Goal: Use online tool/utility: Utilize a website feature to perform a specific function

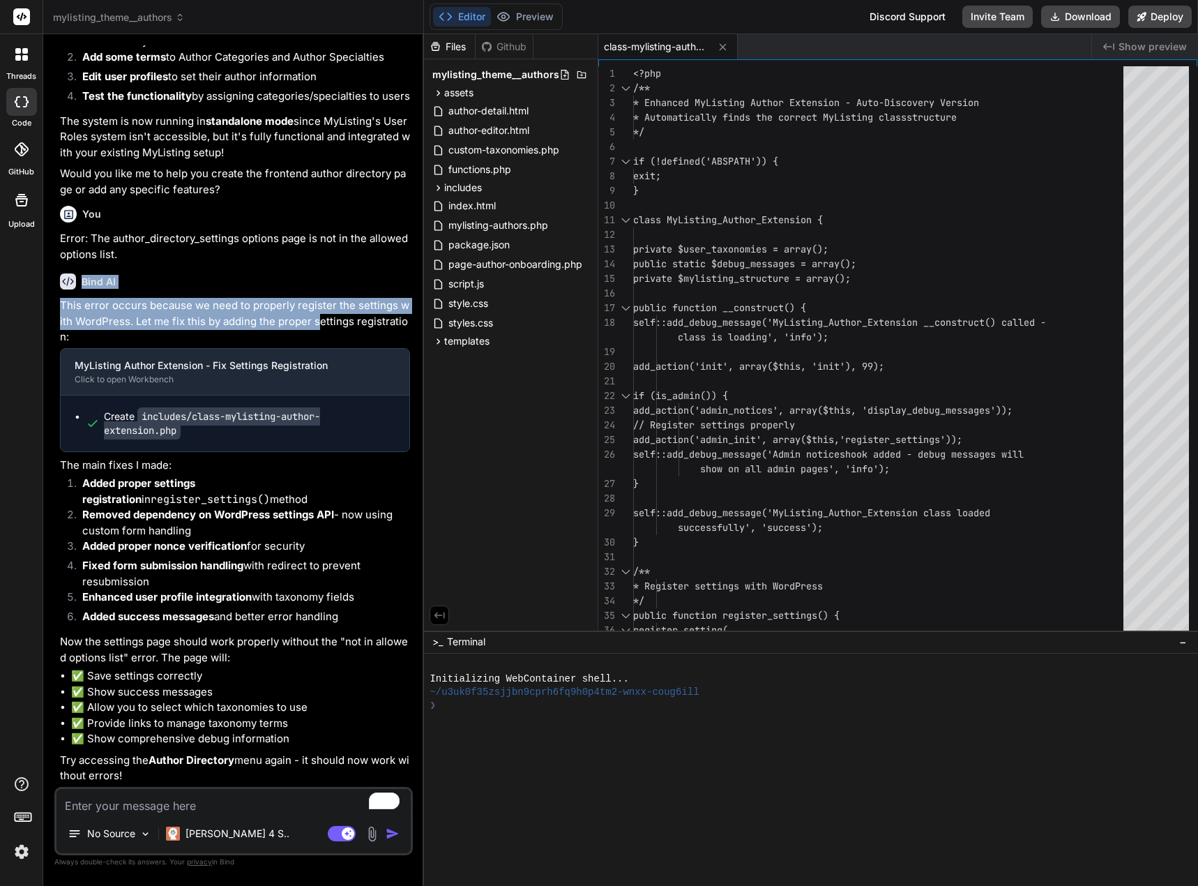
scroll to position [13355, 0]
click at [1072, 13] on button "Download" at bounding box center [1080, 17] width 79 height 22
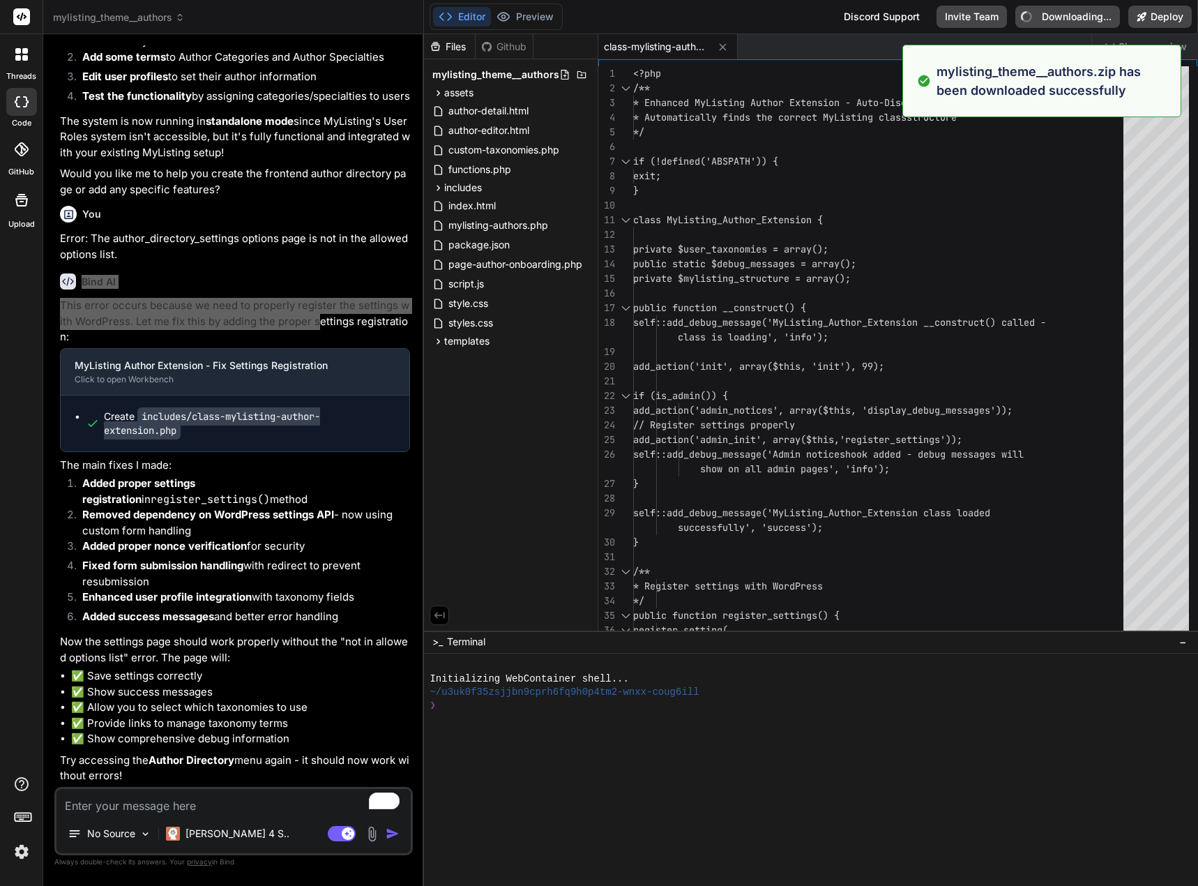
type textarea "x"
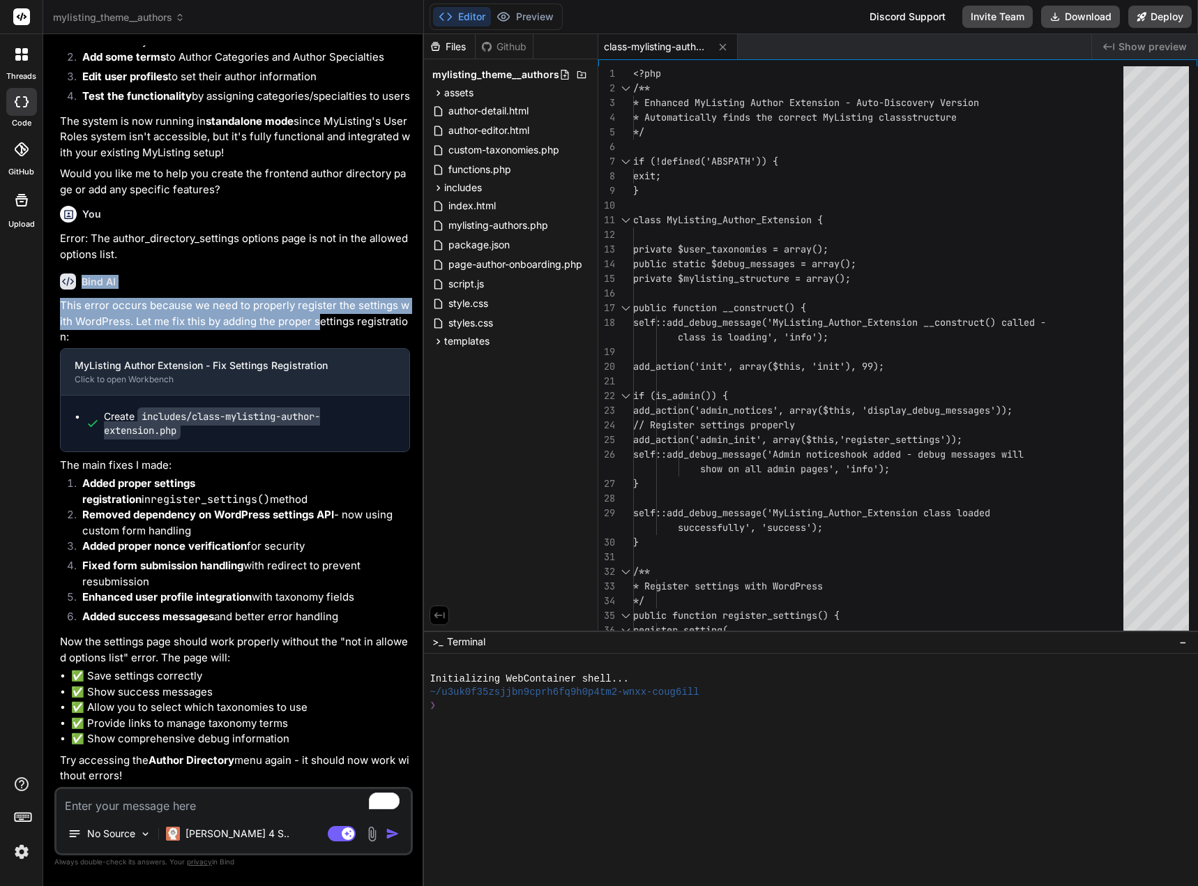
scroll to position [13286, 0]
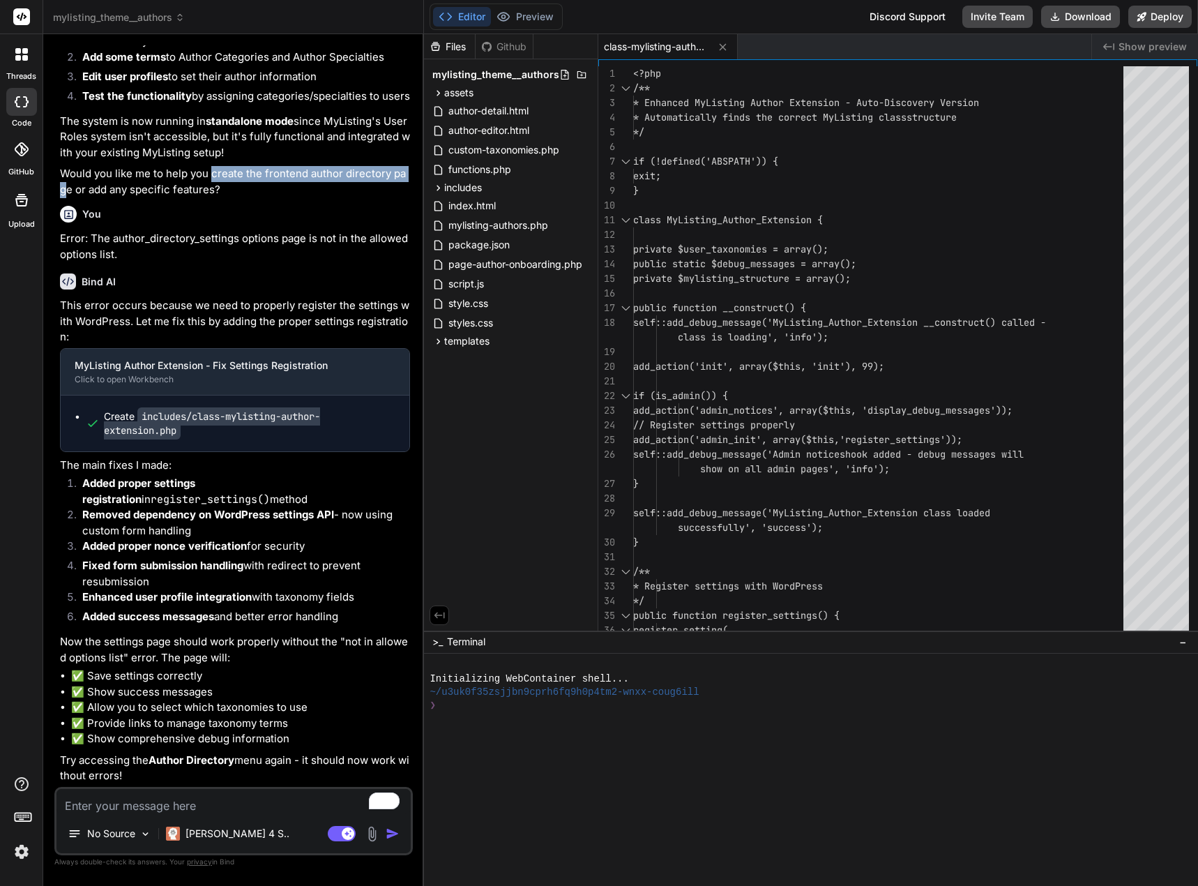
drag, startPoint x: 213, startPoint y: 243, endPoint x: 409, endPoint y: 245, distance: 195.9
click at [409, 197] on p "Would you like me to help you create the frontend author directory page or add …" at bounding box center [235, 181] width 350 height 31
drag, startPoint x: 384, startPoint y: 245, endPoint x: 234, endPoint y: 264, distance: 151.8
click at [230, 197] on p "Would you like me to help you create the frontend author directory page or add …" at bounding box center [235, 181] width 350 height 31
drag, startPoint x: 212, startPoint y: 242, endPoint x: 68, endPoint y: 257, distance: 144.4
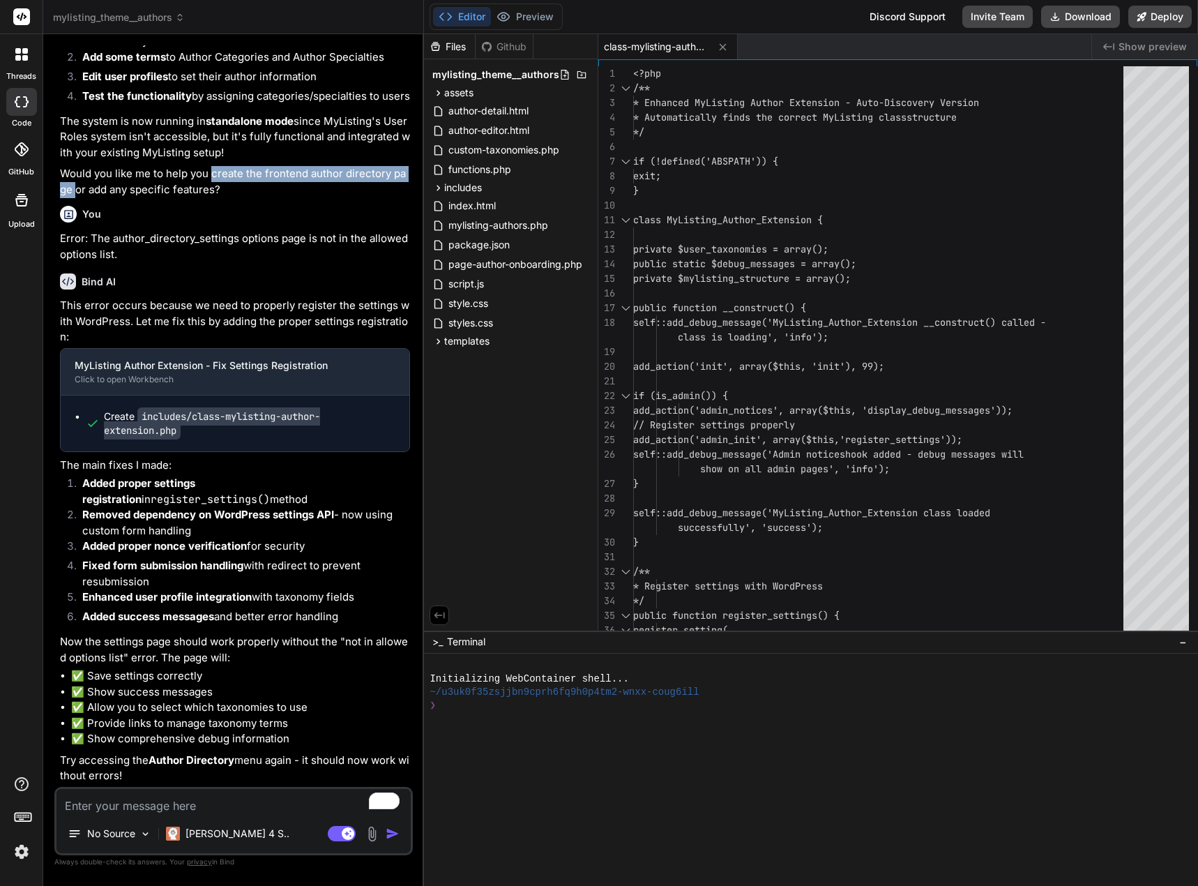
click at [68, 197] on p "Would you like me to help you create the frontend author directory page or add …" at bounding box center [235, 181] width 350 height 31
copy p "create the frontend author directory page"
click at [86, 805] on textarea "To enrich screen reader interactions, please activate Accessibility in Grammarl…" at bounding box center [233, 801] width 354 height 25
paste textarea "create the frontend author directory page"
type textarea "create the frontend author directory page"
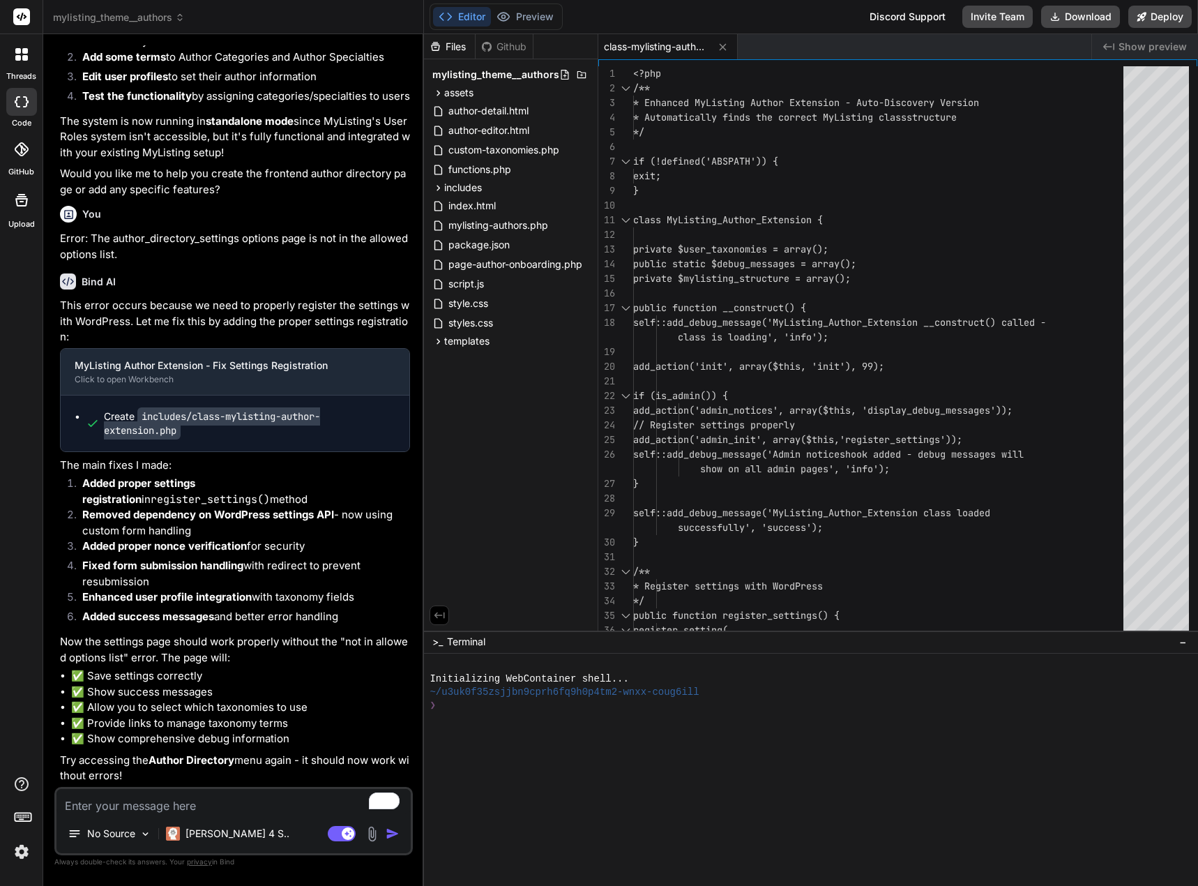
type textarea "x"
type textarea "create the frontend author directory page"
click at [388, 829] on img "button" at bounding box center [393, 833] width 14 height 14
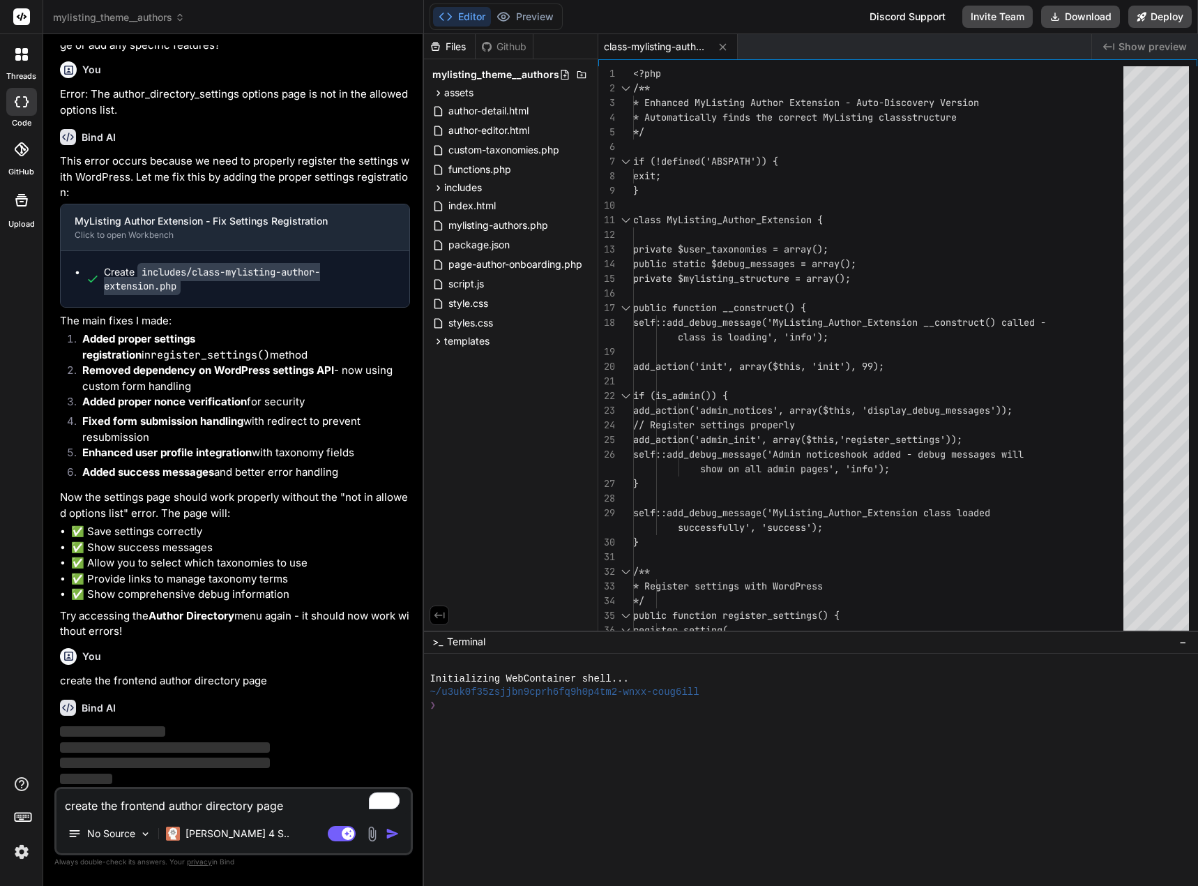
scroll to position [13500, 0]
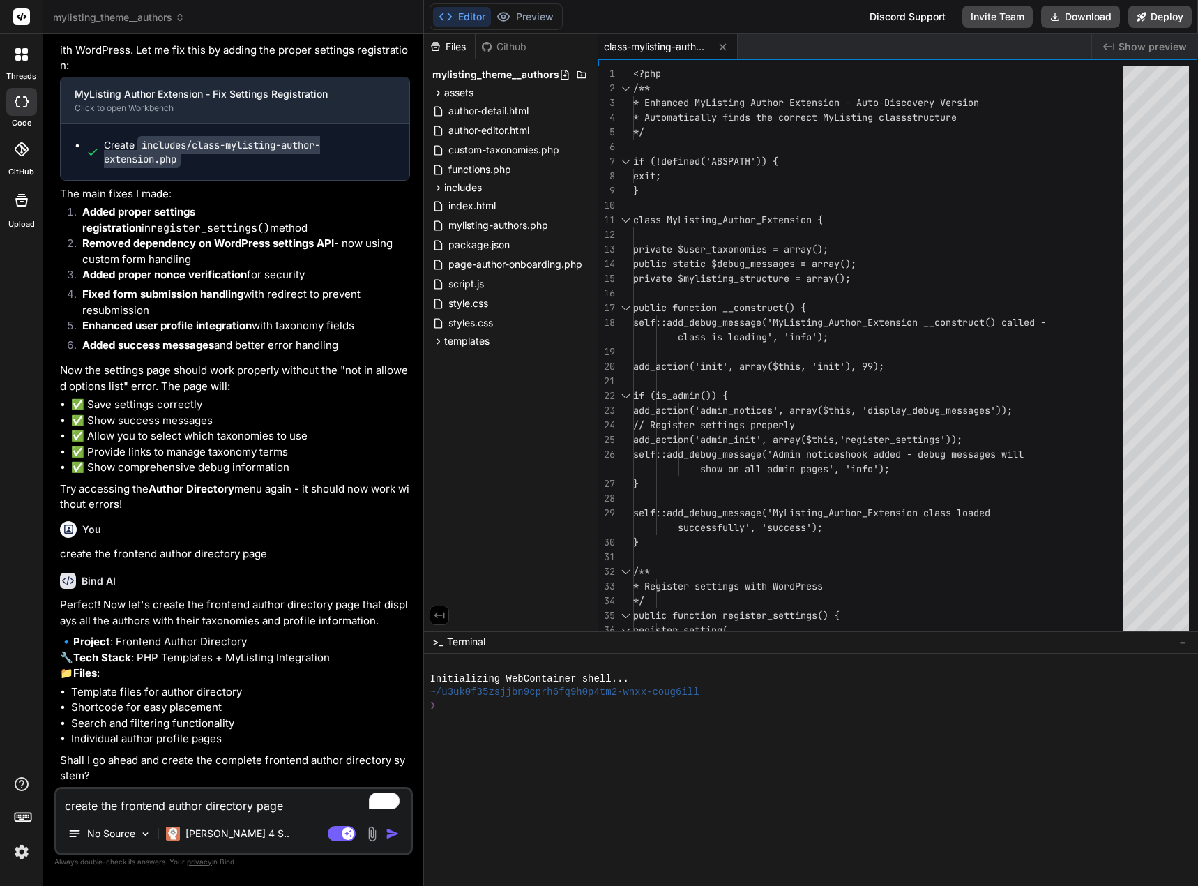
type textarea "x"
click at [137, 798] on textarea "create the frontend author directory page" at bounding box center [233, 801] width 354 height 25
type textarea "y"
type textarea "x"
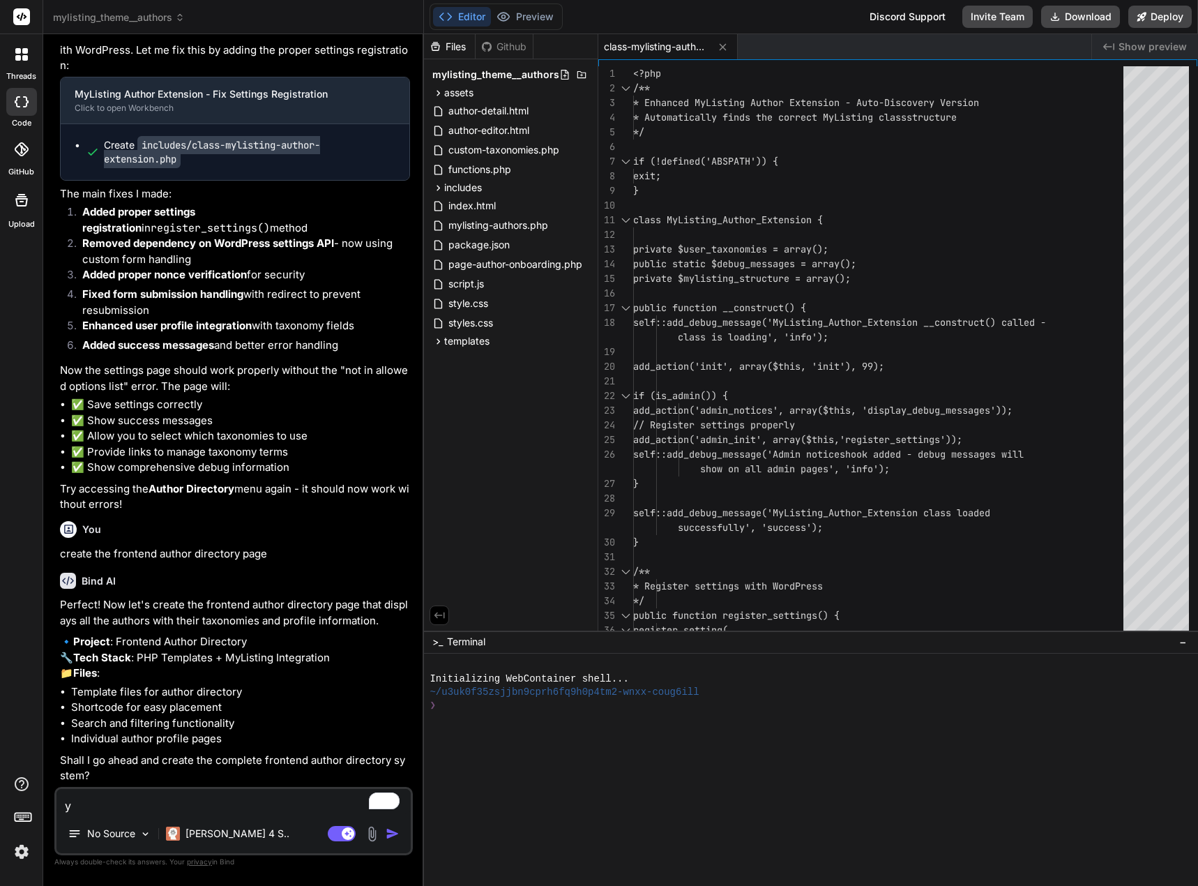
type textarea "ye"
type textarea "x"
type textarea "yes"
type textarea "x"
type textarea "yes,"
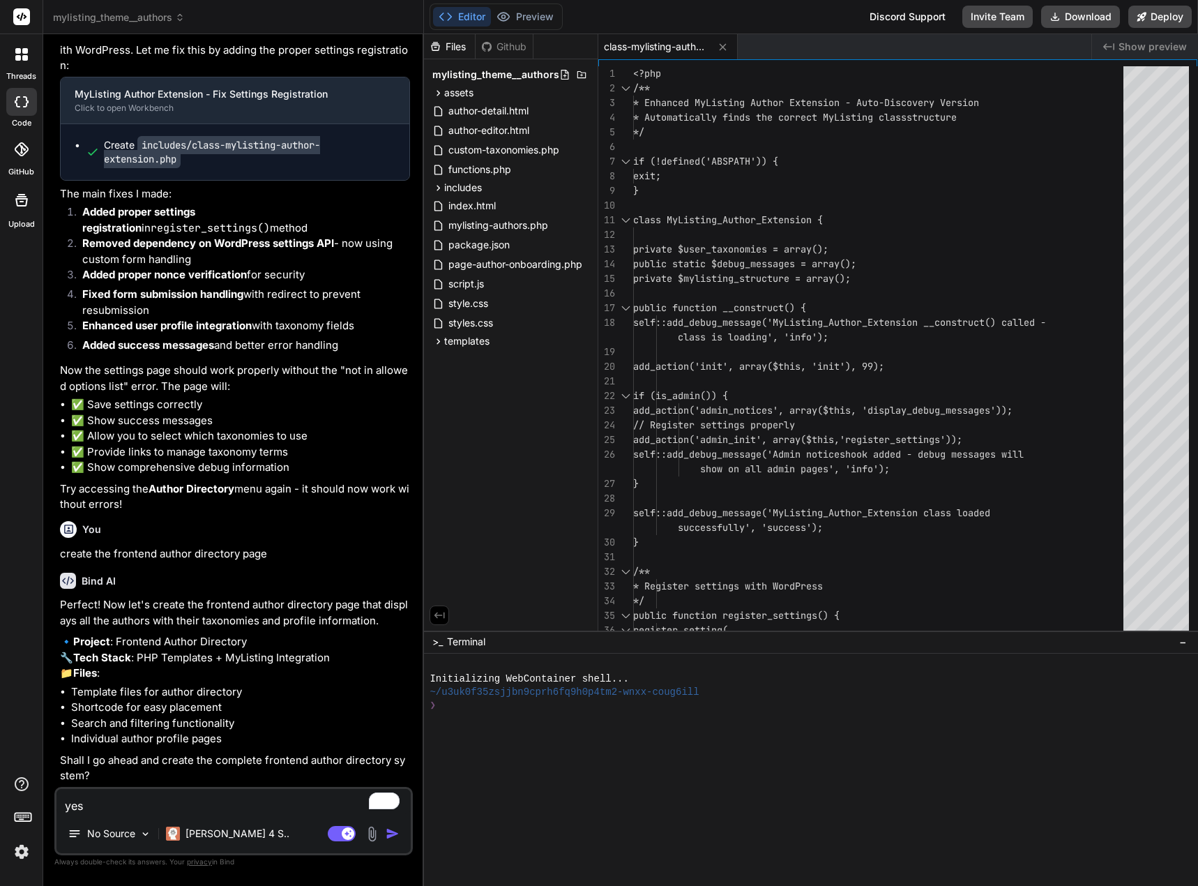
type textarea "x"
type textarea "yes,"
type textarea "x"
type textarea "yes, m"
type textarea "x"
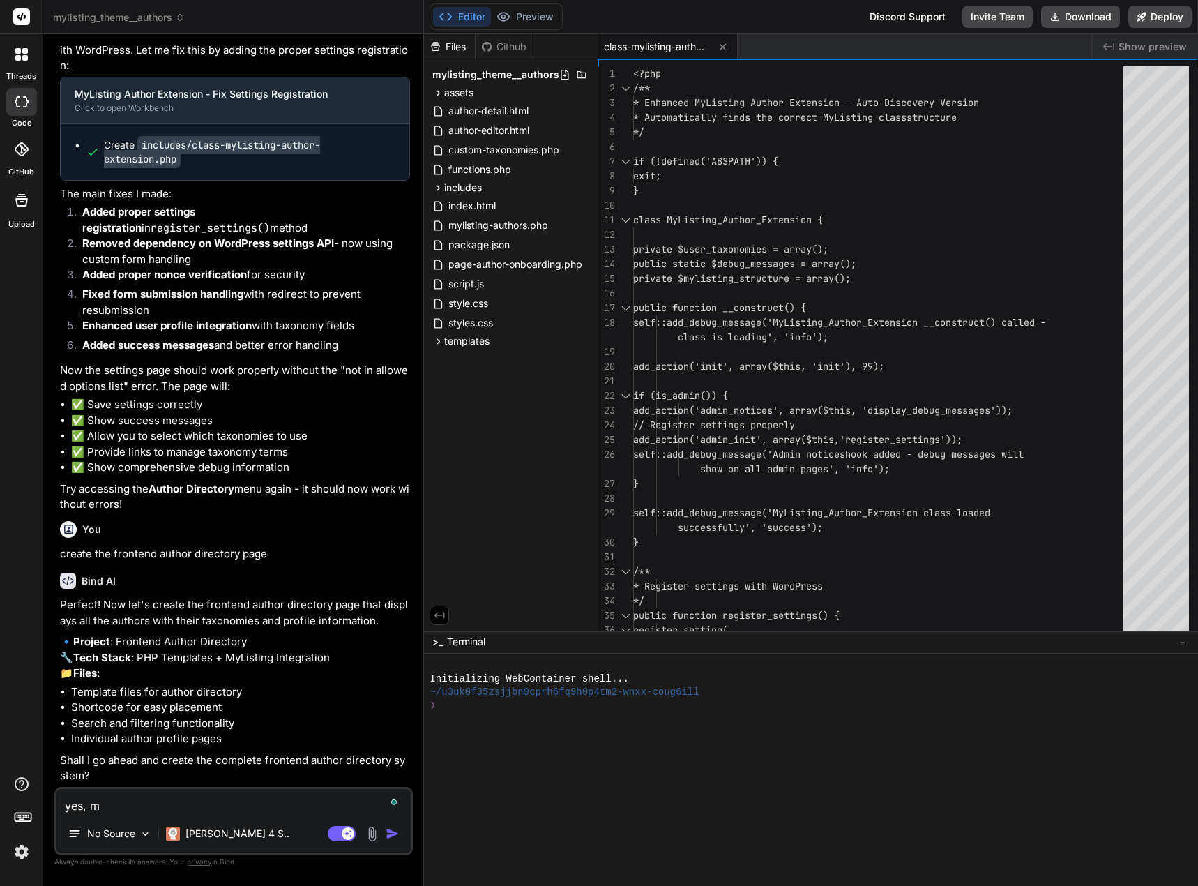
type textarea "yes, mu"
type textarea "x"
type textarea "yes, mus"
type textarea "x"
type textarea "yes, must"
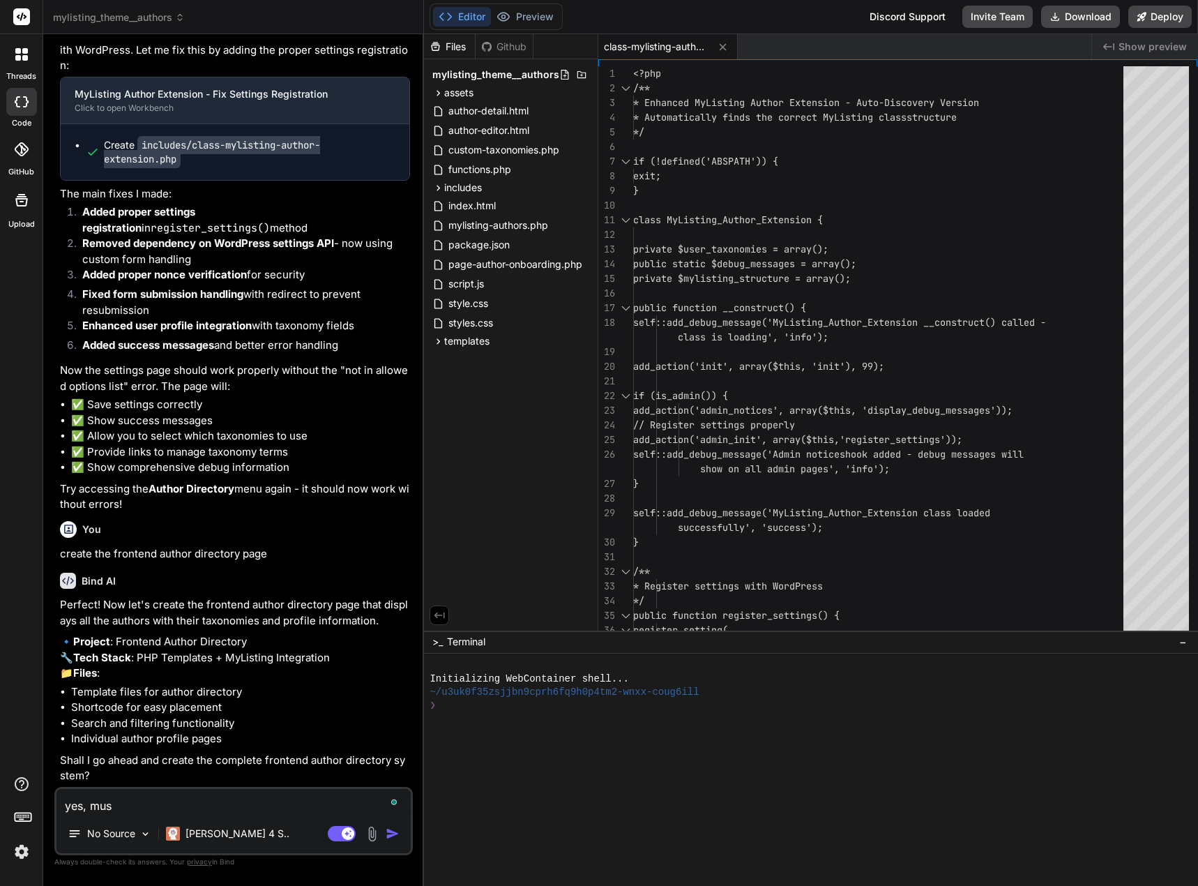
type textarea "x"
type textarea "yes, must"
type textarea "x"
type textarea "yes, must i"
type textarea "x"
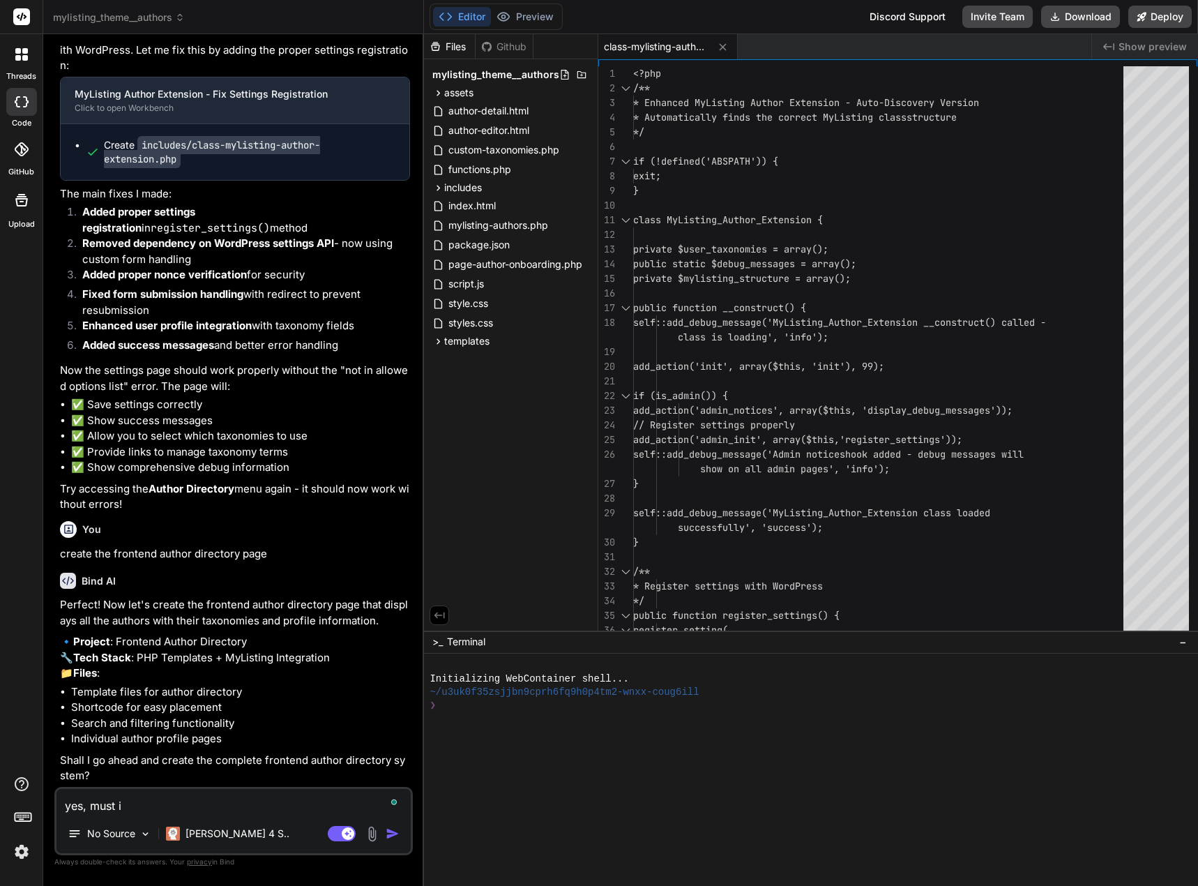
type textarea "yes, must in"
type textarea "x"
type textarea "yes, must int"
type textarea "x"
type textarea "yes, must inte"
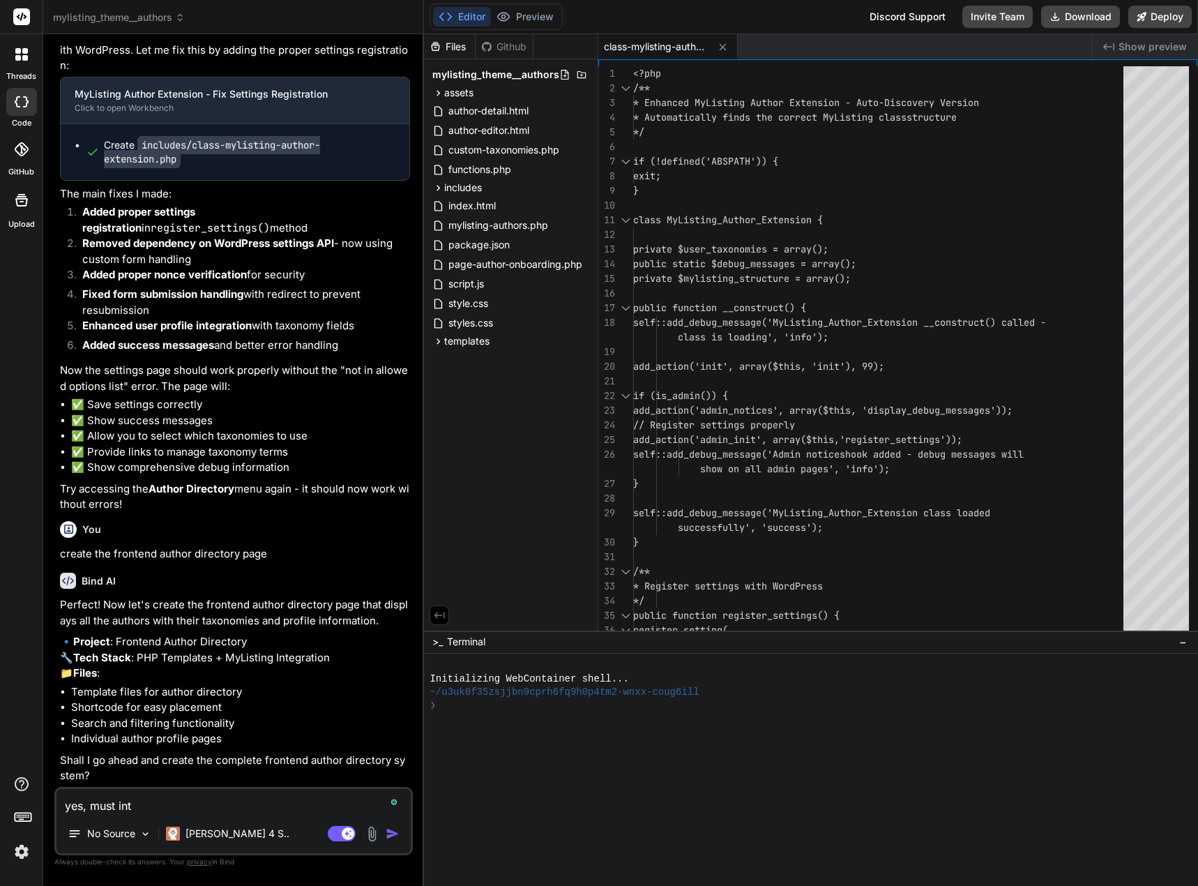
type textarea "x"
type textarea "yes, must integ"
type textarea "x"
type textarea "yes, must integr"
type textarea "x"
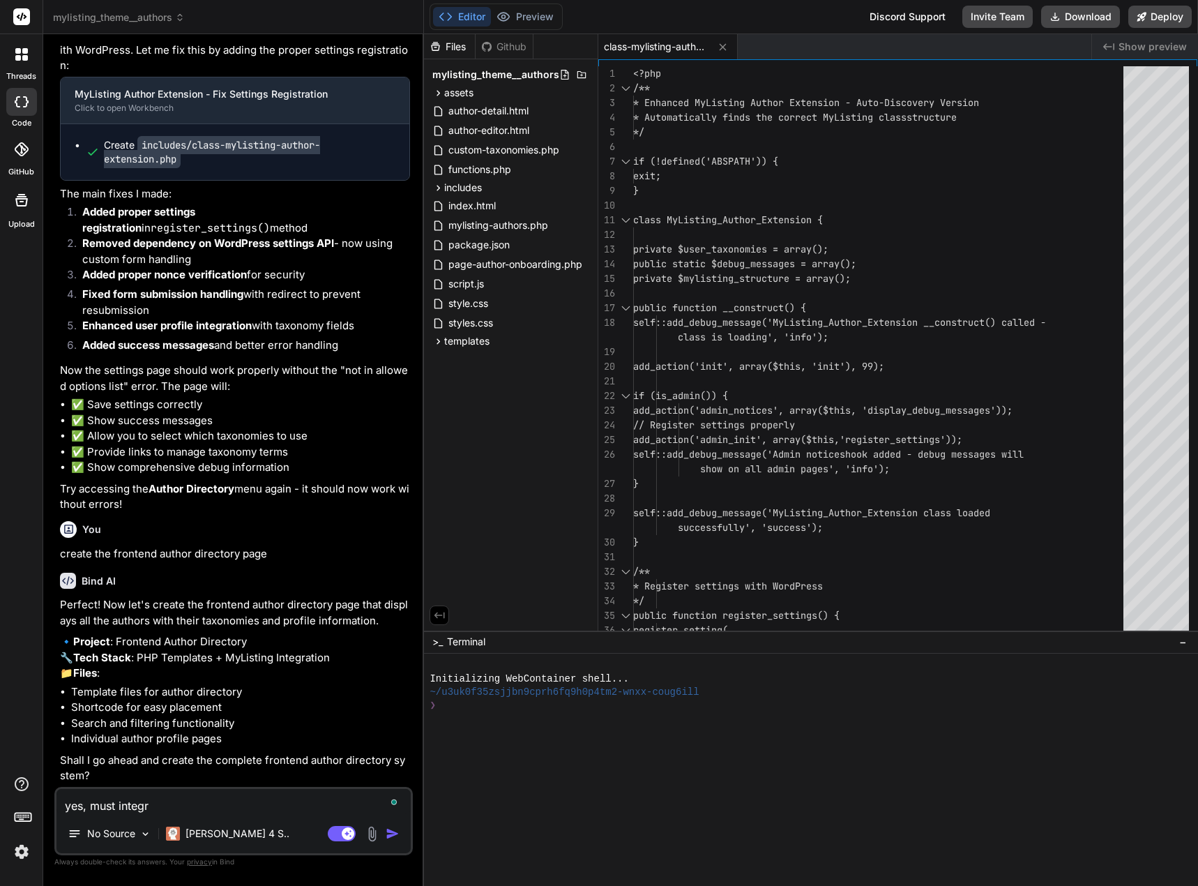
type textarea "yes, must integrt"
type textarea "x"
type textarea "yes, must integrta"
type textarea "x"
type textarea "yes, must integrtae"
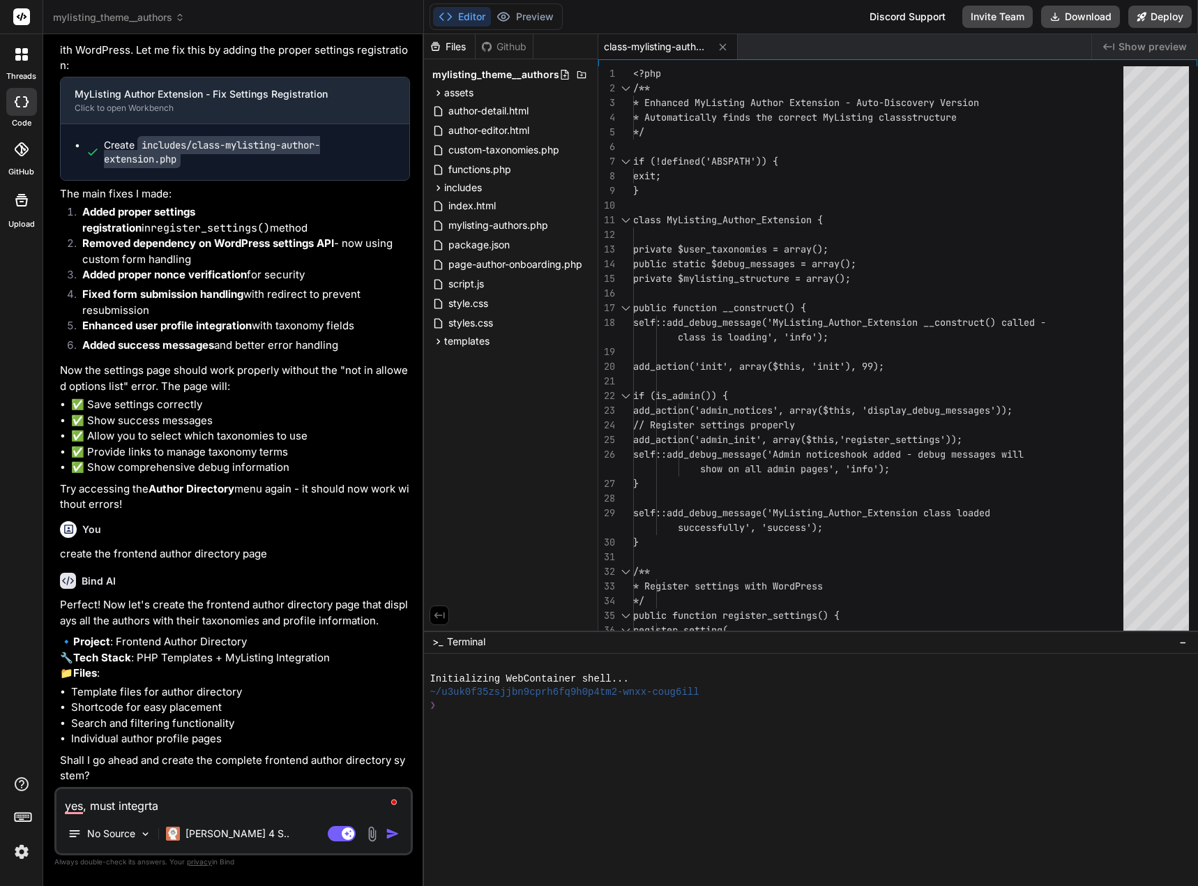
type textarea "x"
type textarea "yes, must integrtaed"
type textarea "x"
type textarea "yes, must integrtaed"
type textarea "x"
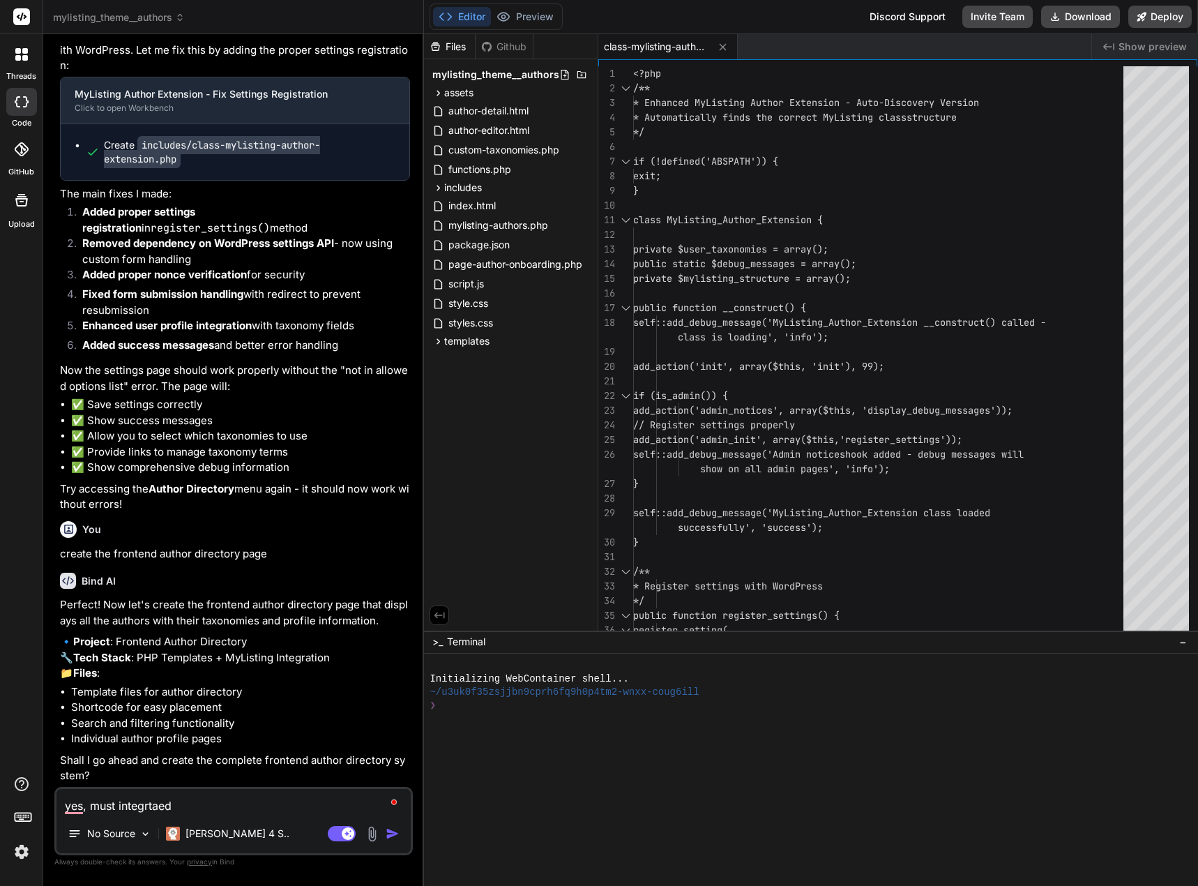
type textarea "yes, must integrtaed l"
type textarea "x"
type textarea "yes, must integrtaed li"
type textarea "x"
type textarea "yes, must integrtaed lik"
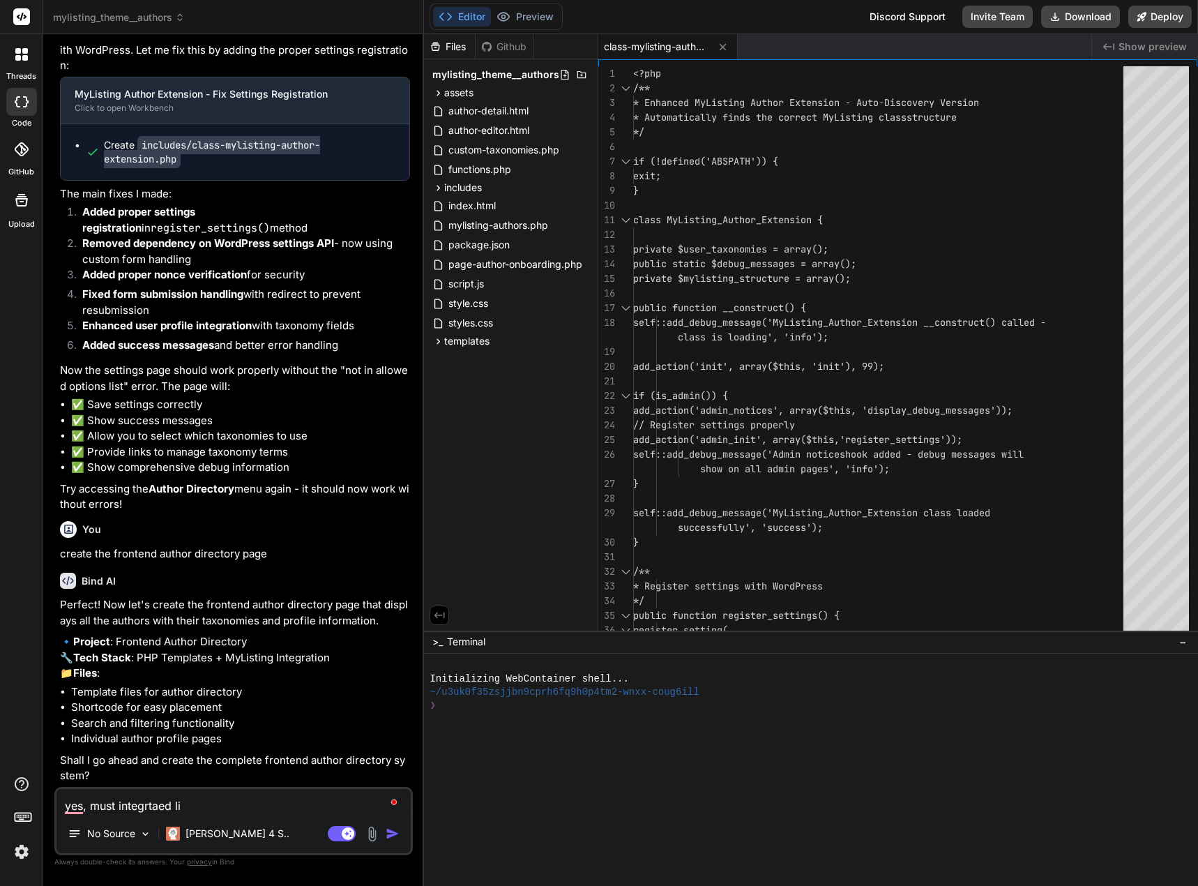
type textarea "x"
type textarea "yes, must integrtaed like"
type textarea "x"
type textarea "yes, must integrtaed likel"
type textarea "x"
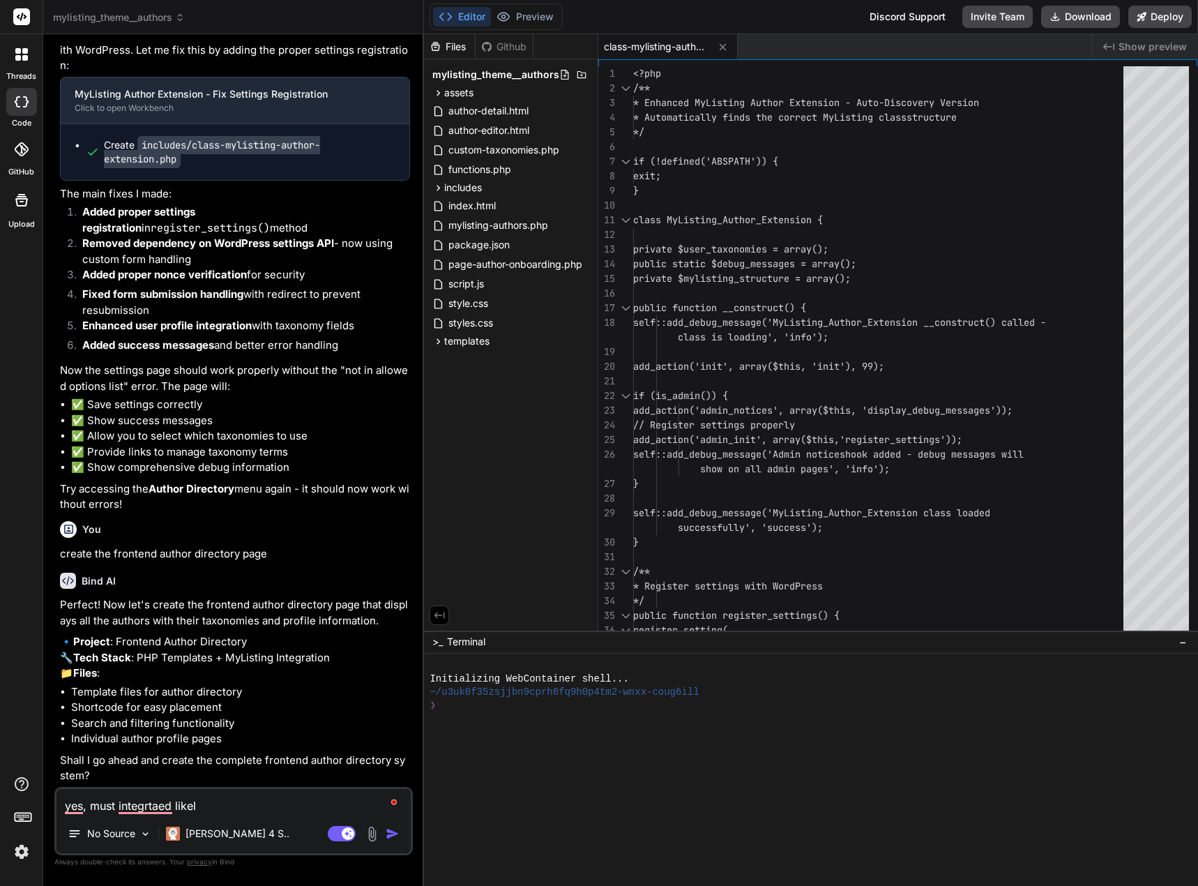
type textarea "yes, must integrtaed like"
type textarea "x"
type textarea "yes, must integrtaed lik"
type textarea "x"
type textarea "yes, must integrtaed like"
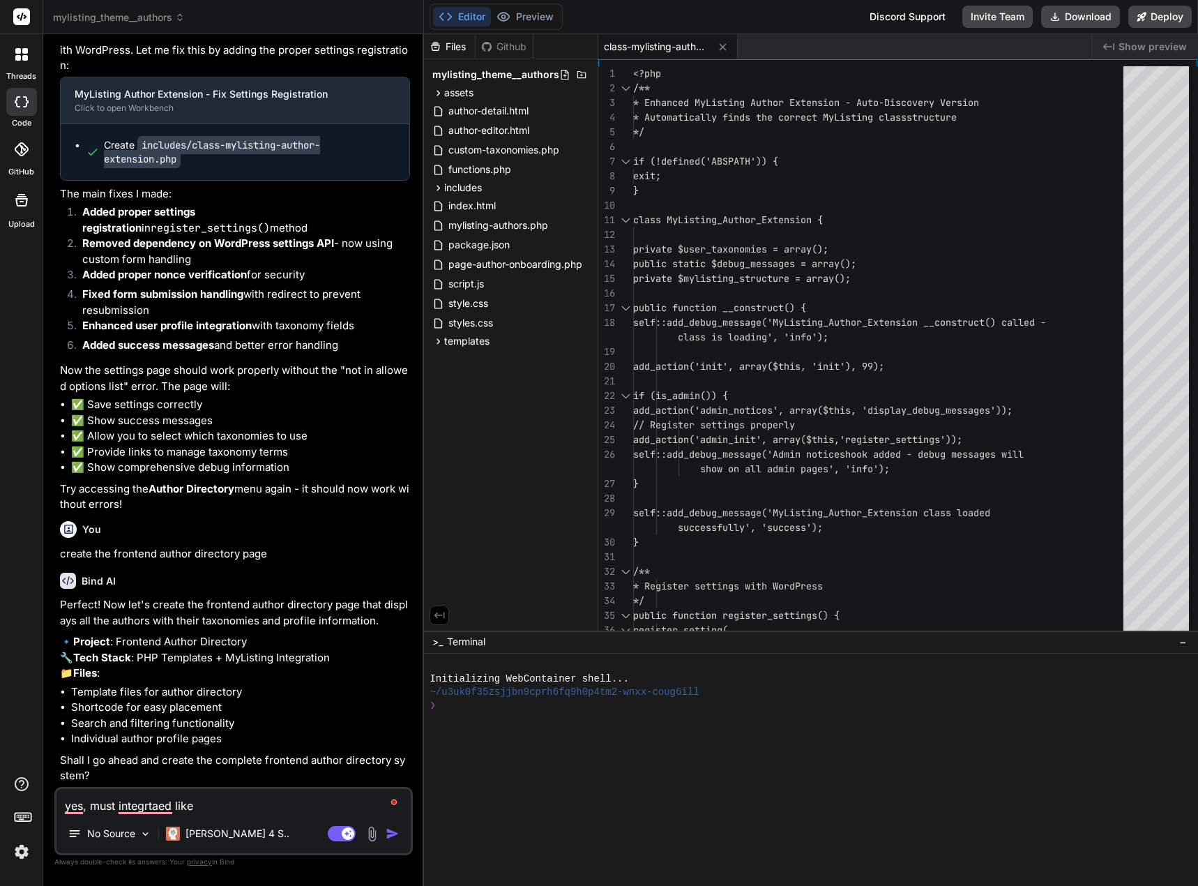
type textarea "x"
type textarea "yes, must integrtaed like"
type textarea "x"
type textarea "yes, must integrtaed like o"
type textarea "x"
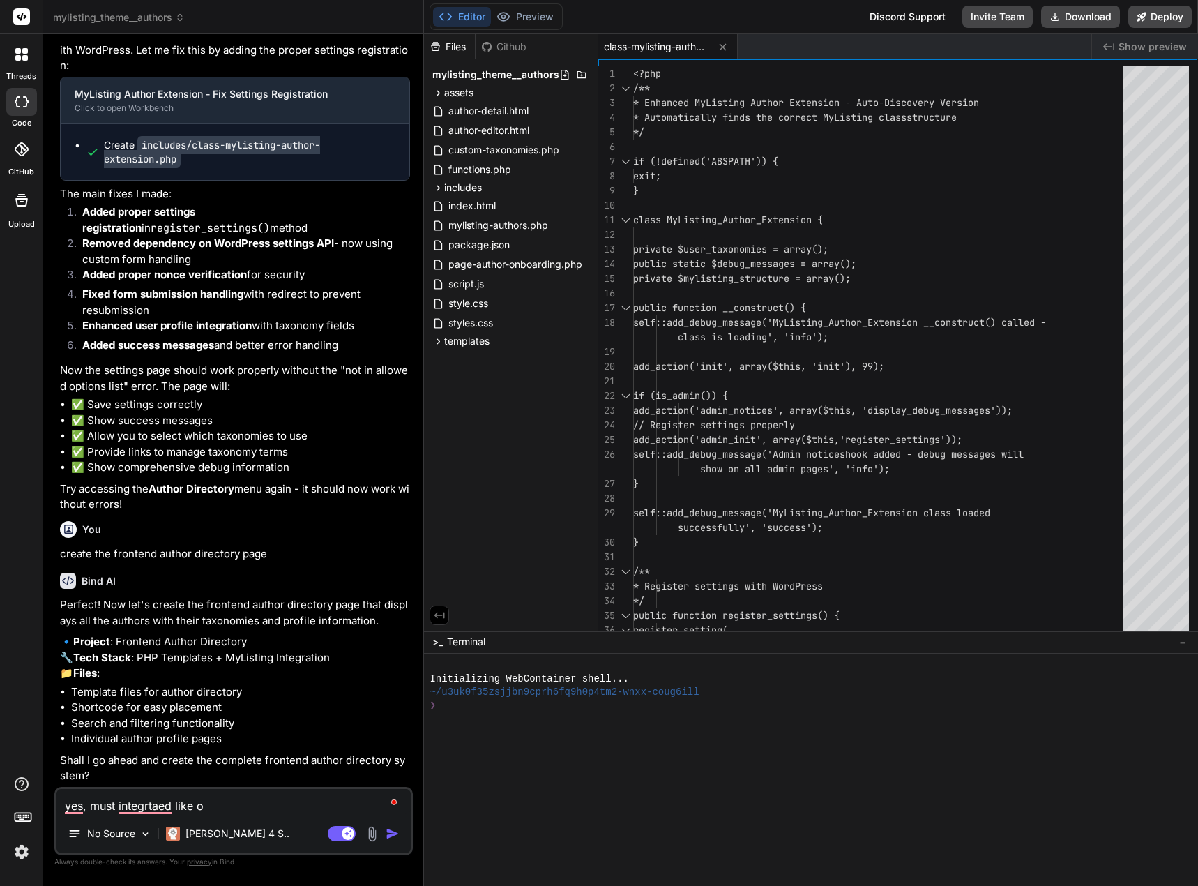
type textarea "yes, must integrtaed like ot"
type textarea "x"
type textarea "yes, must integrtaed like oth"
type textarea "x"
type textarea "yes, must integrtaed like othe"
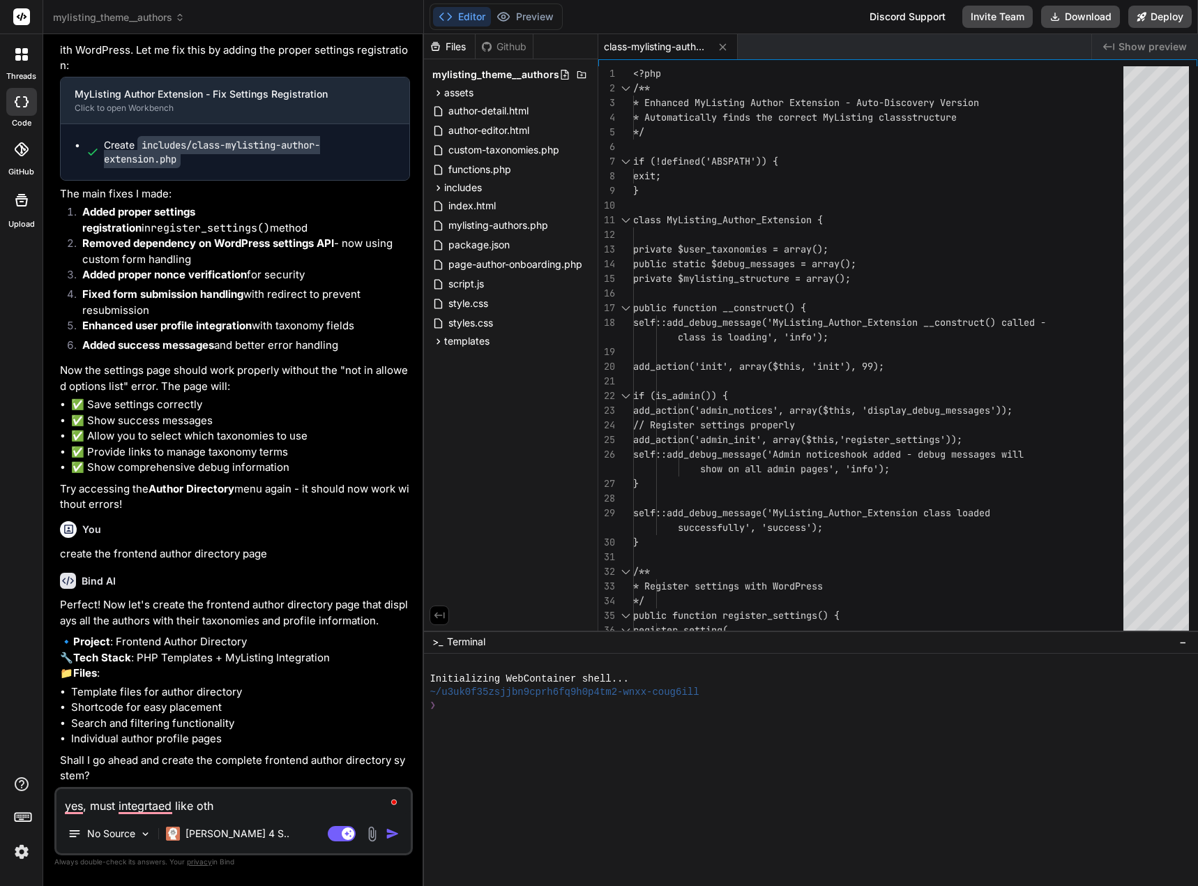
type textarea "x"
type textarea "yes, must integrtaed like other"
type textarea "x"
type textarea "yes, must integrtaed like other"
type textarea "x"
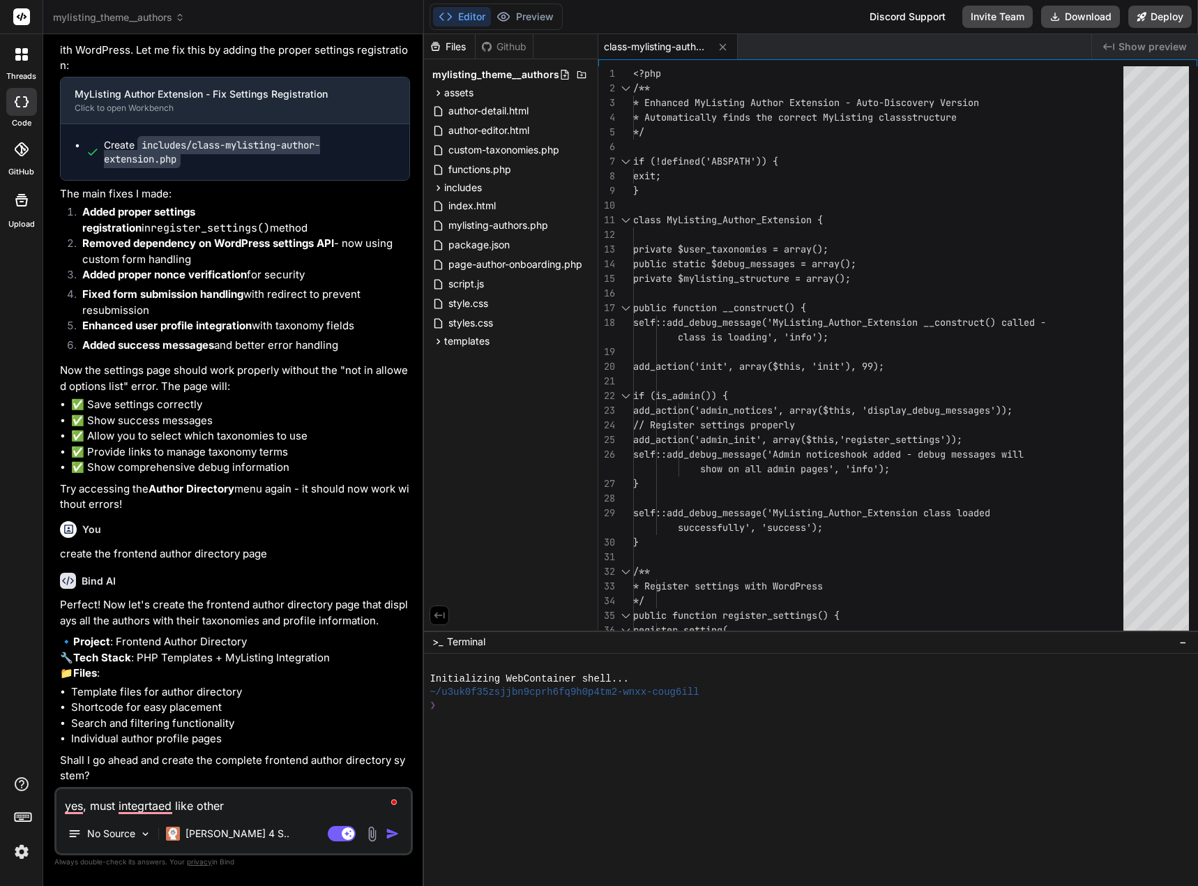
type textarea "yes, must integrtaed like other l"
type textarea "x"
type textarea "yes, must integrtaed like other li"
type textarea "x"
type textarea "yes, must integrtaed like other lis"
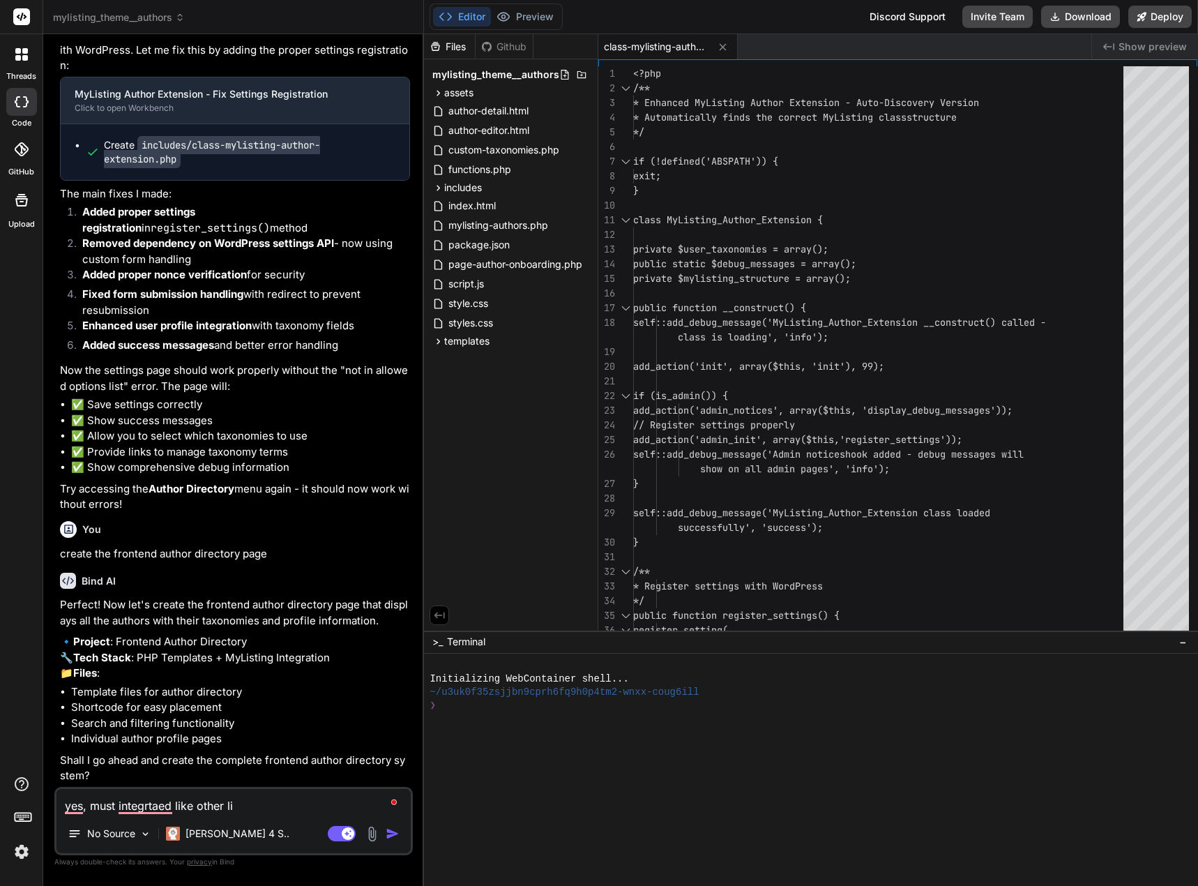
type textarea "x"
type textarea "yes, must integrtaed like other list"
type textarea "x"
type textarea "yes, must integrtaed like other listi"
type textarea "x"
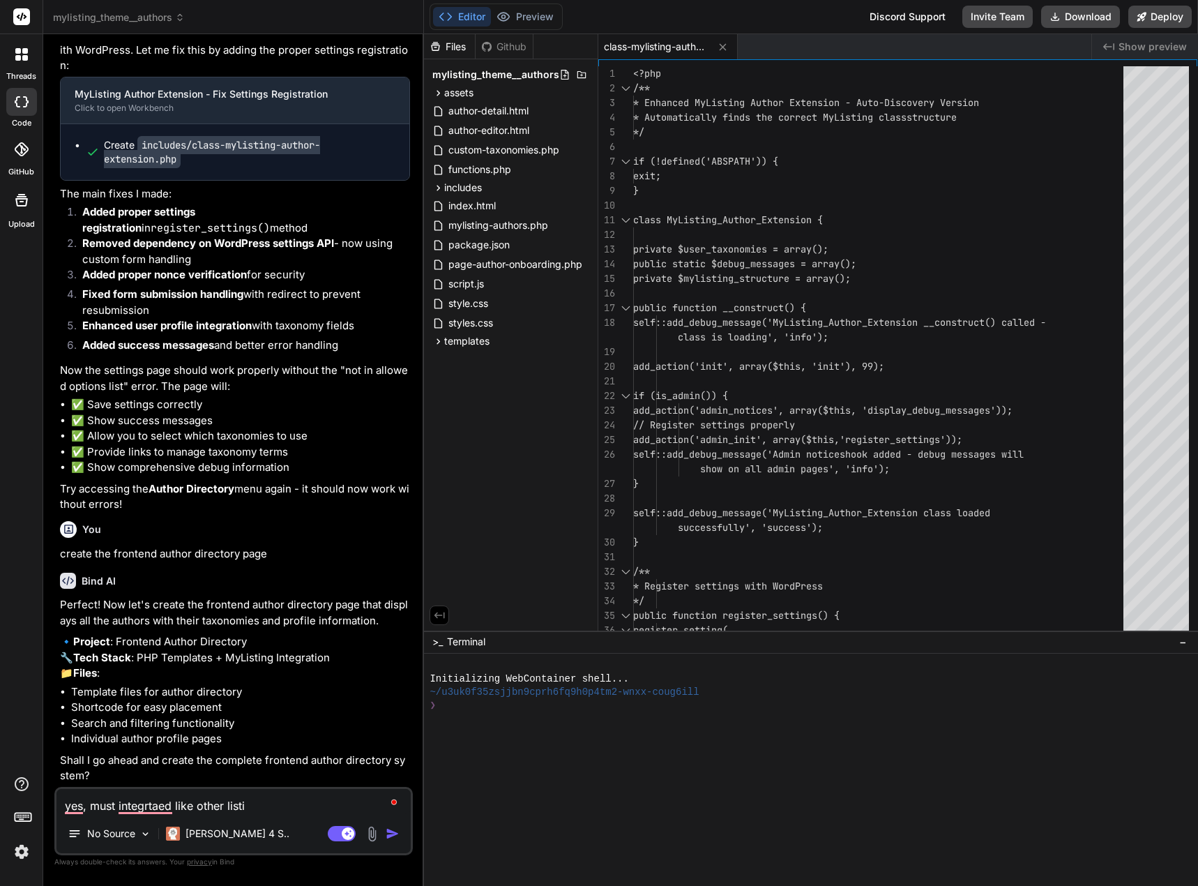
type textarea "yes, must integrtaed like other listin"
type textarea "x"
type textarea "yes, must integrtaed like other listing"
type textarea "x"
type textarea "yes, must integrtaed like other listing"
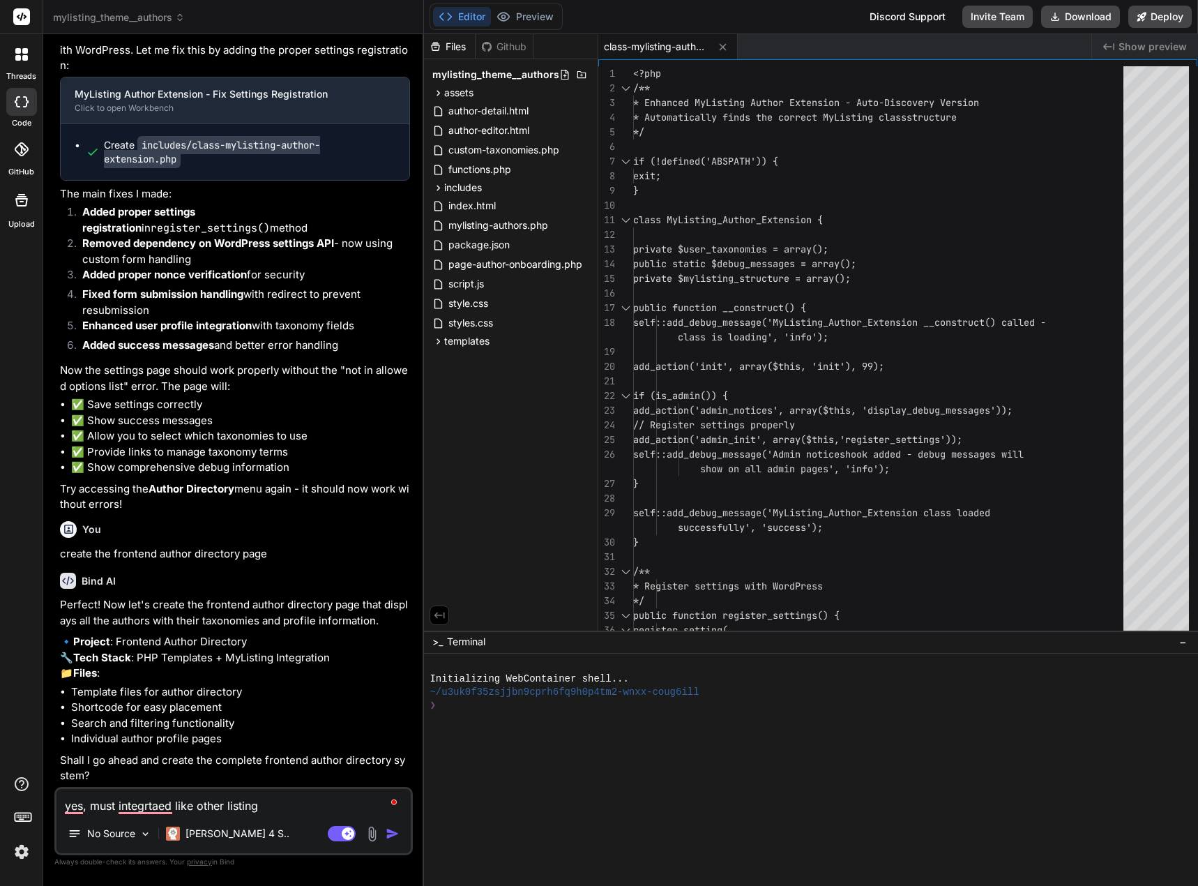
type textarea "x"
type textarea "yes, must integrtaed like other listing t"
type textarea "x"
type textarea "yes, must integrtaed like other listing ty"
type textarea "x"
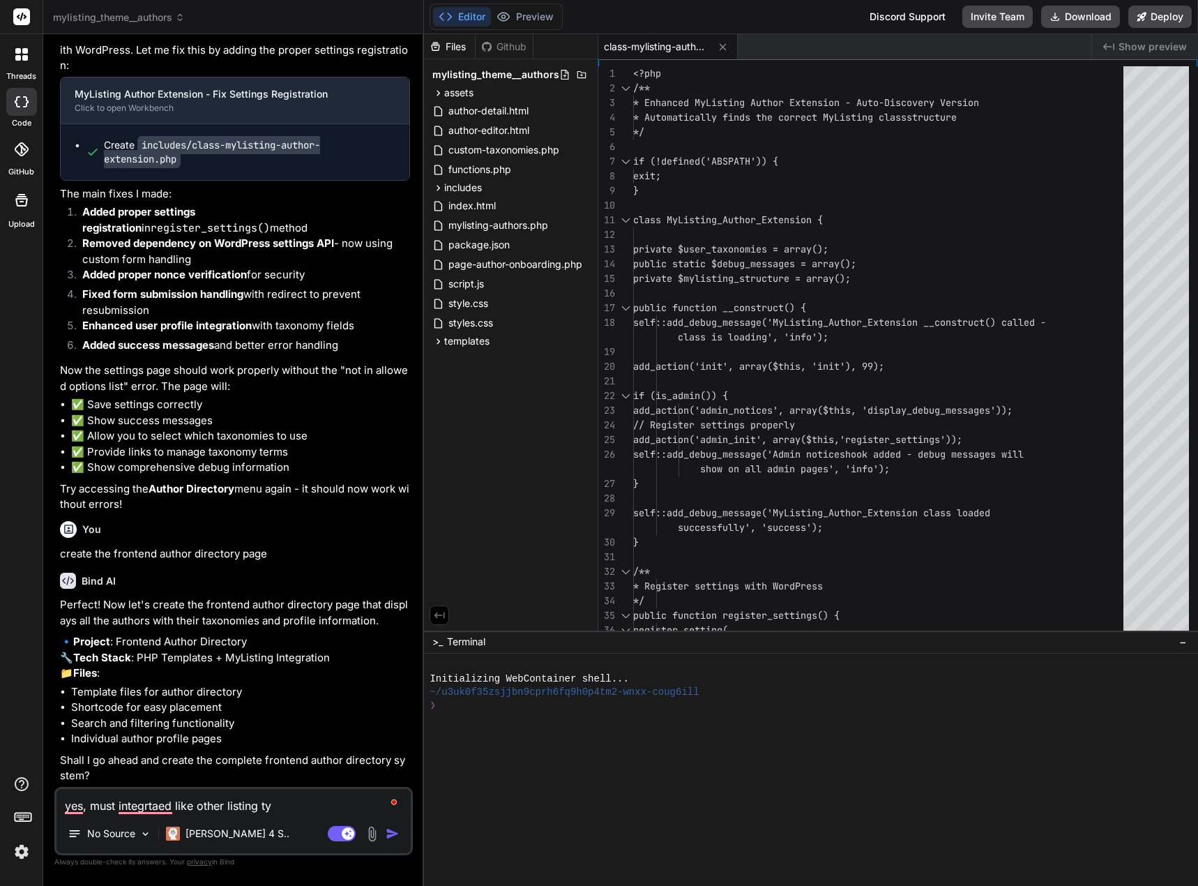
type textarea "yes, must integrtaed like other listing typ"
type textarea "x"
type textarea "yes, must integrtaed like other listing type"
type textarea "x"
type textarea "yes, must integrtaed like other listing types"
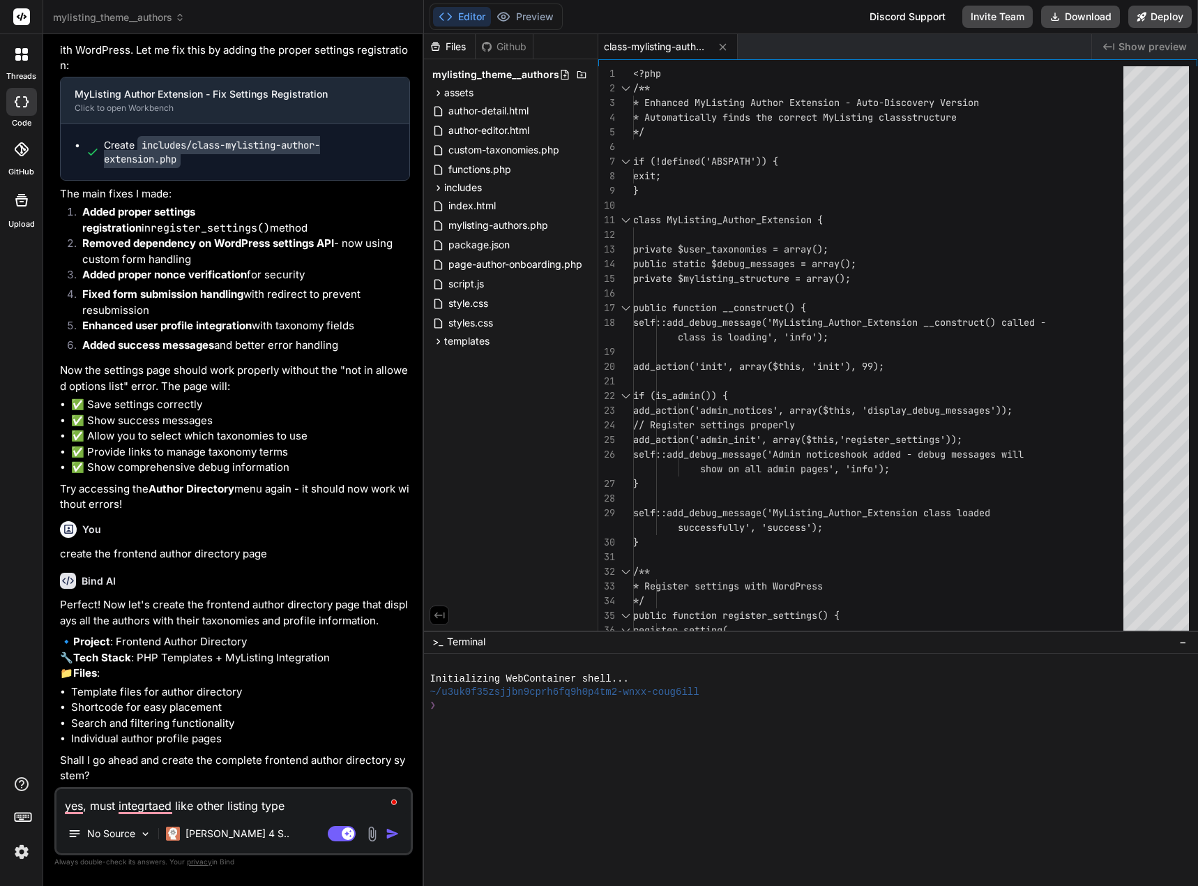
type textarea "x"
type textarea "yes, must integrtaed like other listing types"
type textarea "x"
type textarea "yes, must integrtaed like other listing types i"
type textarea "x"
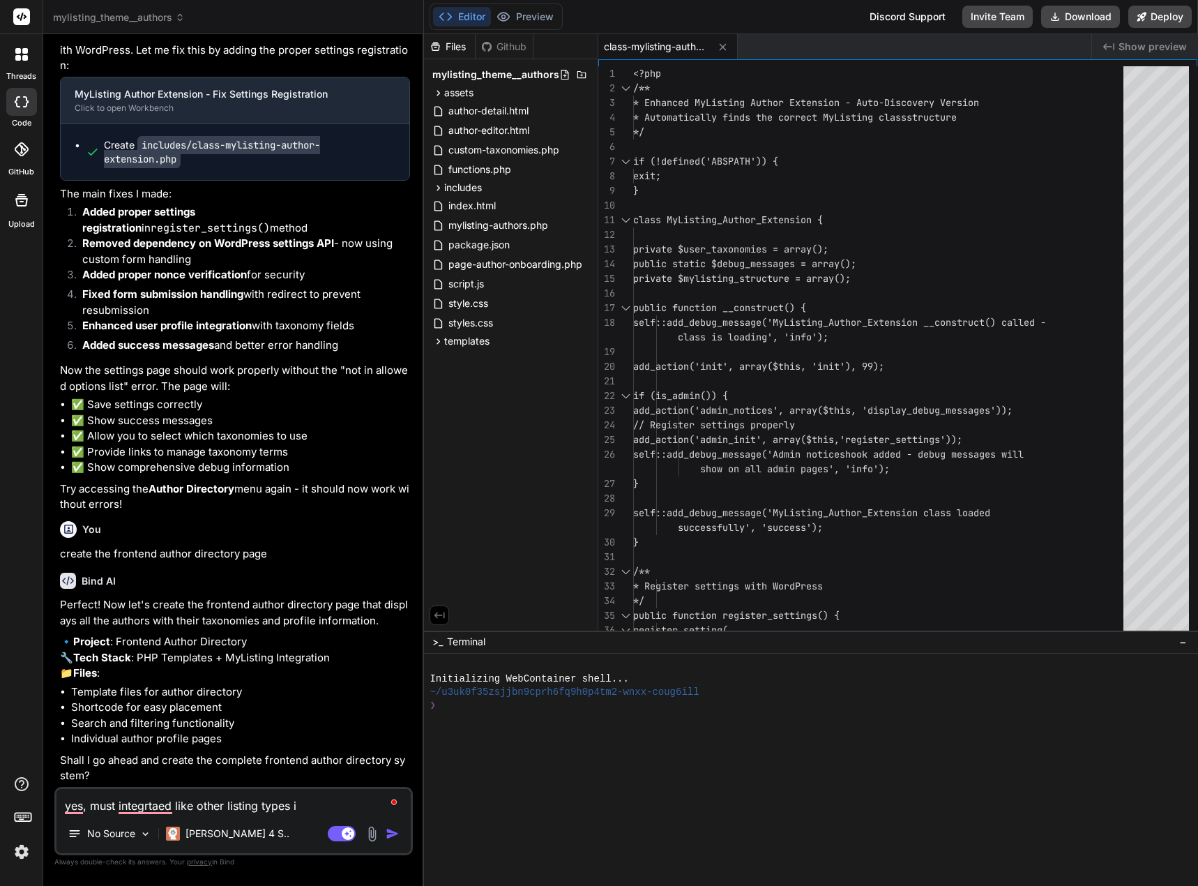
type textarea "yes, must integrtaed like other listing types in"
type textarea "x"
type textarea "yes, must integrtaed like other listing types in"
type textarea "x"
type textarea "yes, must integrtaed like other listing types in m"
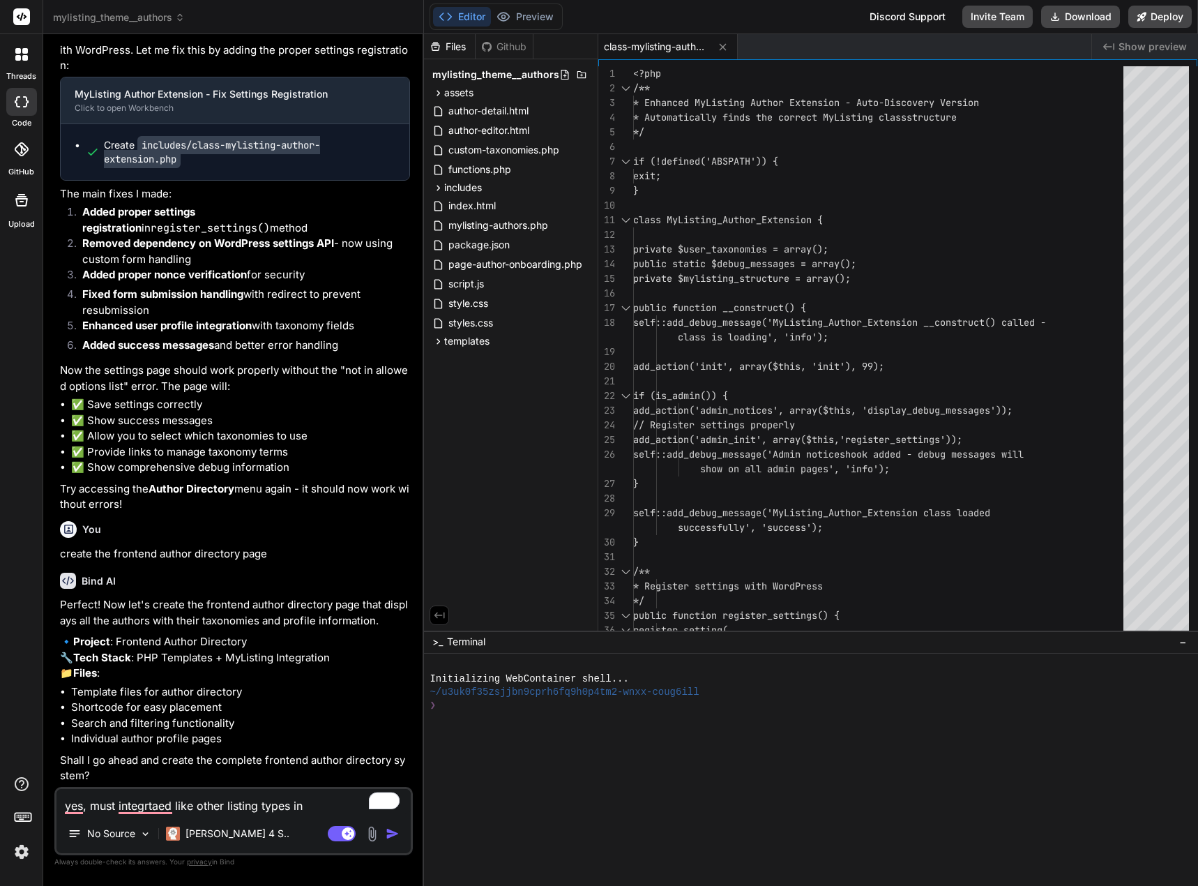
type textarea "x"
type textarea "yes, must integrtaed like other listing types in my"
type textarea "x"
type textarea "yes, must integrtaed like other listing types in my"
type textarea "x"
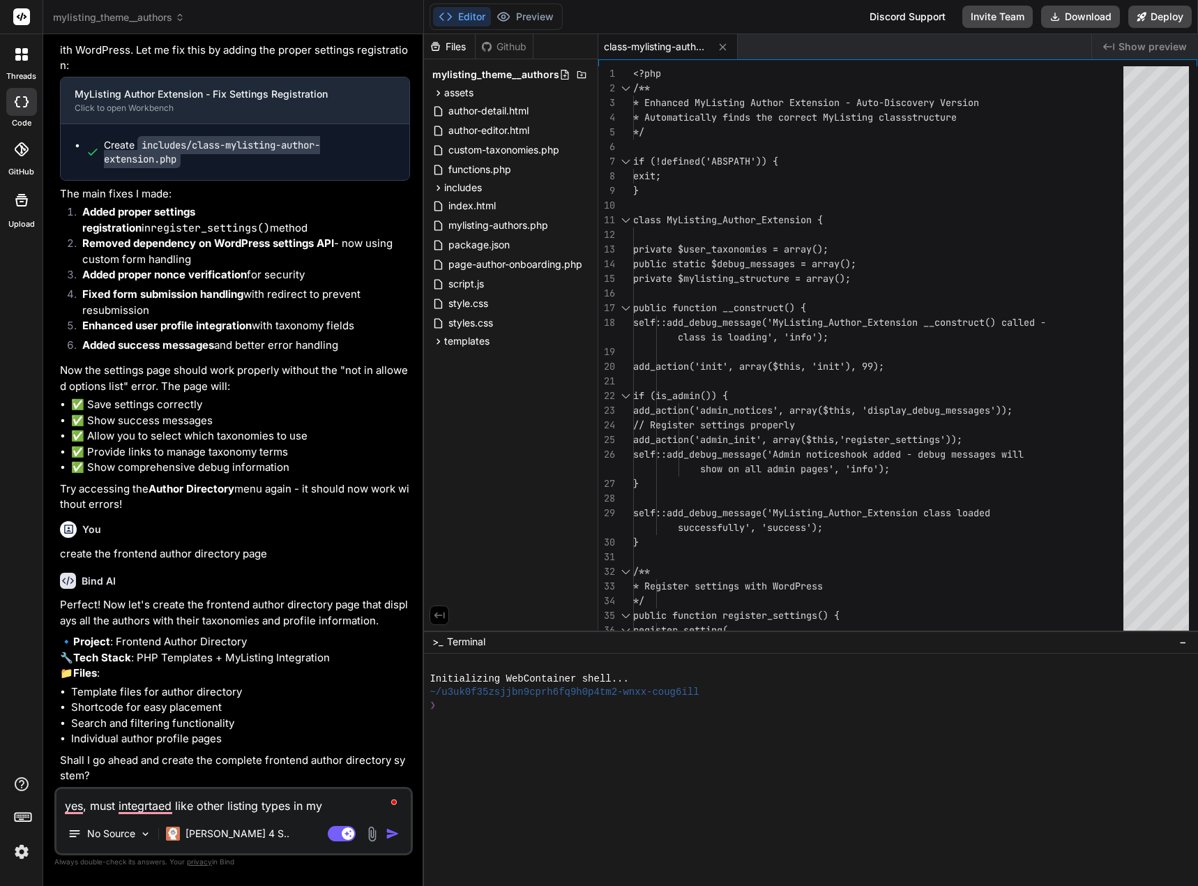
type textarea "yes, must integrtaed like other listing types in my l"
type textarea "x"
type textarea "yes, must integrtaed like other listing types in my li"
type textarea "x"
type textarea "yes, must integrtaed like other listing types in my lis"
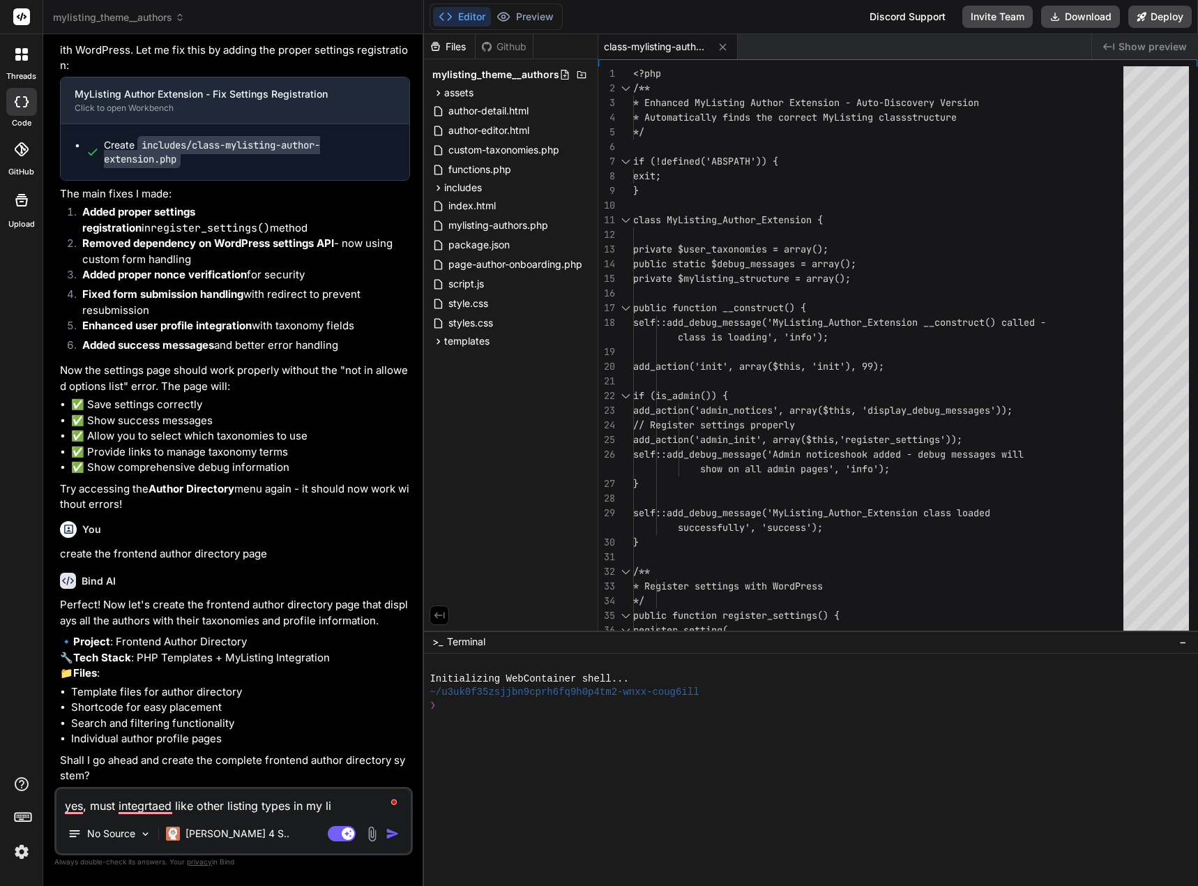
type textarea "x"
type textarea "yes, must integrtaed like other listing types in my list"
type textarea "x"
type textarea "yes, must integrtaed like other listing types in my listi"
type textarea "x"
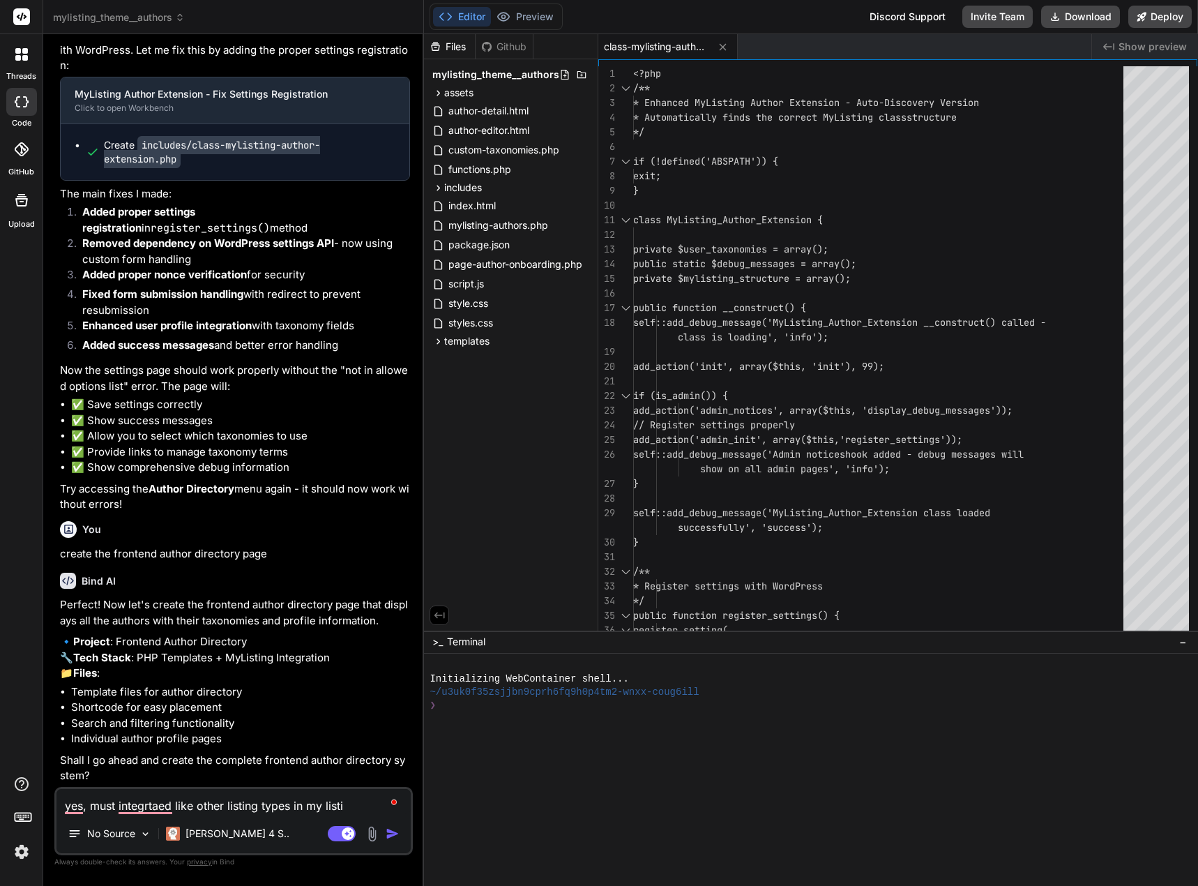
type textarea "yes, must integrtaed like other listing types in my listin"
type textarea "x"
type textarea "yes, must integrtaed like other listing types in my listing"
type textarea "x"
type textarea "yes, must integrtaed like other listing types in my listing"
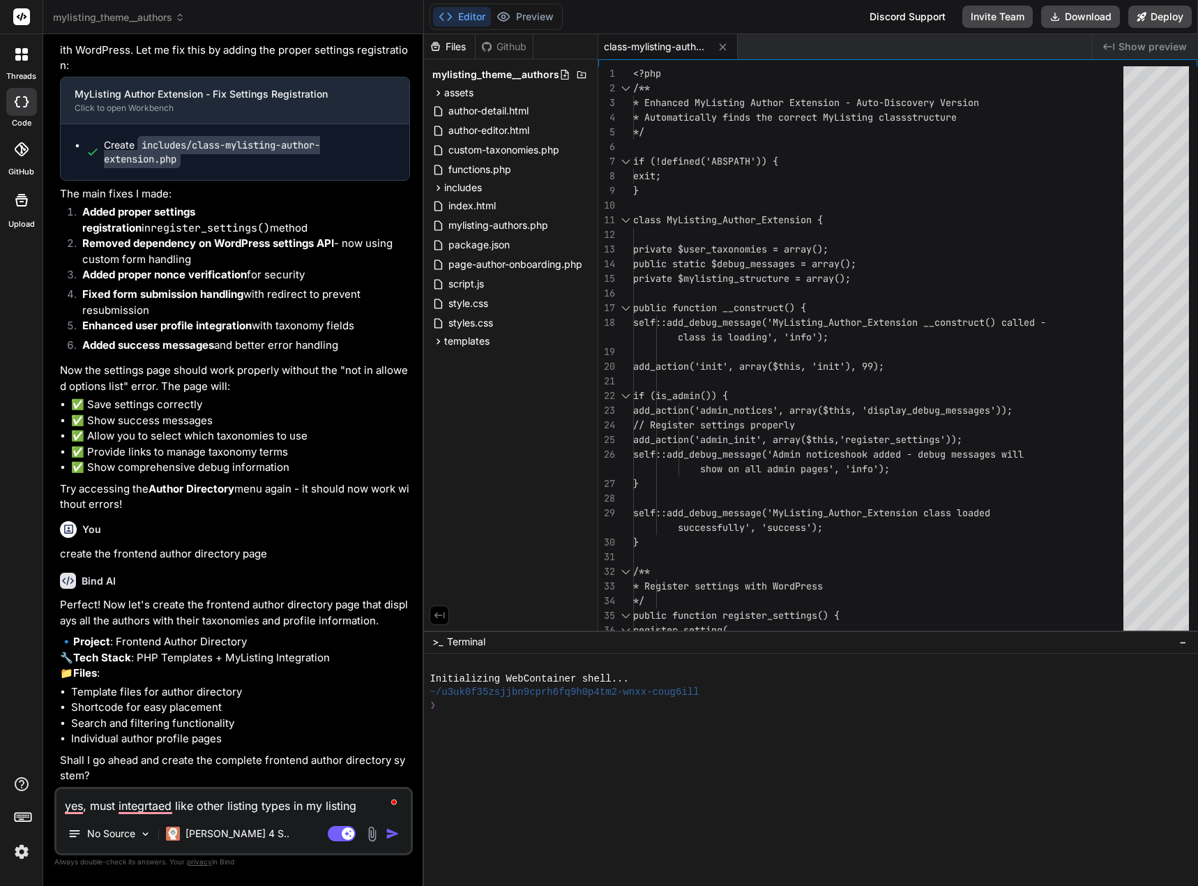
type textarea "x"
type textarea "yes, must integrtaed like other listing types in my listing t"
type textarea "x"
type textarea "yes, must integrtaed like other listing types in my listing th"
type textarea "x"
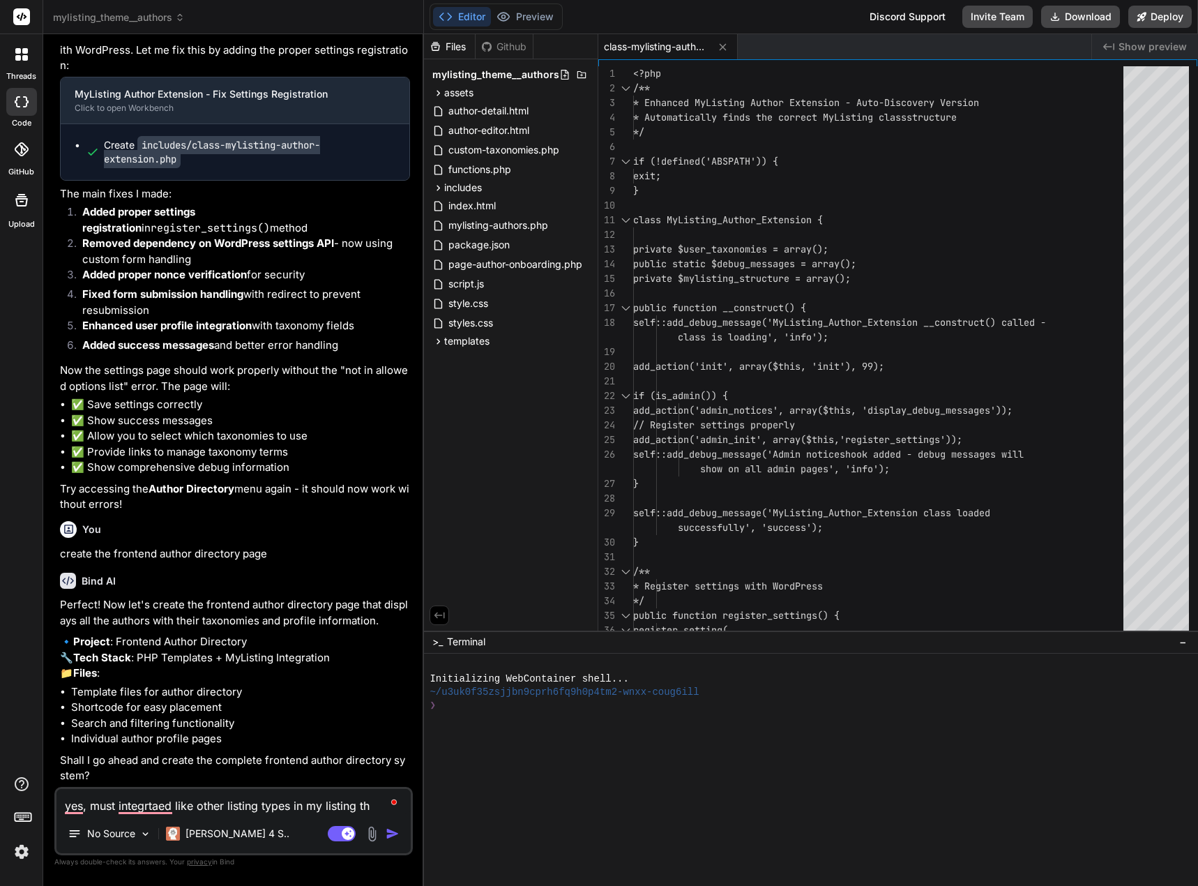
type textarea "yes, must integrtaed like other listing types in my listing the"
type textarea "x"
type textarea "yes, must integrtaed like other listing types in my listing them"
type textarea "x"
type textarea "yes, must integrtaed like other listing types in my listing theme"
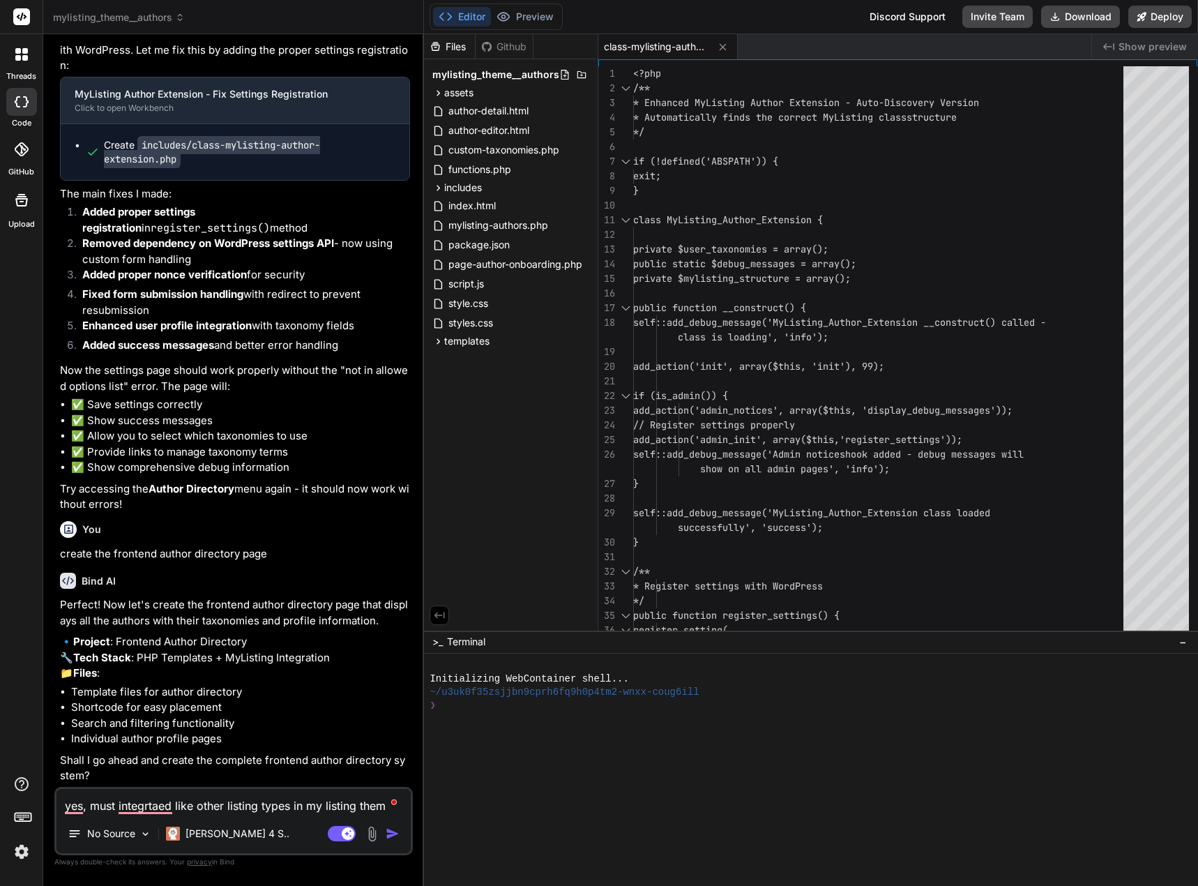
type textarea "x"
type textarea "yes, must integrtaed like other listing types in my listing theme,"
type textarea "x"
type textarea "yes, must integrtaed like other listing types in my listing theme,"
type textarea "x"
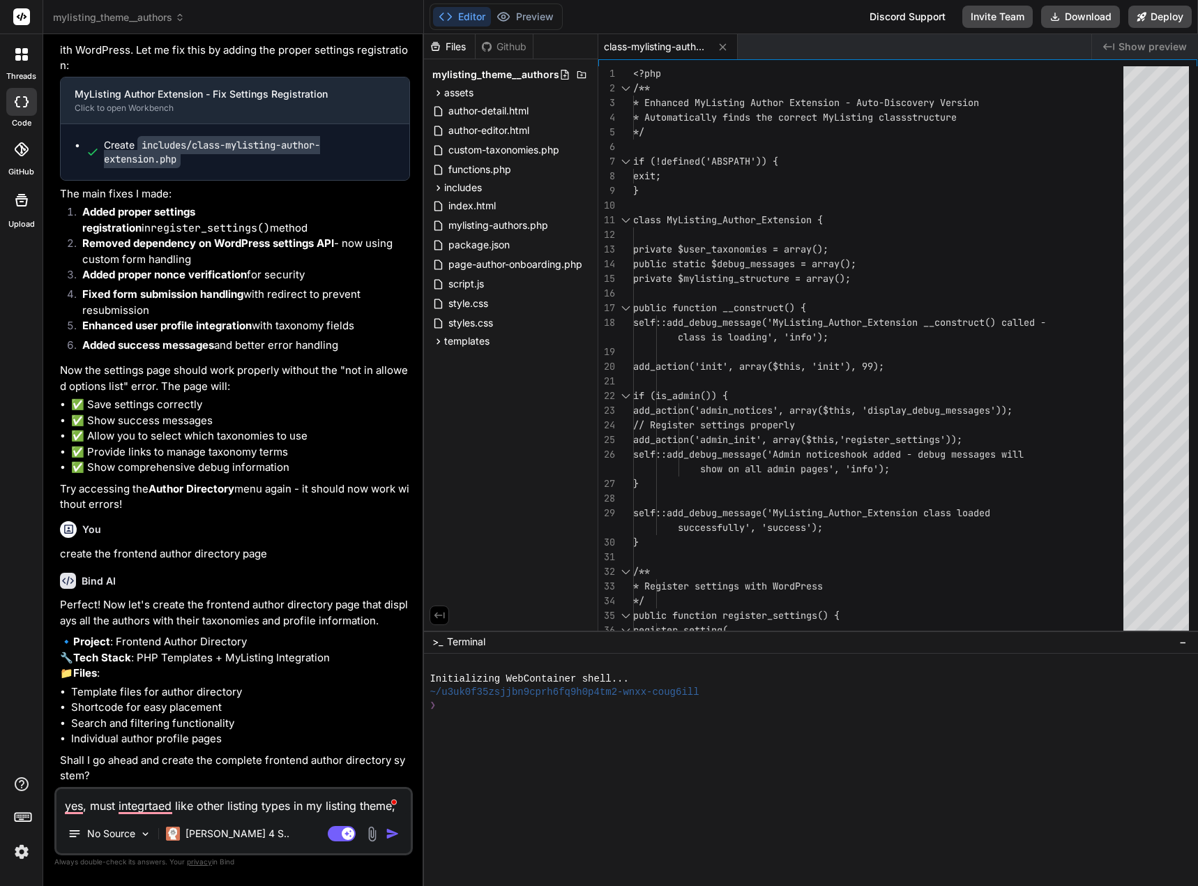
type textarea "yes, must integrtaed like other listing types in my listing theme, u"
type textarea "x"
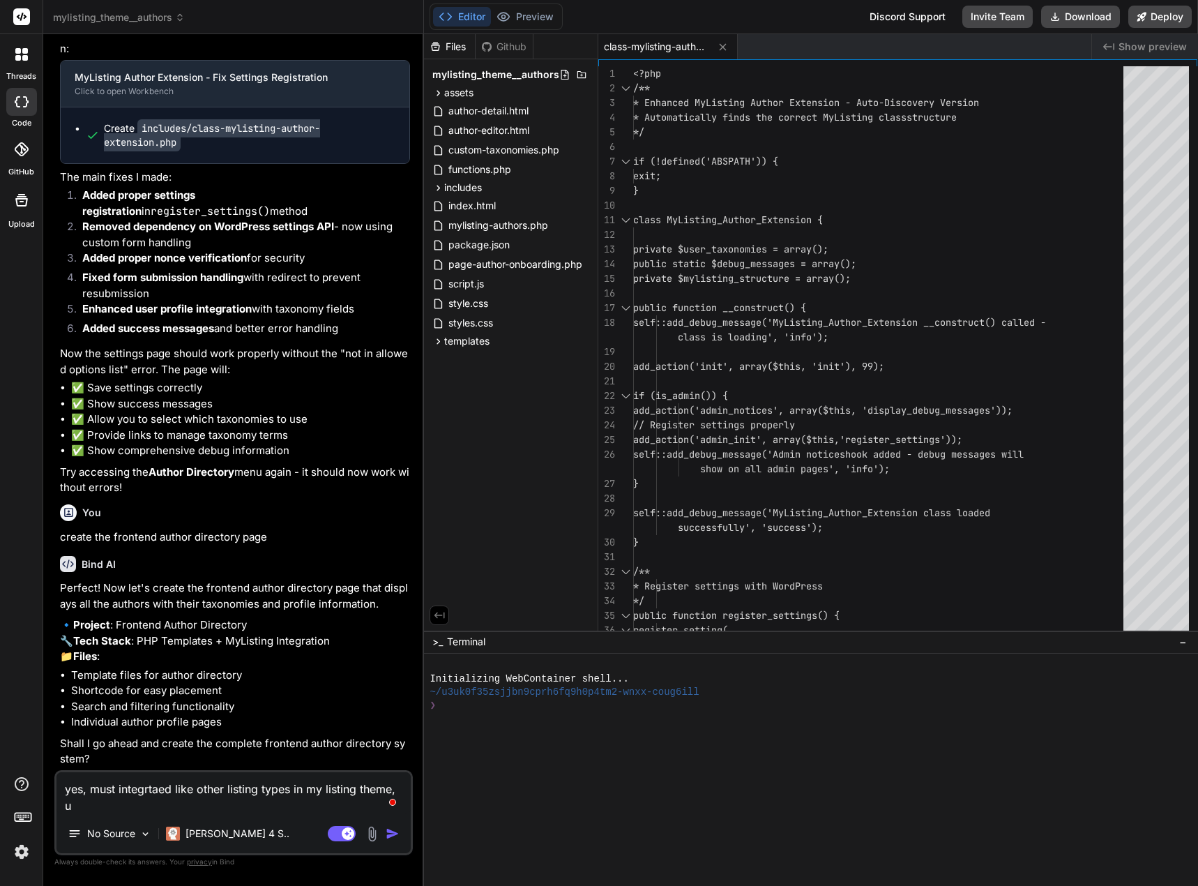
type textarea "yes, must integrtaed like other listing types in my listing theme, ut"
type textarea "x"
type textarea "yes, must integrtaed like other listing types in my listing theme, uti"
type textarea "x"
type textarea "yes, must integrtaed like other listing types in my listing theme, util"
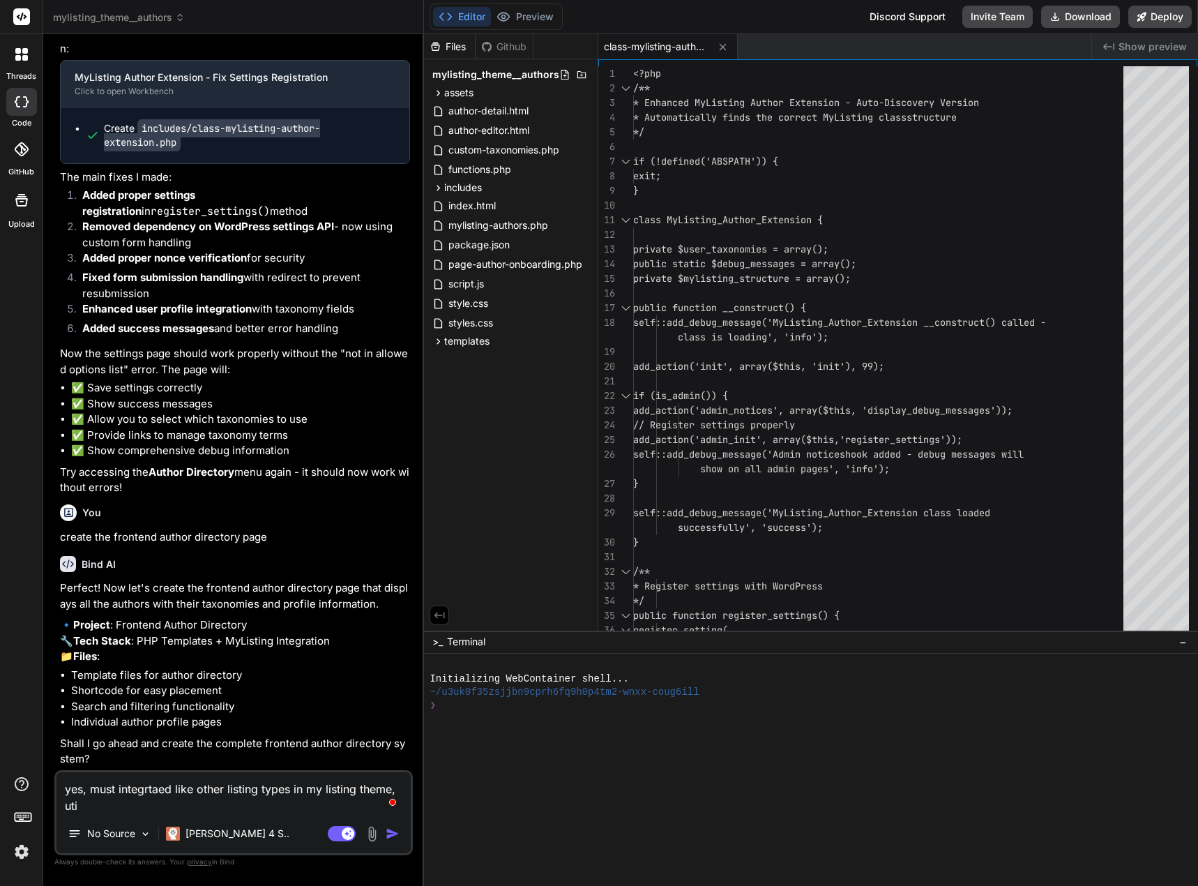
type textarea "x"
type textarea "yes, must integrtaed like other listing types in my listing theme, utili"
type textarea "x"
type textarea "yes, must integrtaed like other listing types in my listing theme, utiliz"
type textarea "x"
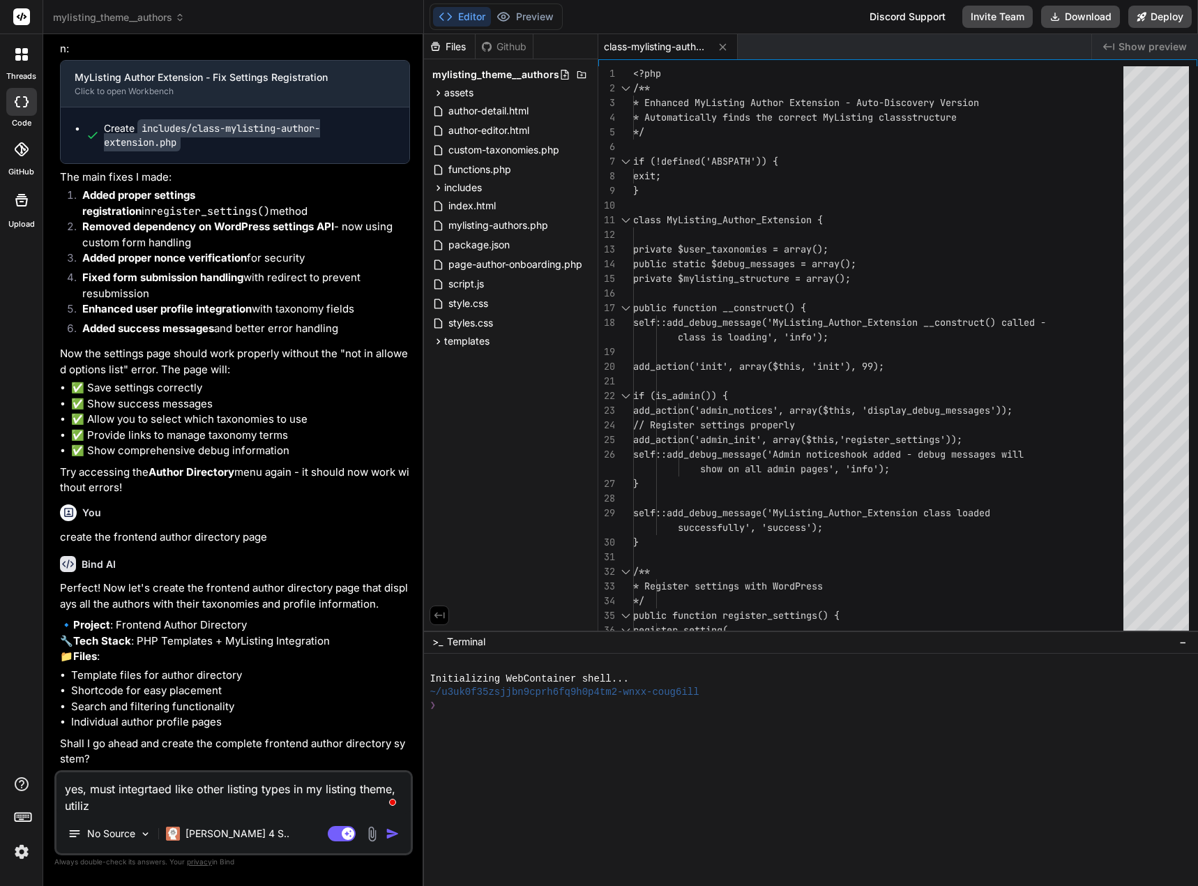
type textarea "yes, must integrtaed like other listing types in my listing theme, utilizi"
type textarea "x"
type textarea "yes, must integrtaed like other listing types in my listing theme, utilizin"
type textarea "x"
type textarea "yes, must integrtaed like other listing types in my listing theme, utilizing"
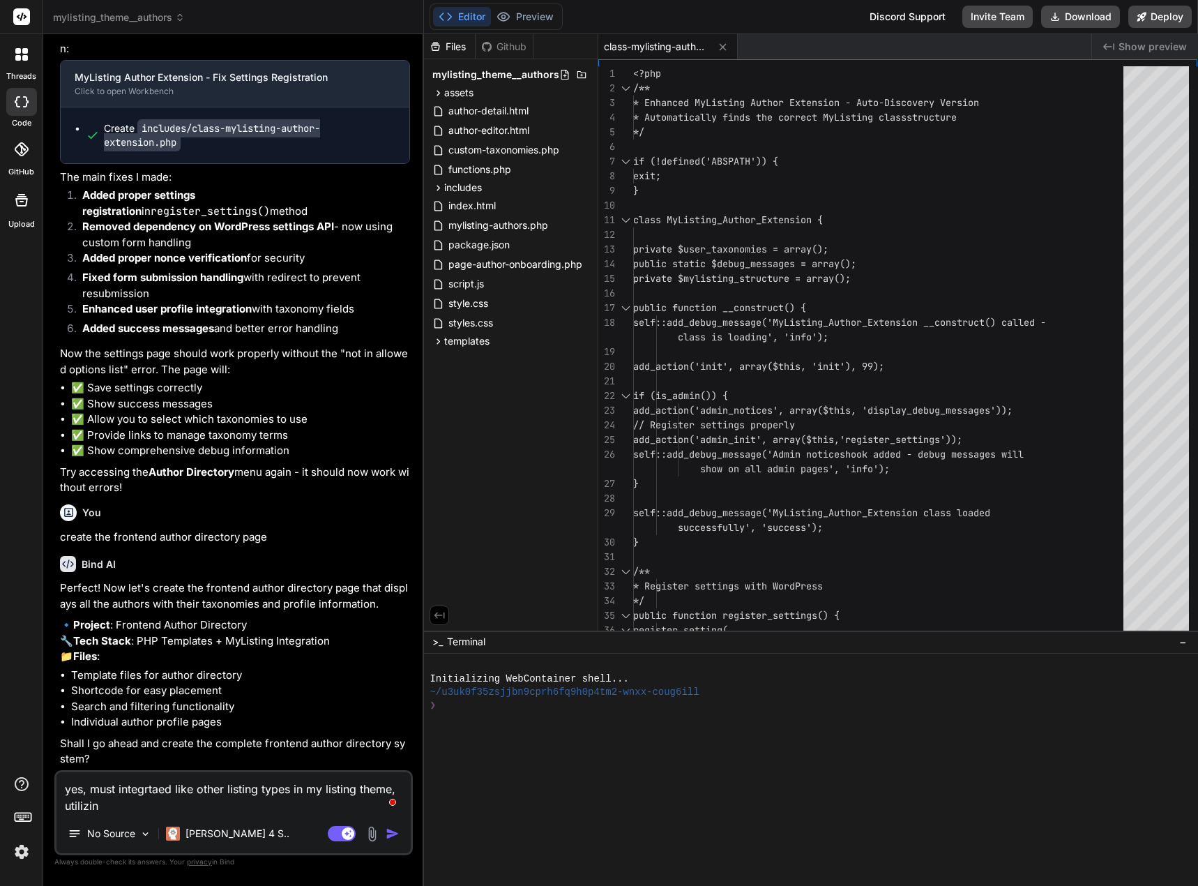
type textarea "x"
type textarea "yes, must integrtaed like other listing types in my listing theme, utilizing"
type textarea "x"
type textarea "yes, must integrtaed like other listing types in my listing theme, utilizing e"
type textarea "x"
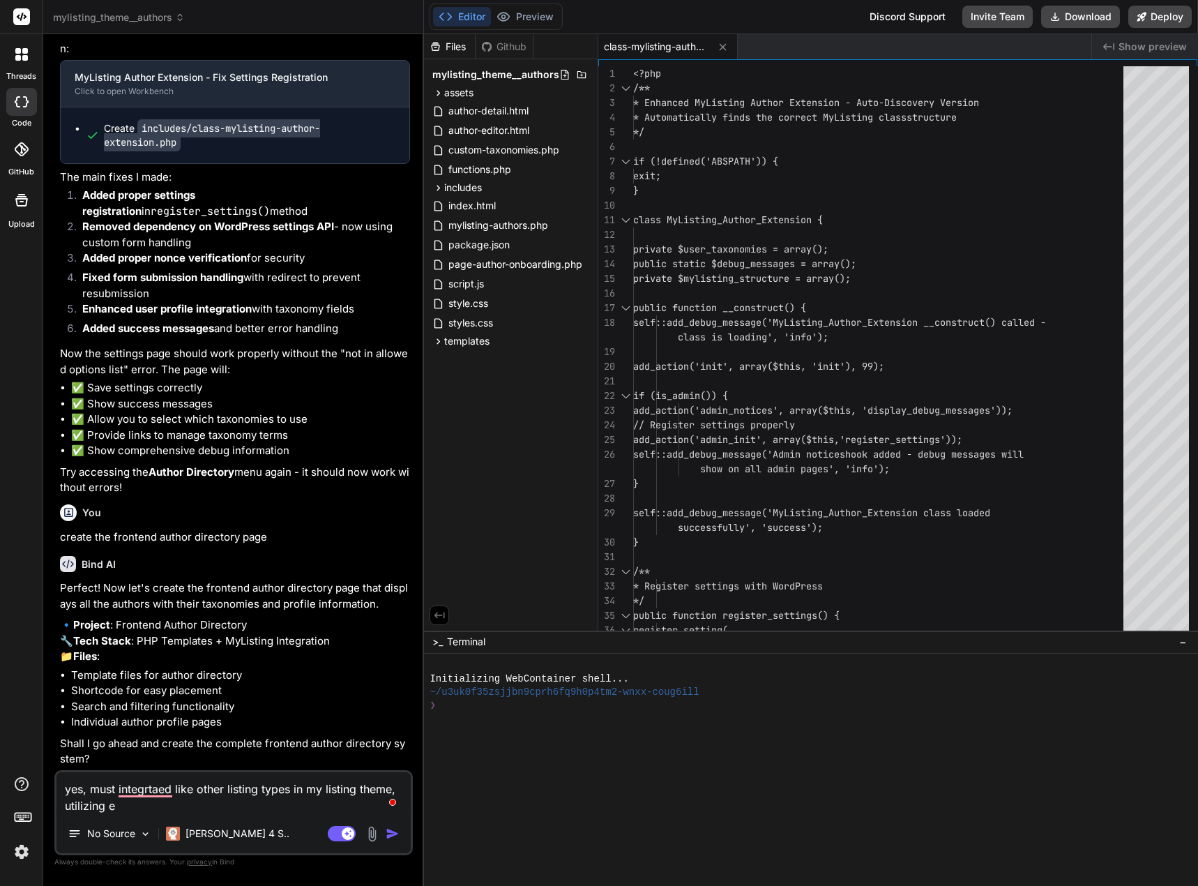
type textarea "yes, must integrtaed like other listing types in my listing theme, utilizing ex"
type textarea "x"
type textarea "yes, must integrtaed like other listing types in my listing theme, utilizing exi"
type textarea "x"
type textarea "yes, must integrtaed like other listing types in my listing theme, utilizing ex…"
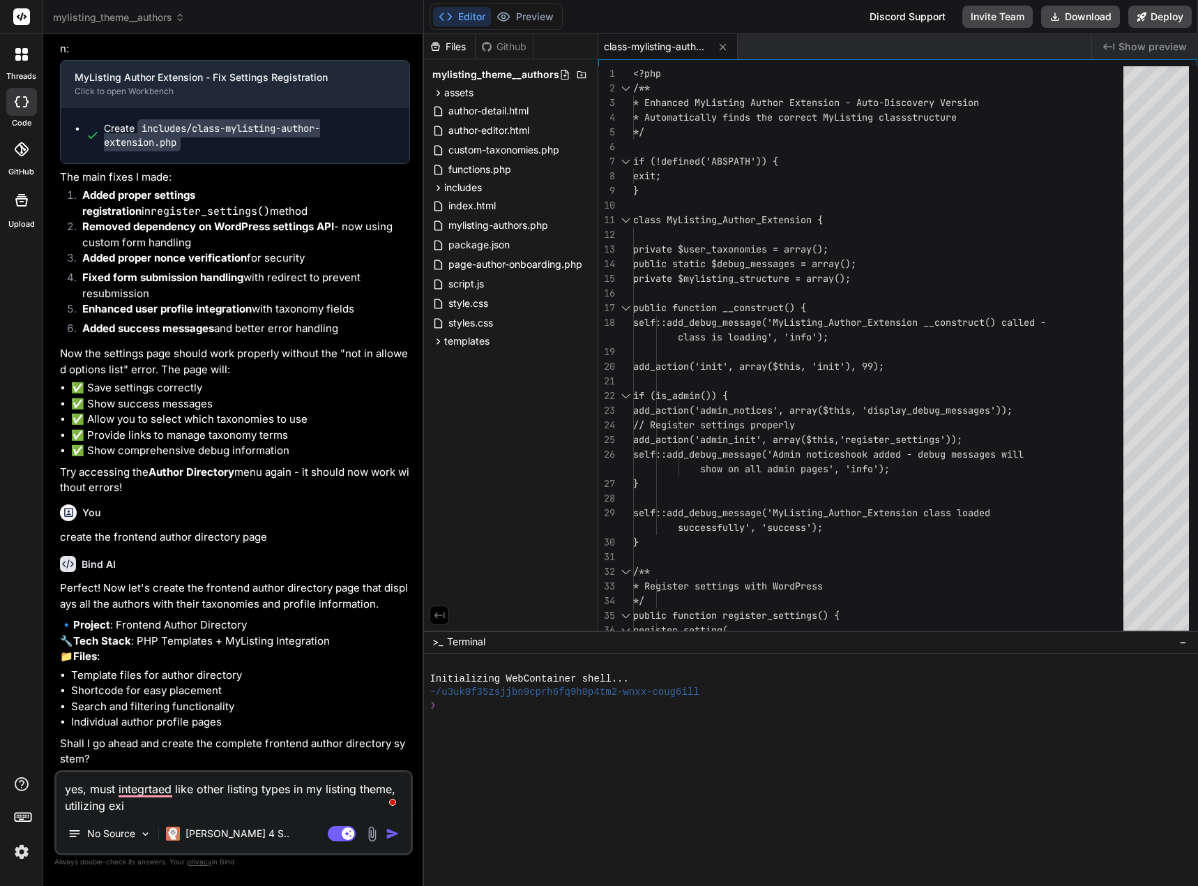
type textarea "x"
type textarea "yes, must integrtaed like other listing types in my listing theme, utilizing ex…"
type textarea "x"
type textarea "yes, must integrtaed like other listing types in my listing theme, utilizing ex…"
type textarea "x"
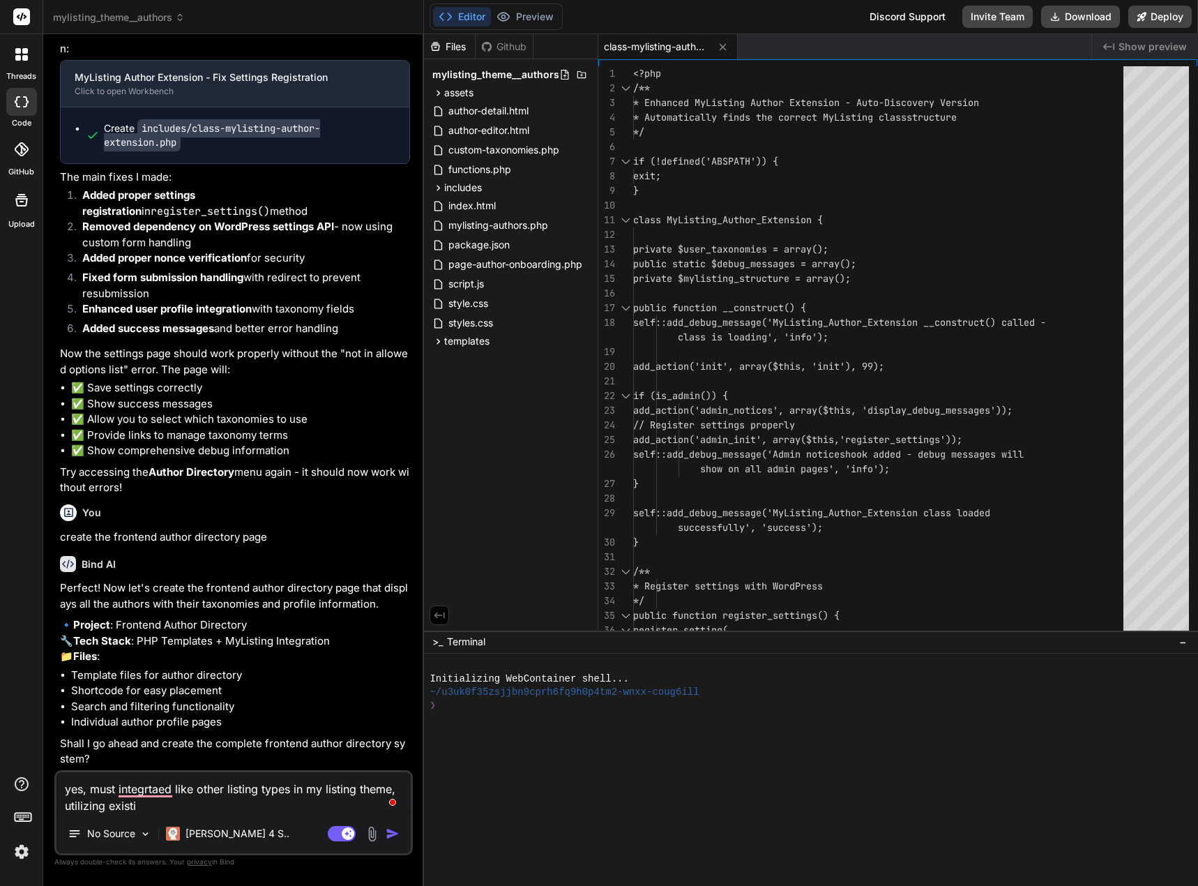
type textarea "yes, must integrtaed like other listing types in my listing theme, utilizing ex…"
type textarea "x"
type textarea "yes, must integrtaed like other listing types in my listing theme, utilizing ex…"
type textarea "x"
type textarea "yes, must integrtaed like other listing types in my listing theme, utilizing ex…"
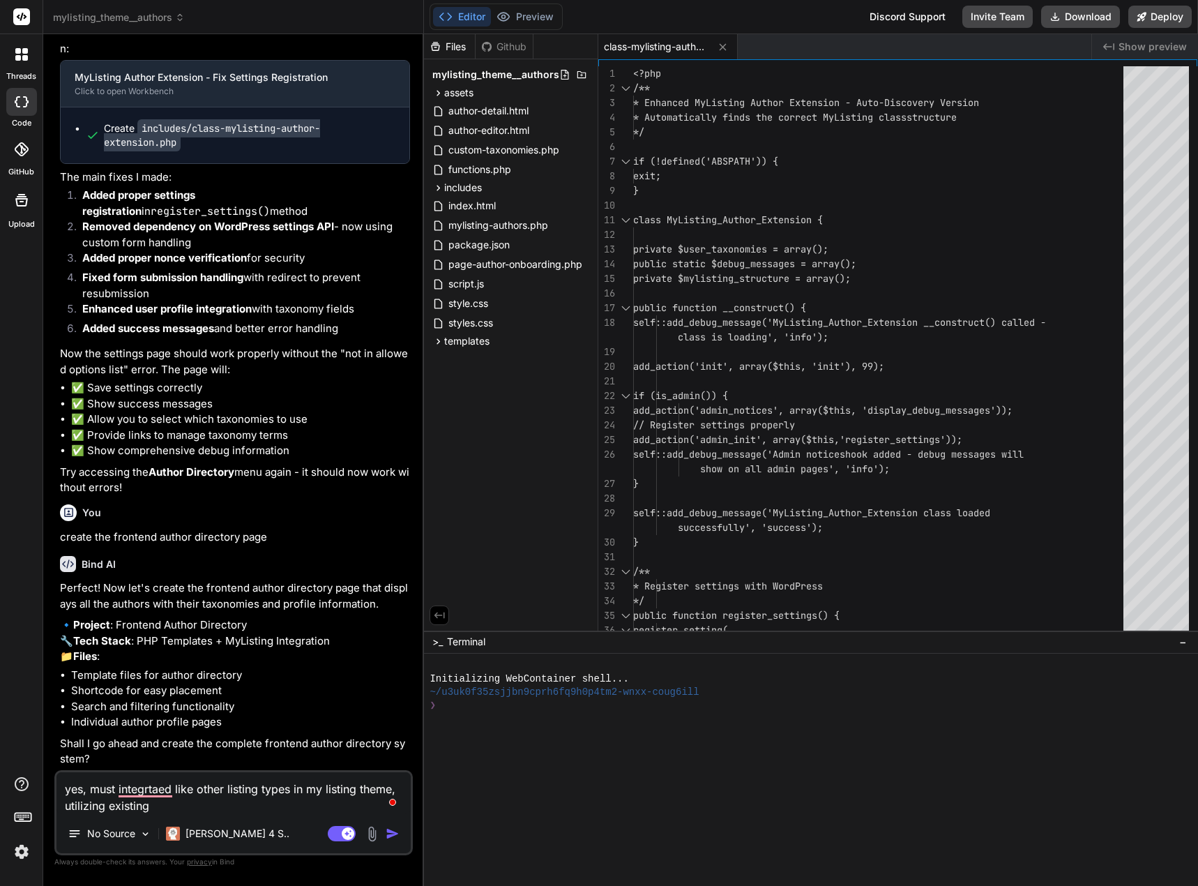
type textarea "x"
type textarea "yes, must integrtaed like other listing types in my listing theme, utilizing ex…"
type textarea "x"
type textarea "yes, must integrtaed like other listing types in my listing theme, utilizing ex…"
type textarea "x"
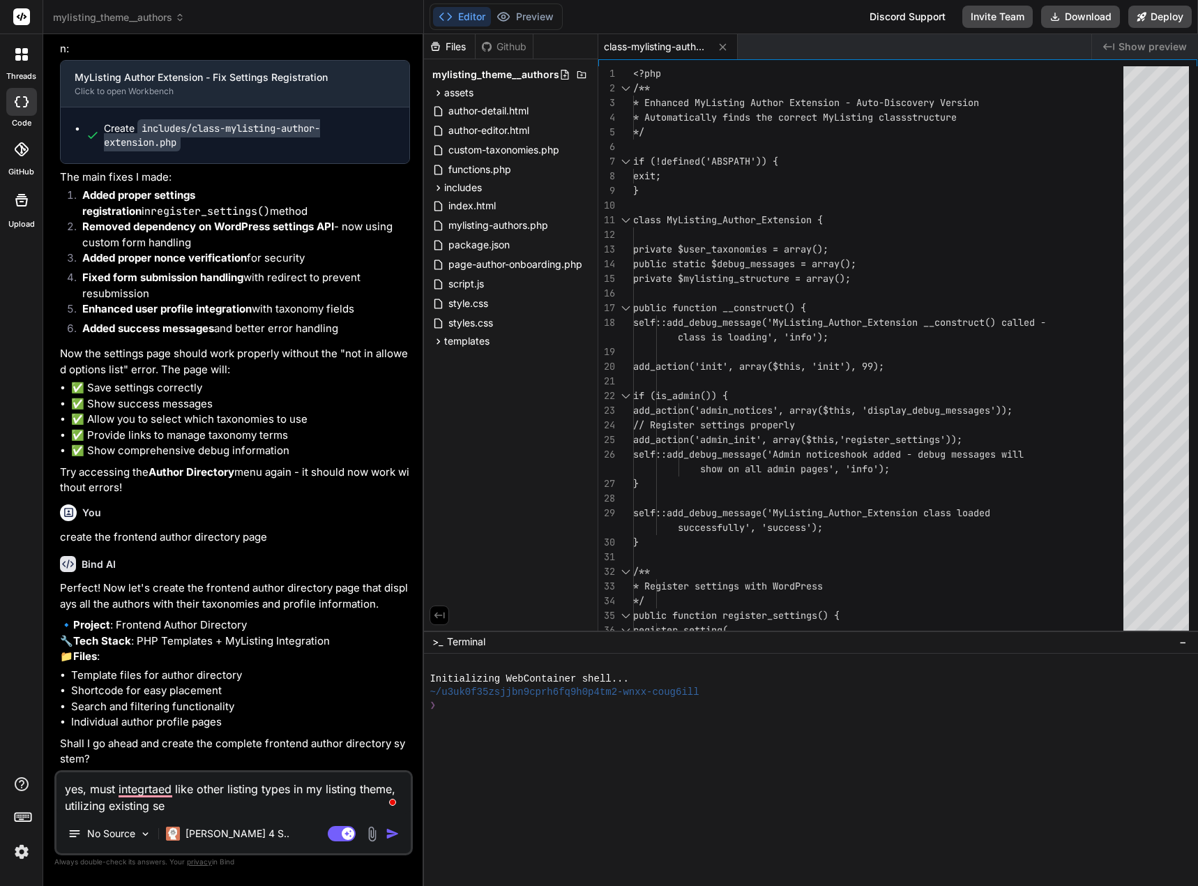
type textarea "yes, must integrtaed like other listing types in my listing theme, utilizing ex…"
type textarea "x"
type textarea "yes, must integrtaed like other listing types in my listing theme, utilizing ex…"
type textarea "x"
type textarea "yes, must integrtaed like other listing types in my listing theme, utilizing ex…"
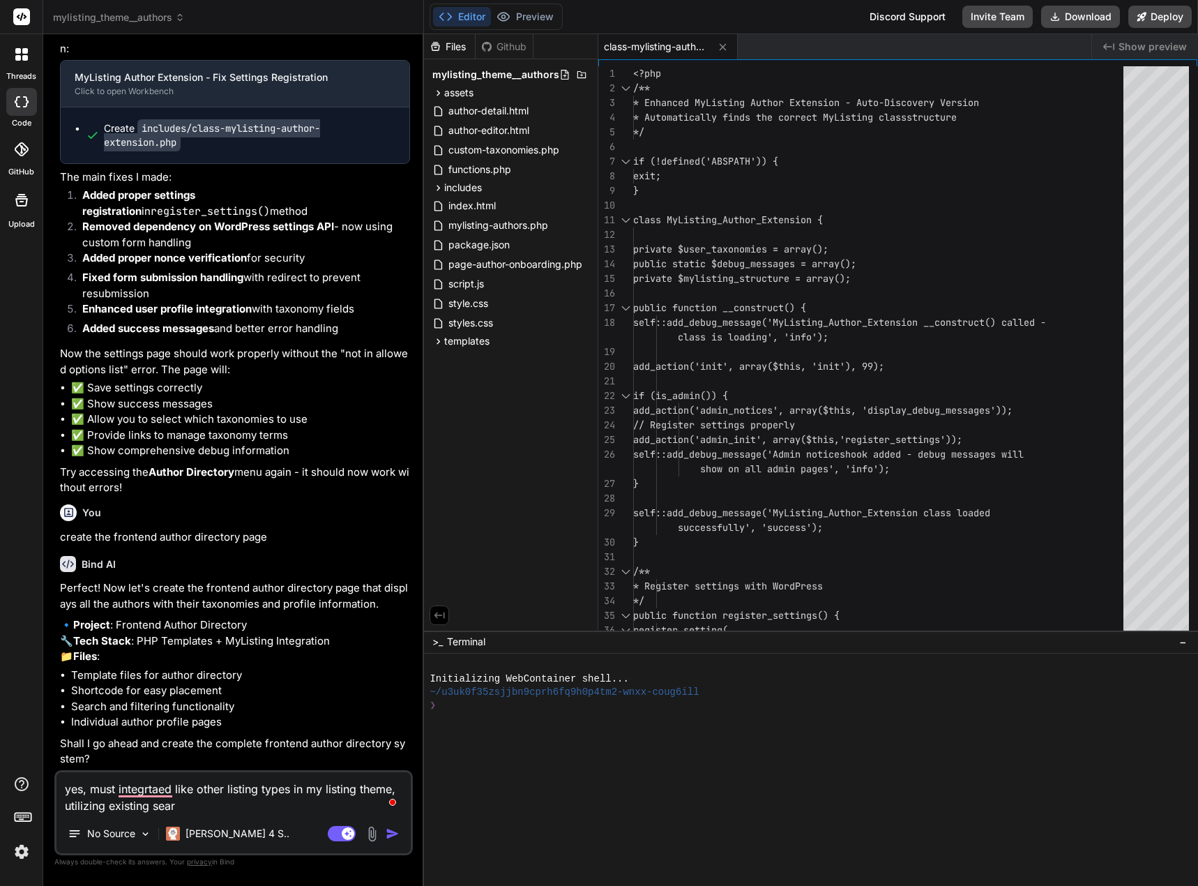
type textarea "x"
type textarea "yes, must integrtaed like other listing types in my listing theme, utilizing ex…"
type textarea "x"
type textarea "yes, must integrtaed like other listing types in my listing theme, utilizing ex…"
type textarea "x"
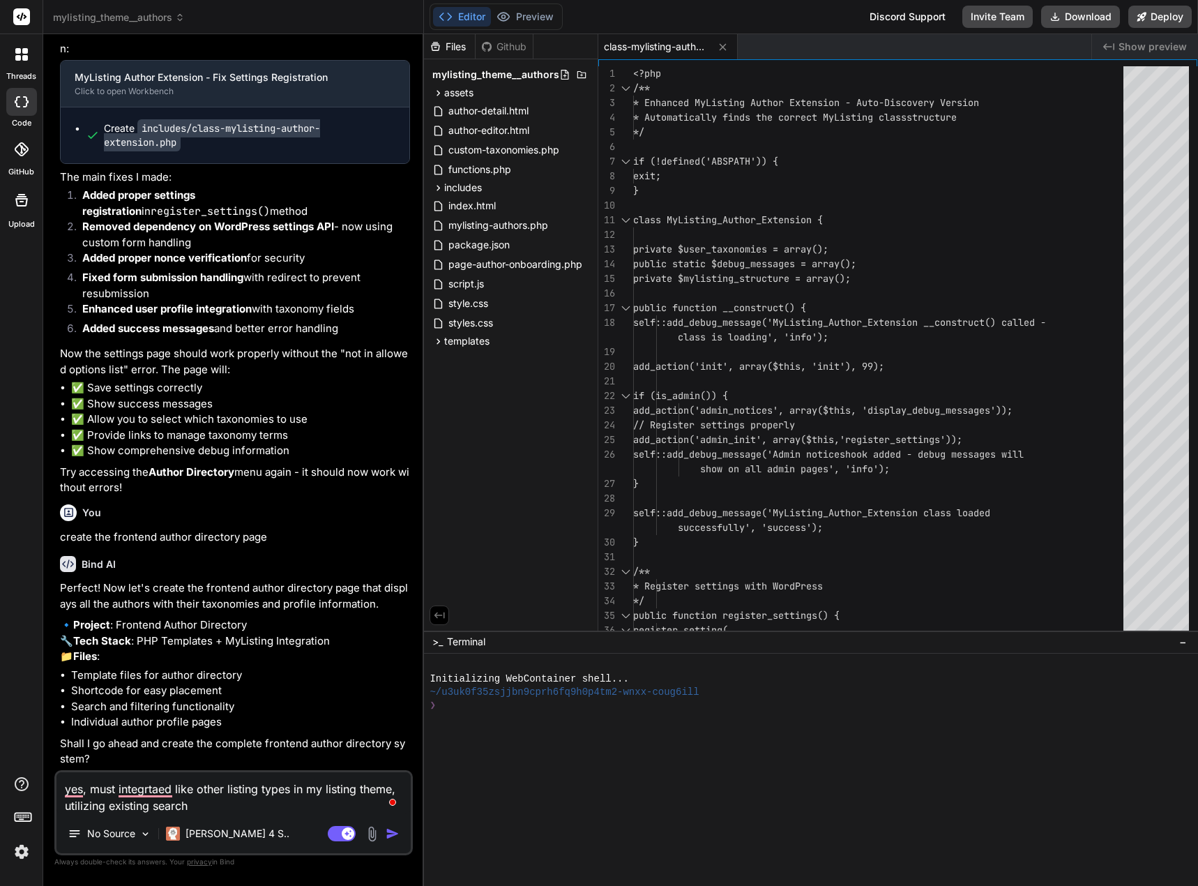
type textarea "yes, must integrtaed like other listing types in my listing theme, utilizing ex…"
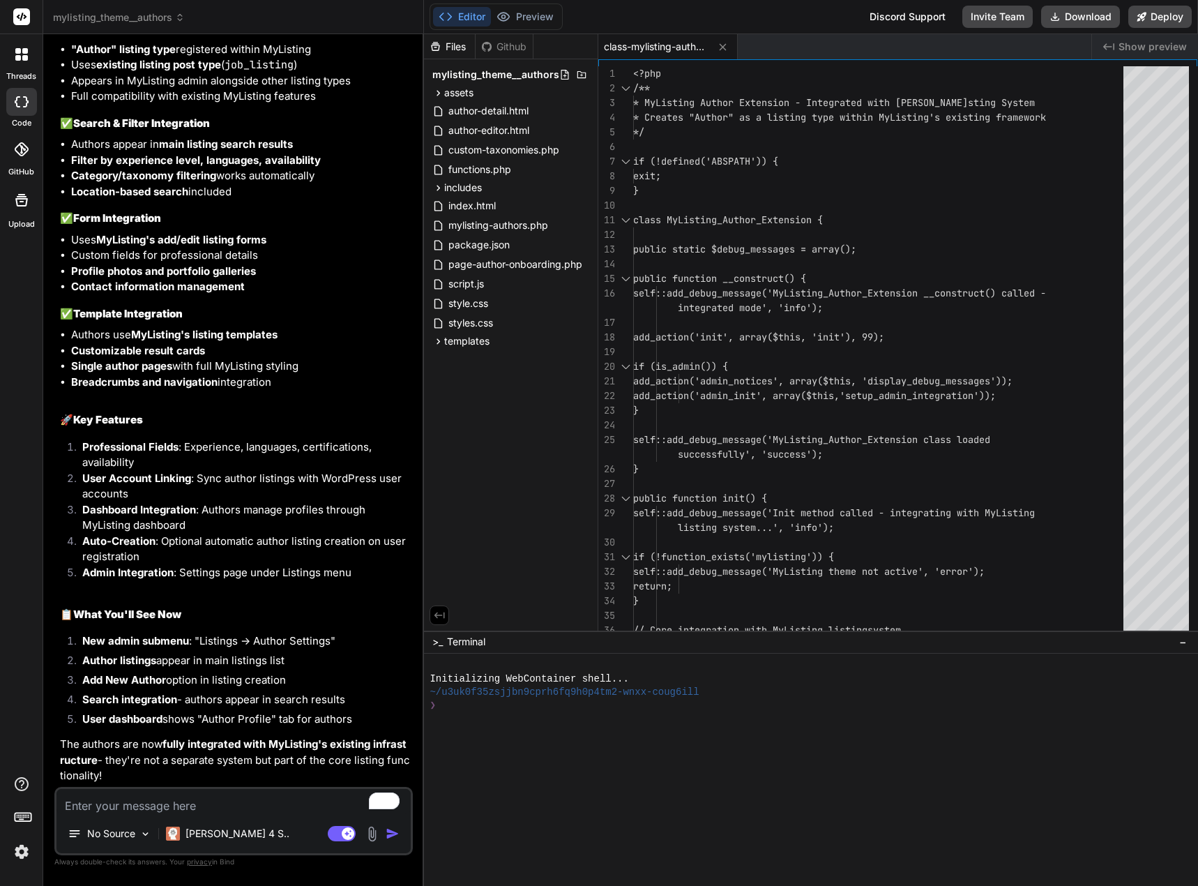
scroll to position [14892, 0]
click at [160, 803] on textarea "To enrich screen reader interactions, please activate Accessibility in Grammarl…" at bounding box center [233, 801] width 354 height 25
click at [1061, 18] on button "Download" at bounding box center [1080, 17] width 79 height 22
click at [137, 805] on textarea "To enrich screen reader interactions, please activate Accessibility in Grammarl…" at bounding box center [233, 801] width 354 height 25
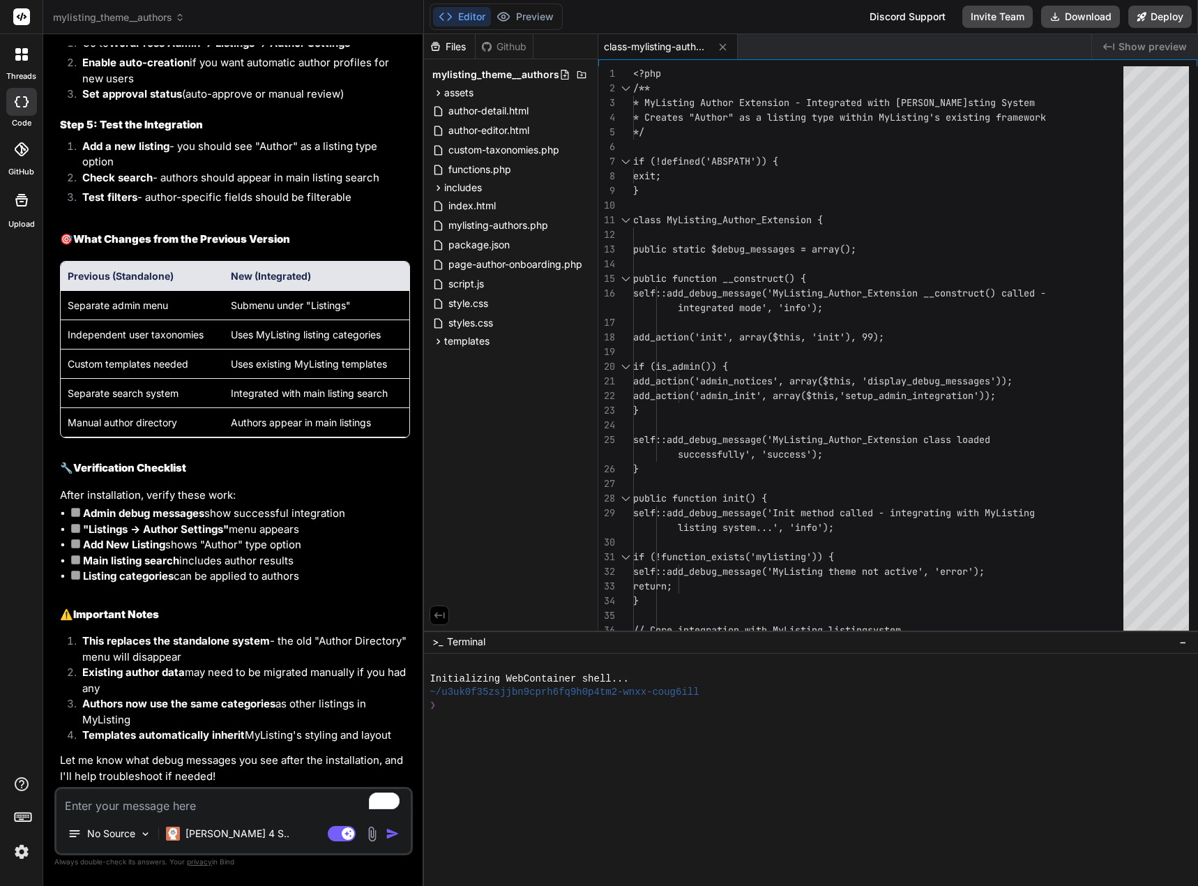
scroll to position [16299, 0]
click at [179, 818] on div "No Source [PERSON_NAME] 4 S.. Agent Mode. When this toggle is activated, AI aut…" at bounding box center [233, 821] width 358 height 68
click at [185, 805] on textarea "To enrich screen reader interactions, please activate Accessibility in Grammarl…" at bounding box center [233, 801] width 354 height 25
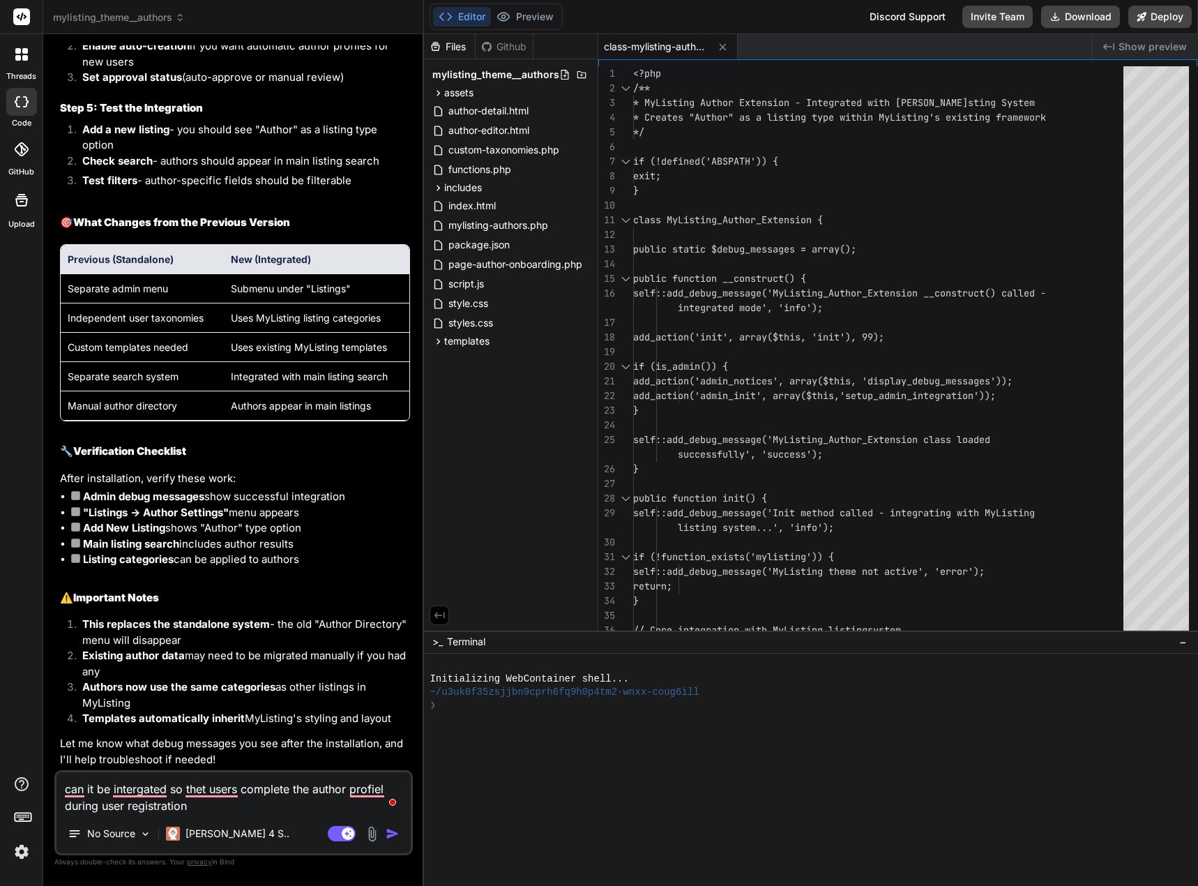
click at [396, 830] on img "button" at bounding box center [393, 833] width 14 height 14
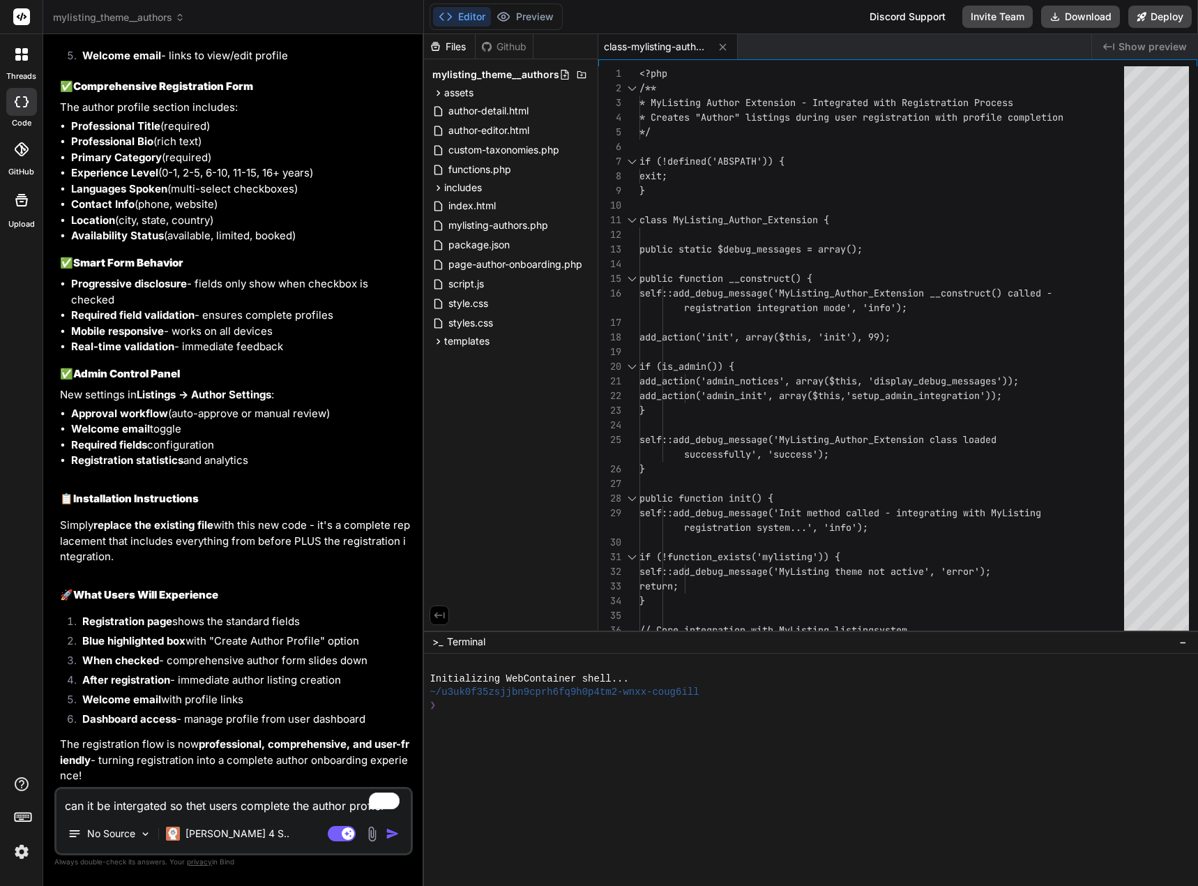
scroll to position [17404, 0]
drag, startPoint x: 76, startPoint y: 153, endPoint x: 205, endPoint y: 166, distance: 129.6
click at [249, 167] on div "Absolutely! That's a brilliant UX improvement. Let me modify the integration to…" at bounding box center [235, 246] width 350 height 1075
copy div "Comprehensive Registration Form The author profile section includes:"
click at [297, 807] on textarea "can it be intergated so thet users complete the author profiel during user regi…" at bounding box center [233, 801] width 354 height 25
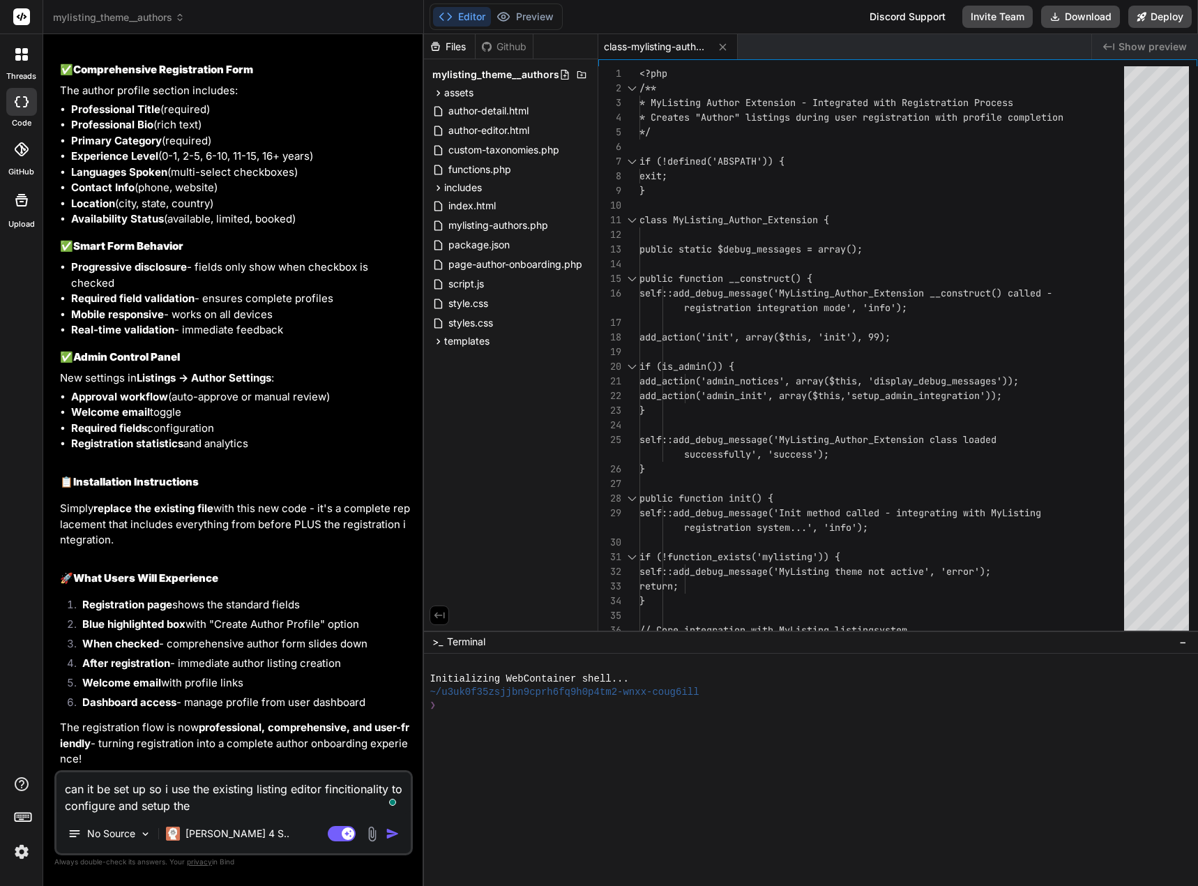
paste textarea "Comprehensive Registration Form The author profile section includes:"
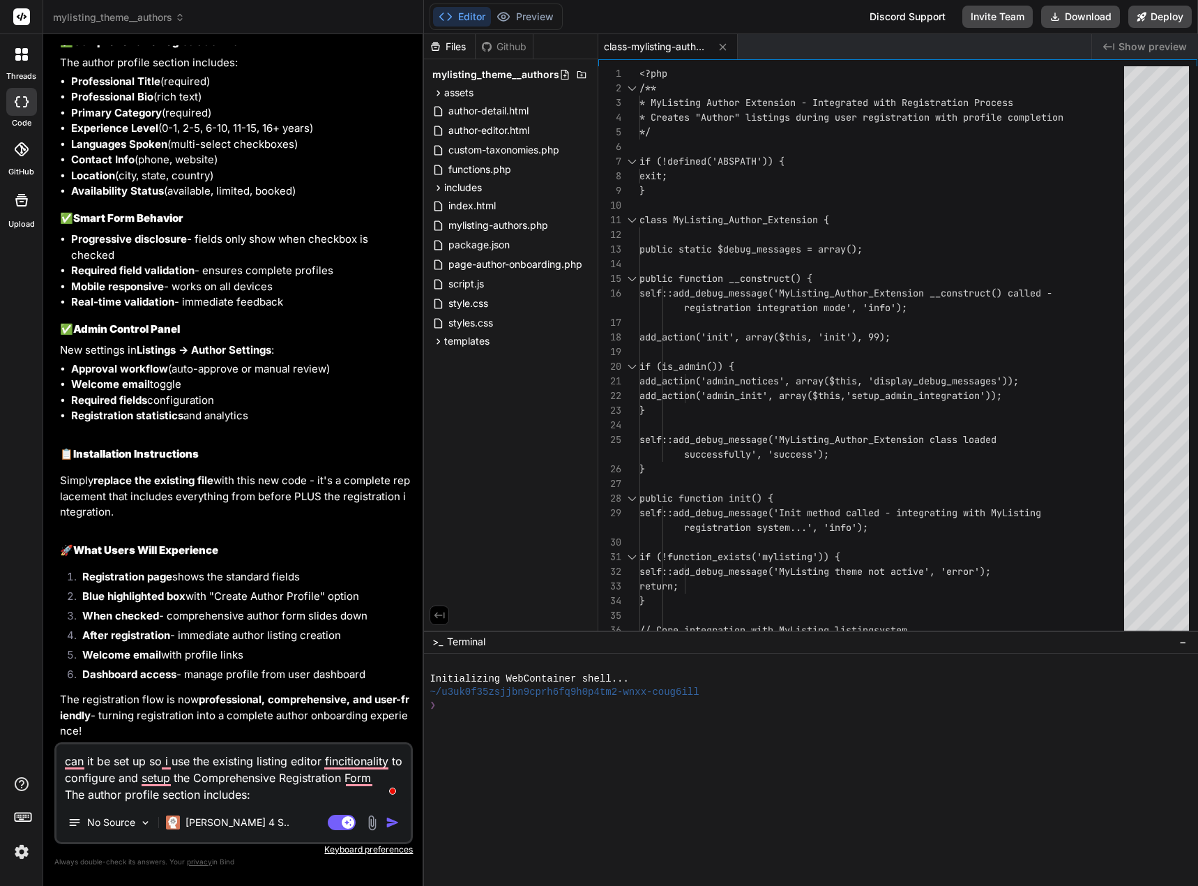
drag, startPoint x: 200, startPoint y: 795, endPoint x: 249, endPoint y: 793, distance: 48.8
click at [249, 793] on textarea "can it be set up so i use the existing listing editor fincitionality to configu…" at bounding box center [233, 773] width 354 height 59
click at [389, 819] on img "button" at bounding box center [393, 822] width 14 height 14
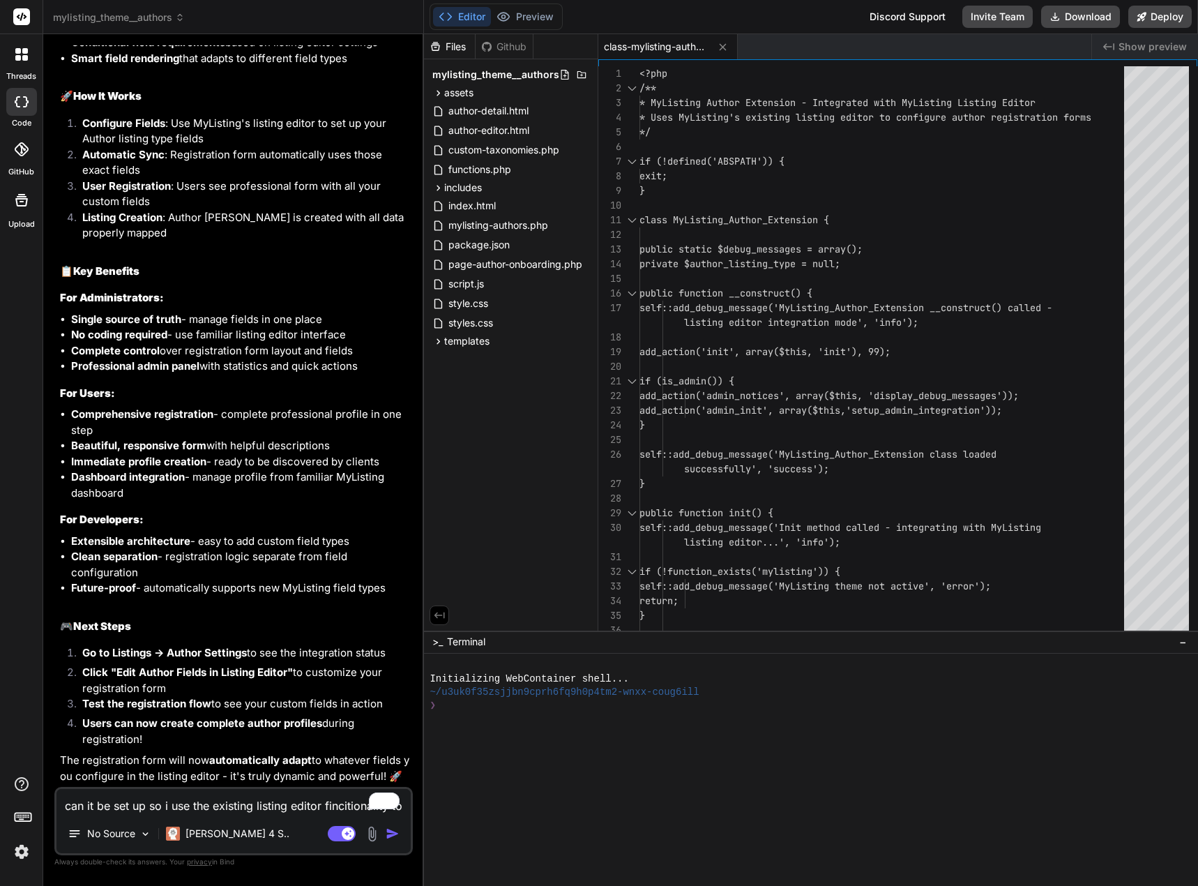
scroll to position [18931, 0]
click at [173, 809] on textarea "can it be set up so i use the existing listing editor fincitionality to configu…" at bounding box center [233, 801] width 354 height 25
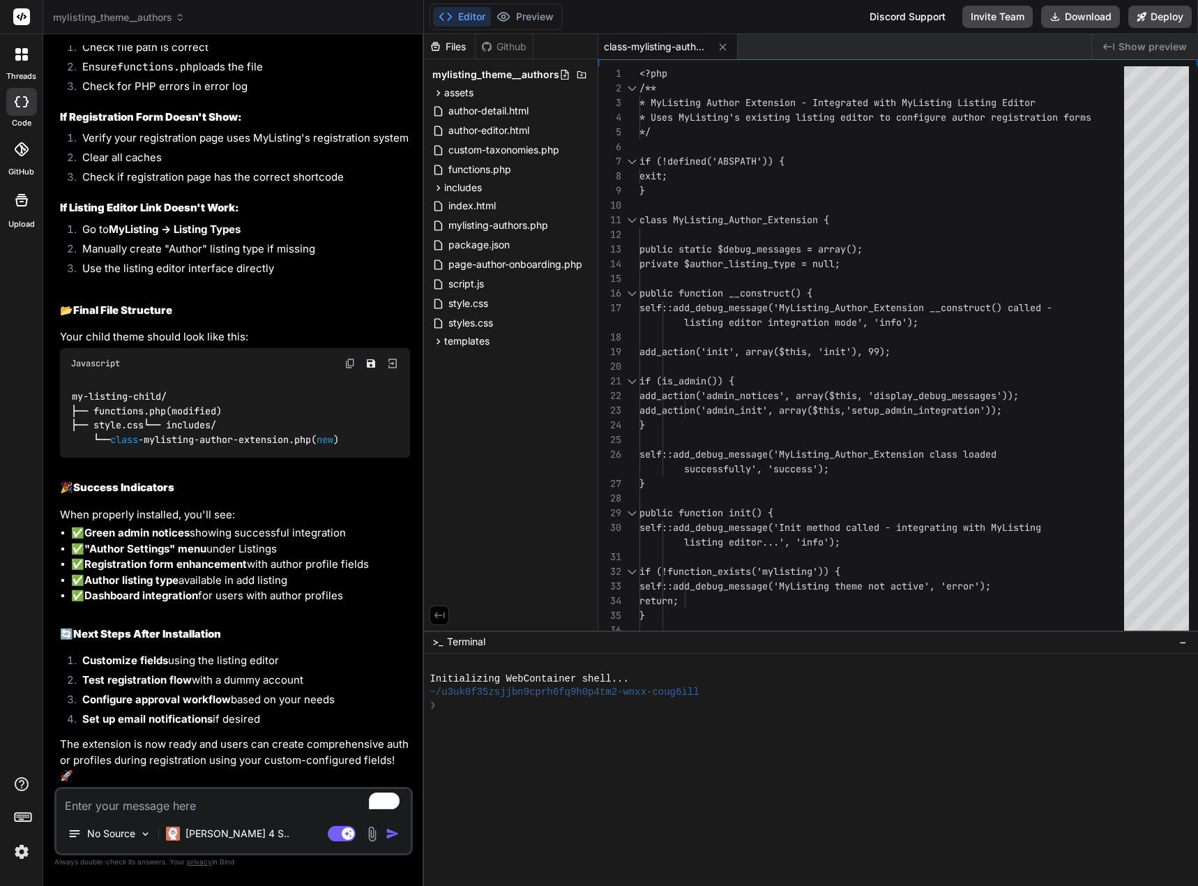
scroll to position [19912, 0]
drag, startPoint x: 82, startPoint y: 575, endPoint x: 63, endPoint y: 524, distance: 54.3
copy code "// Load MyListing Author Extension if (! class_exists ( 'MyListing_Author_Exten…"
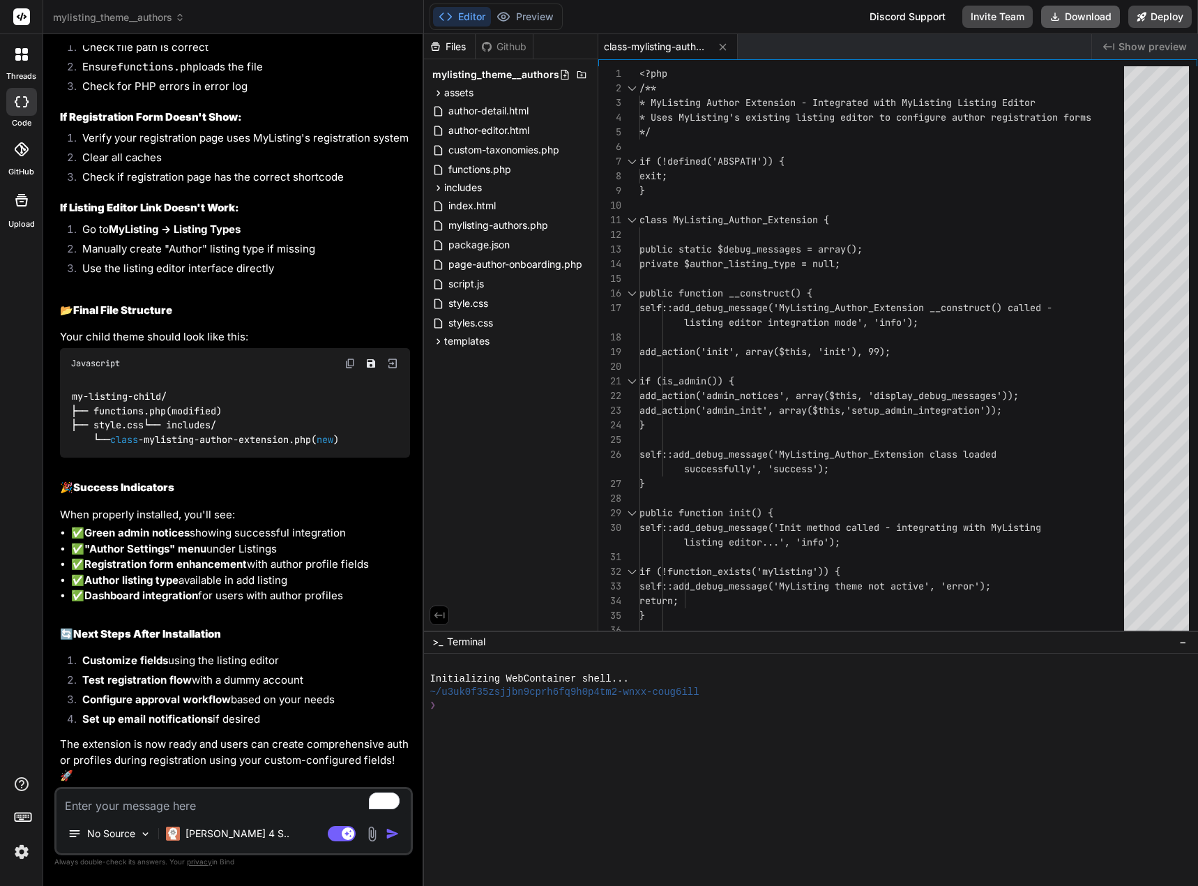
click at [1084, 15] on button "Download" at bounding box center [1080, 17] width 79 height 22
drag, startPoint x: 84, startPoint y: 379, endPoint x: 328, endPoint y: 381, distance: 244.1
copy li "New Menu Item - "Listings → Author Settings""
click at [185, 806] on textarea "To enrich screen reader interactions, please activate Accessibility in Grammarl…" at bounding box center [233, 801] width 354 height 25
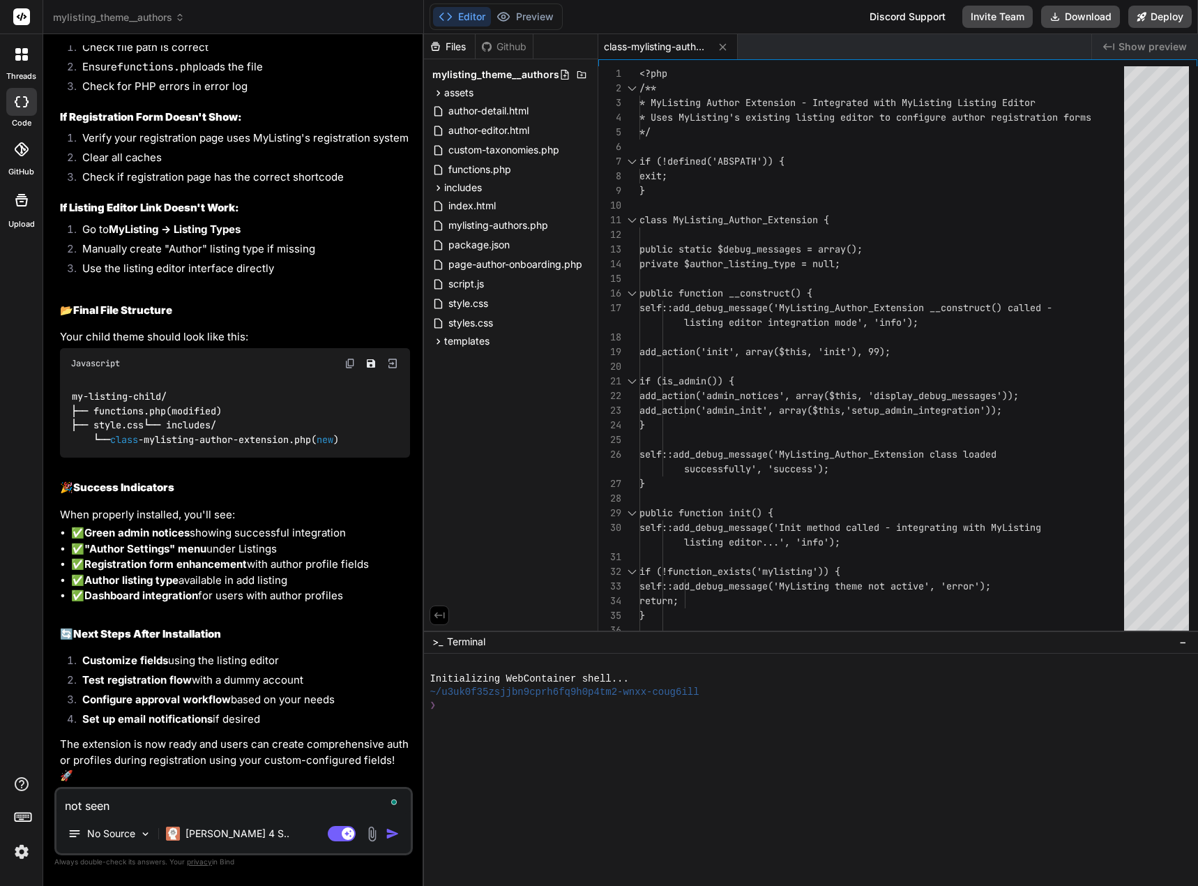
paste textarea "New Menu Item - "Listings → Author Settings""
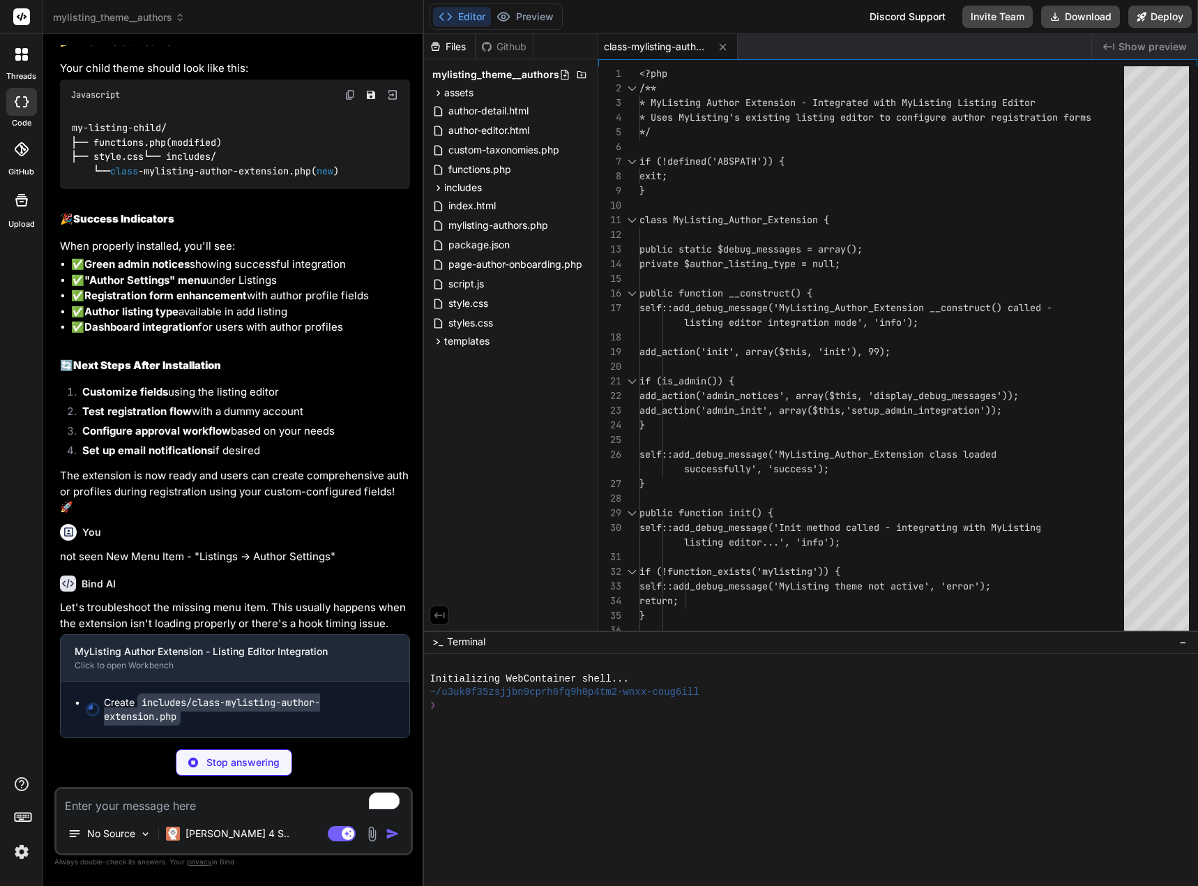
scroll to position [21727, 0]
click at [469, 13] on button "Editor" at bounding box center [462, 17] width 58 height 20
click at [485, 169] on span "functions.php" at bounding box center [480, 169] width 66 height 17
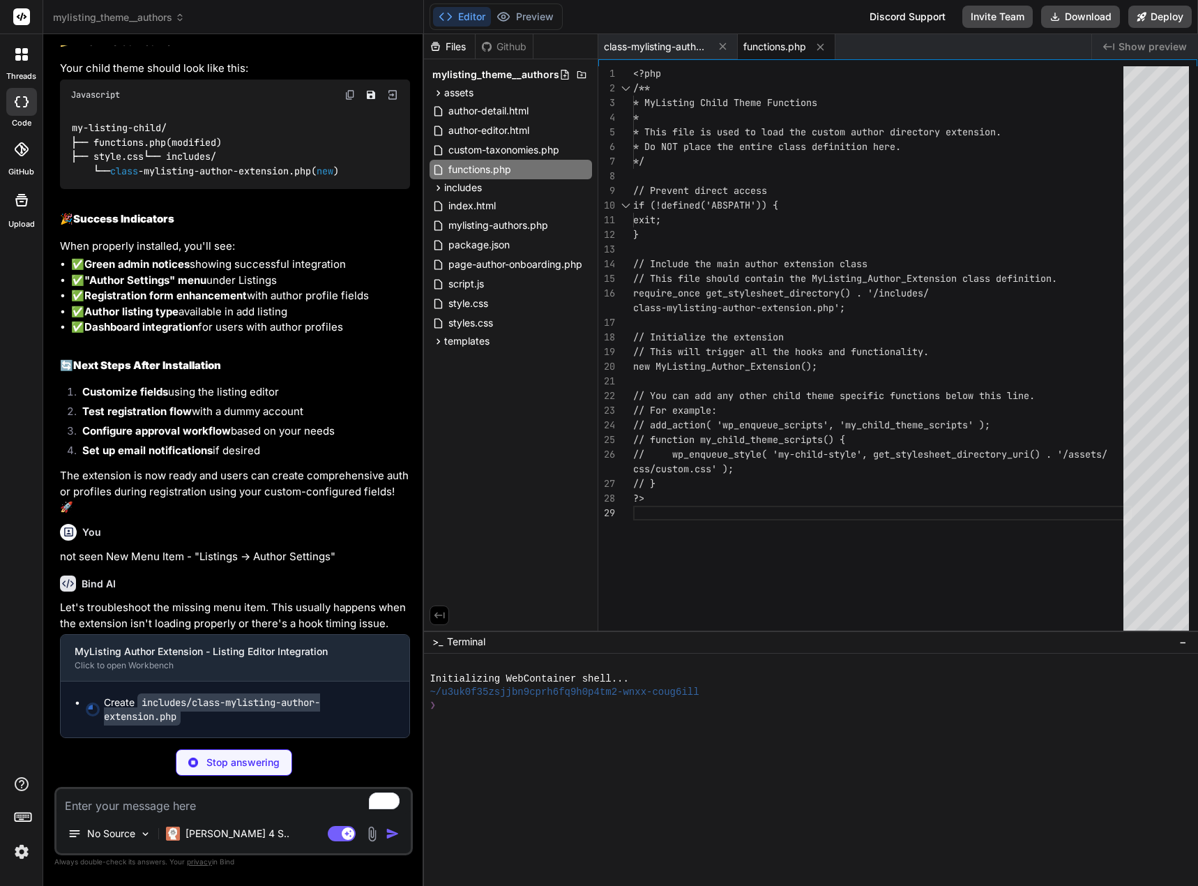
scroll to position [0, 0]
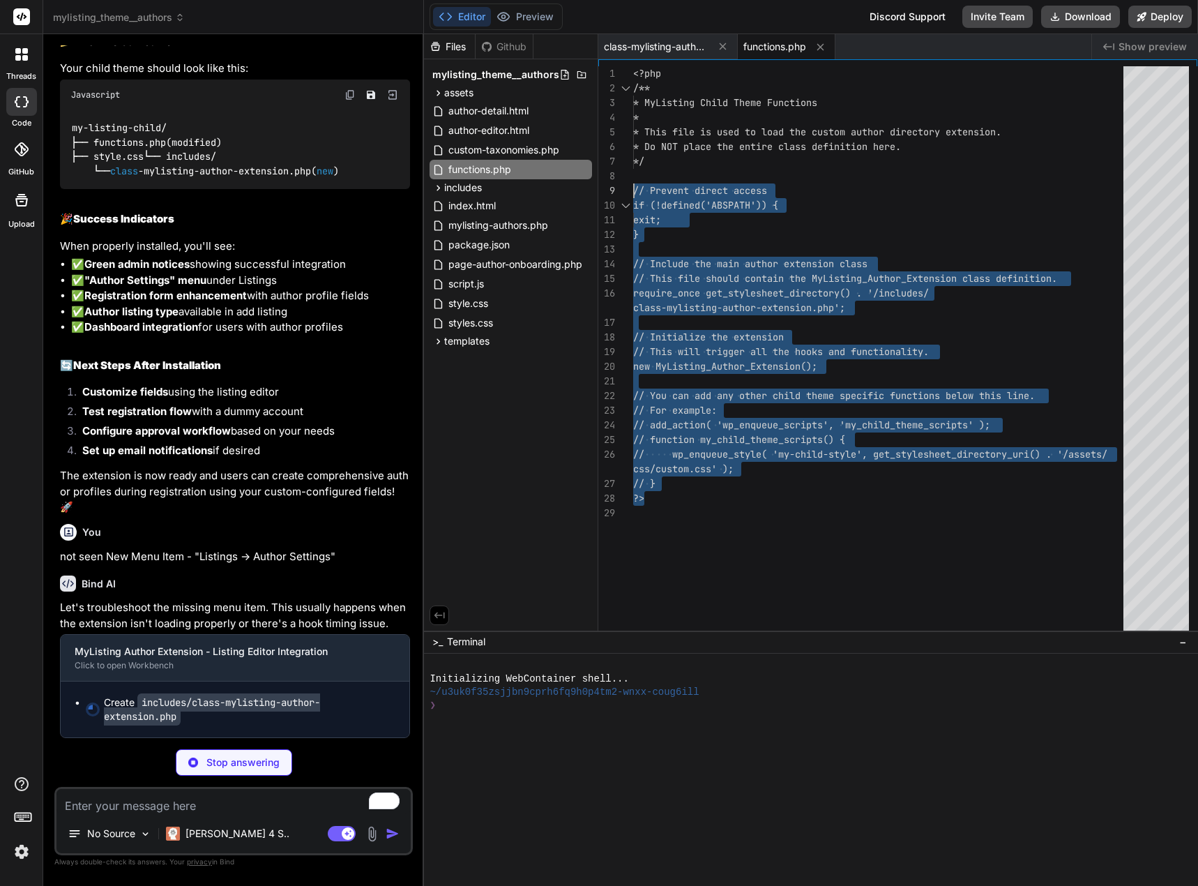
drag, startPoint x: 665, startPoint y: 485, endPoint x: 625, endPoint y: 180, distance: 308.0
click at [633, 180] on div "<?php /** * MyListing Child Theme Functions * * This file is used to load the c…" at bounding box center [882, 351] width 499 height 570
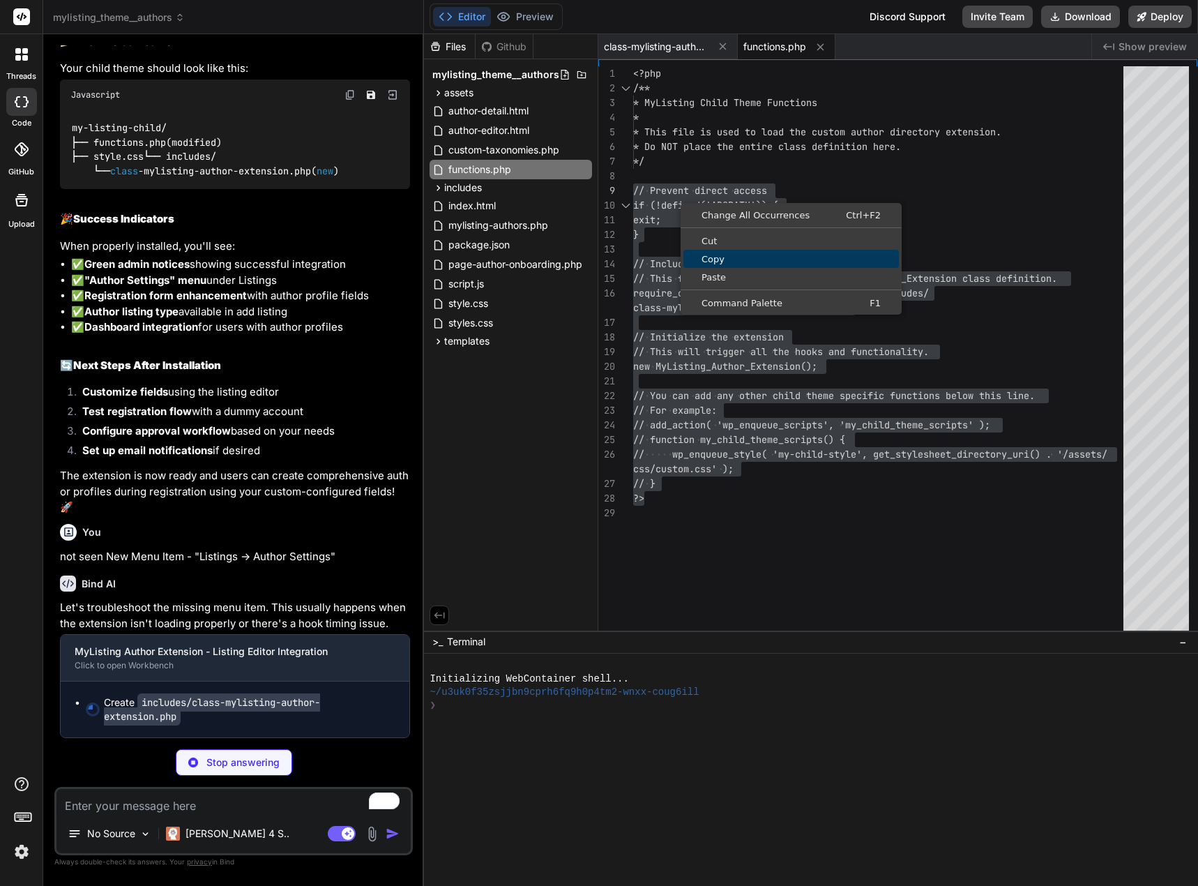
click at [711, 259] on span "Copy" at bounding box center [790, 259] width 215 height 9
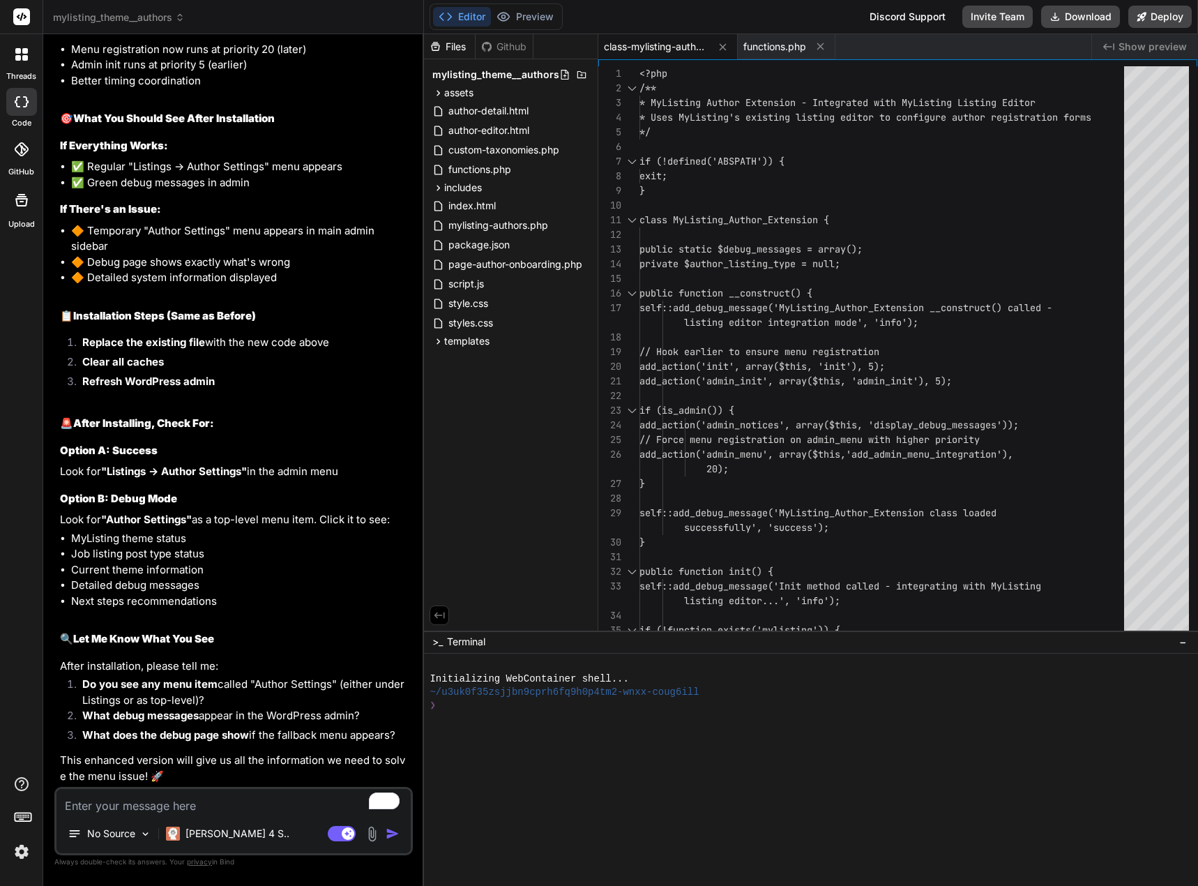
scroll to position [22736, 0]
click at [1097, 14] on button "Download" at bounding box center [1080, 17] width 79 height 22
click at [1099, 14] on button "Download" at bounding box center [1080, 17] width 79 height 22
click at [159, 796] on textarea "To enrich screen reader interactions, please activate Accessibility in Grammarl…" at bounding box center [233, 801] width 354 height 25
paste textarea "[Author Extension Debug] MyListing_Author_Extension __construct() called - list…"
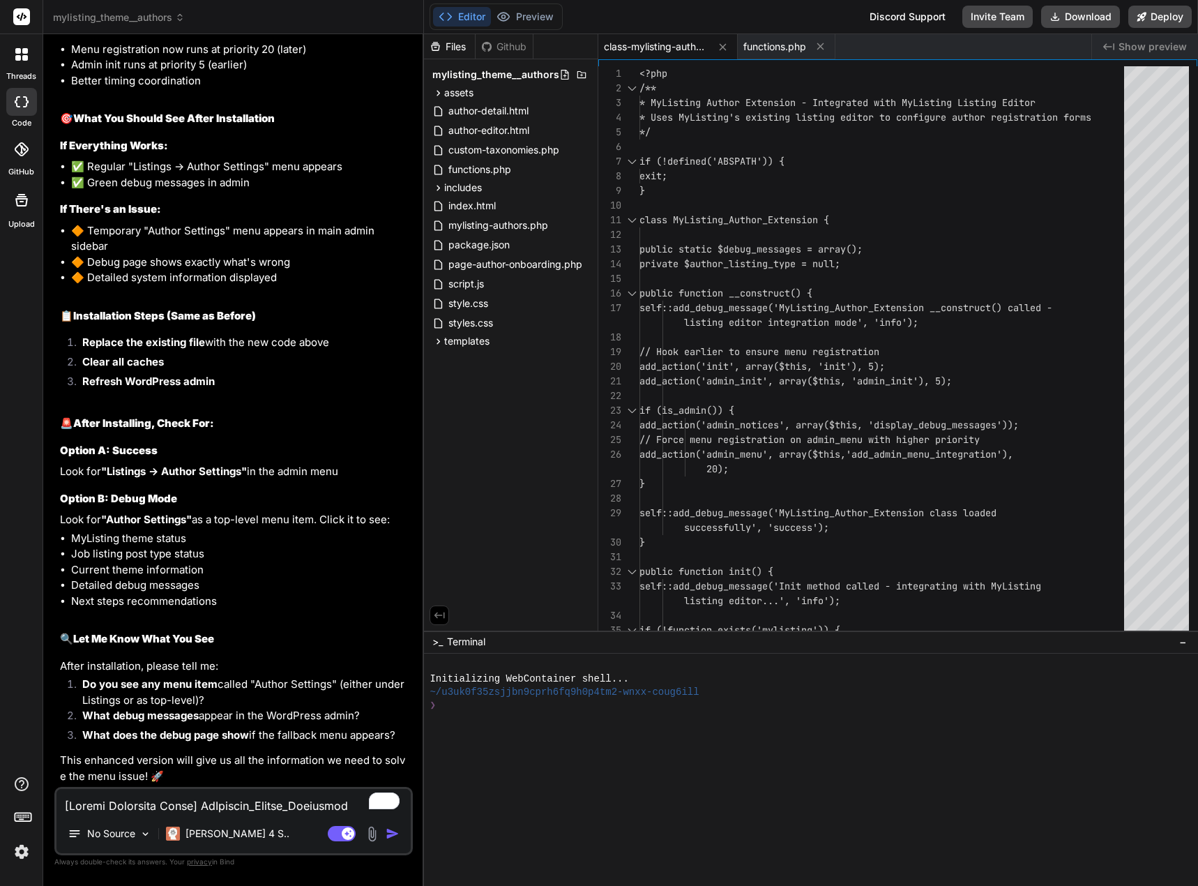
scroll to position [1792, 0]
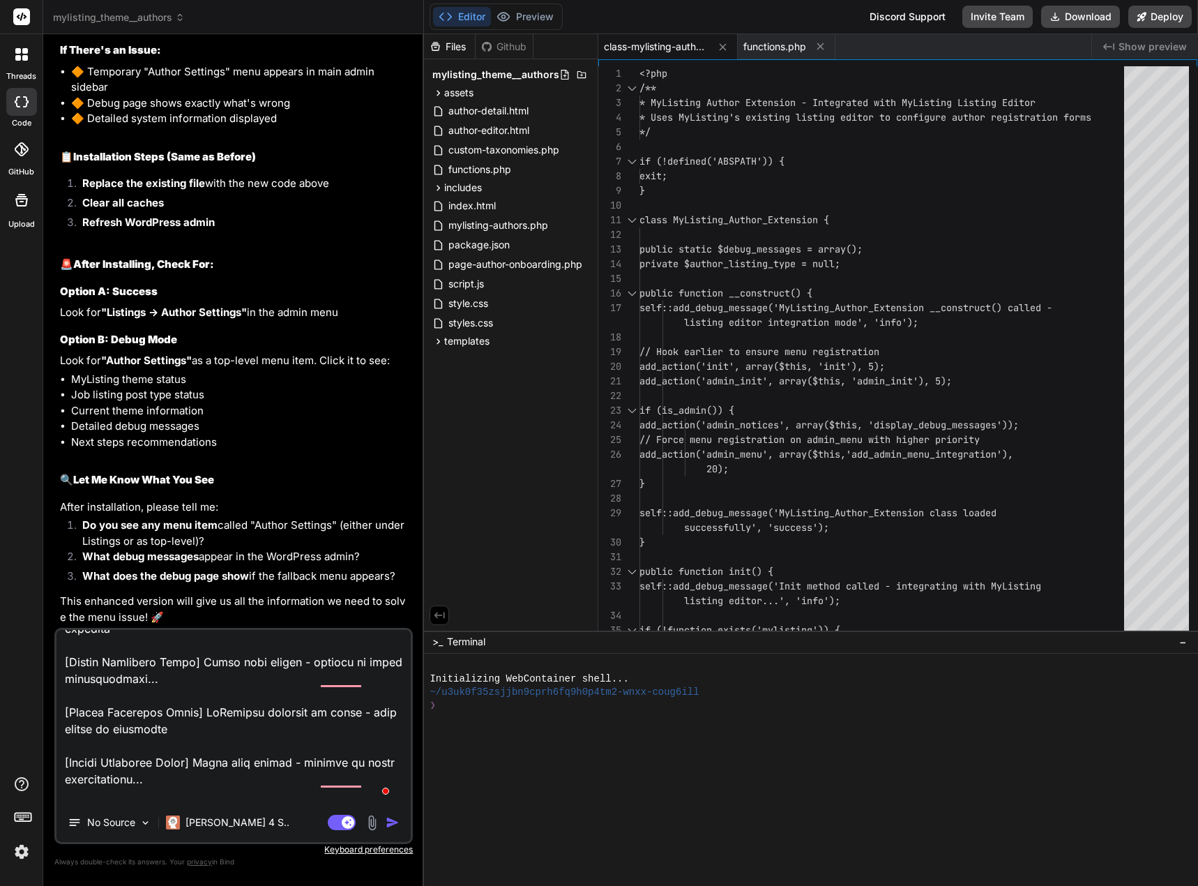
click at [388, 818] on img "button" at bounding box center [393, 822] width 14 height 14
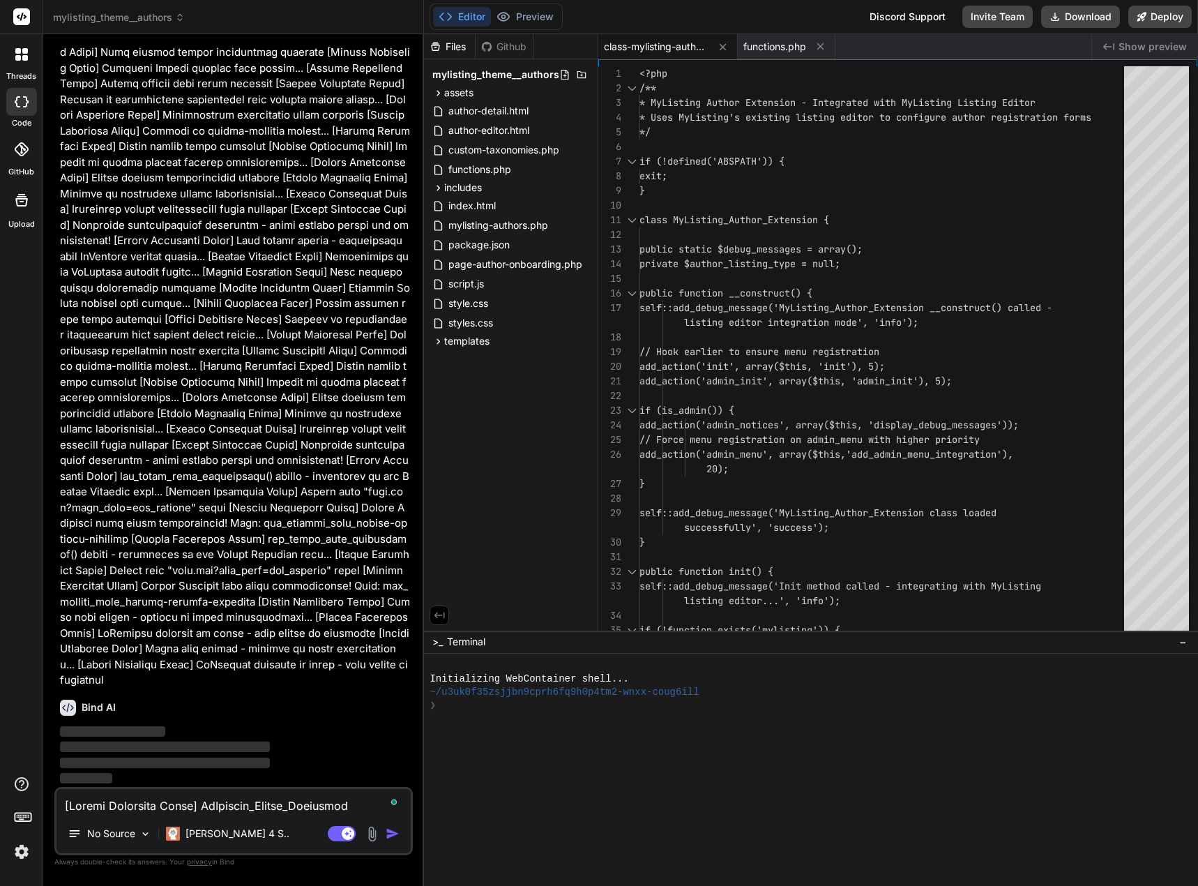
scroll to position [23478, 0]
